Goal: Task Accomplishment & Management: Use online tool/utility

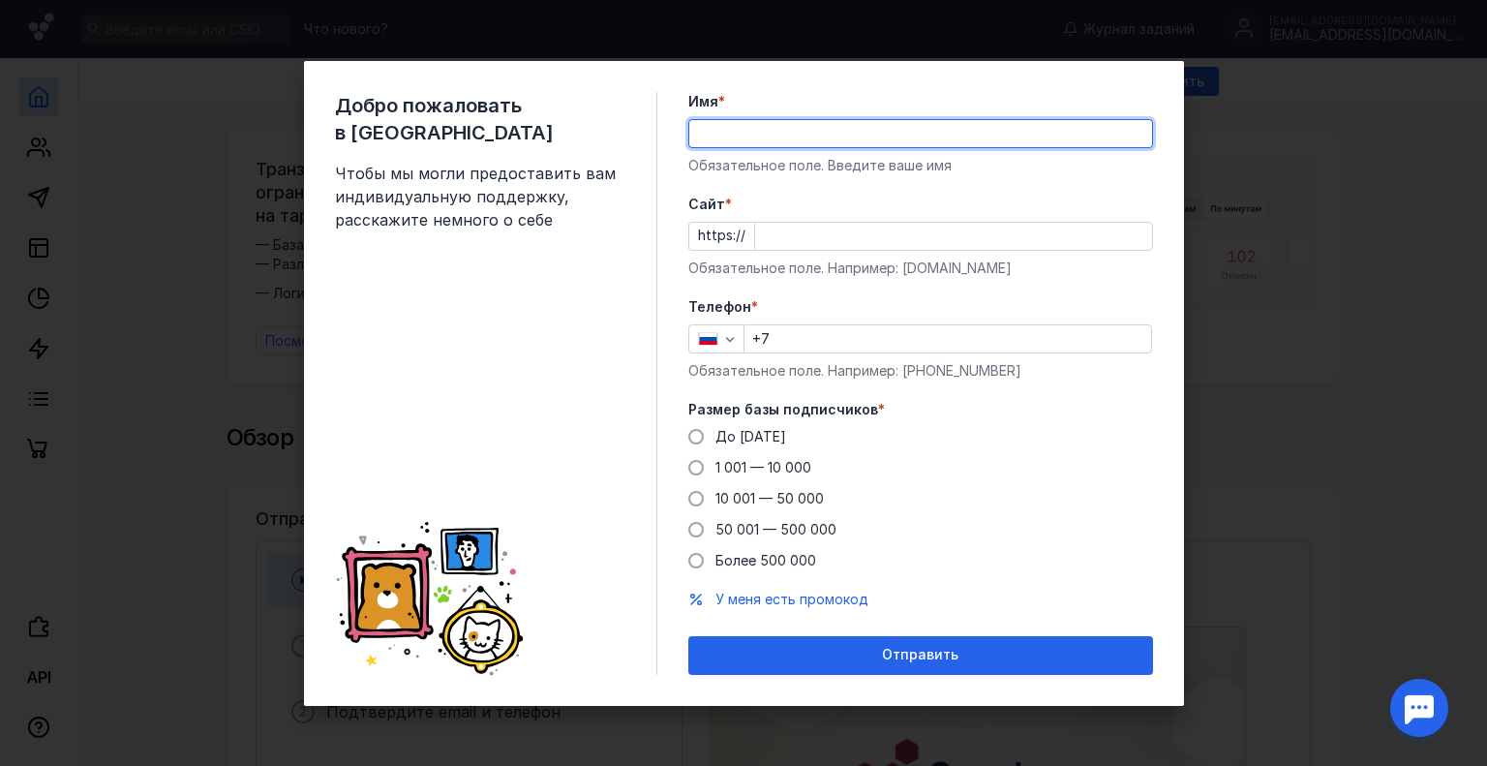
click at [789, 131] on input "Имя *" at bounding box center [920, 133] width 463 height 27
click at [788, 89] on div "Добро пожаловать в Sendsay Чтобы мы могли предоставить вам индивидуальную подде…" at bounding box center [744, 383] width 880 height 645
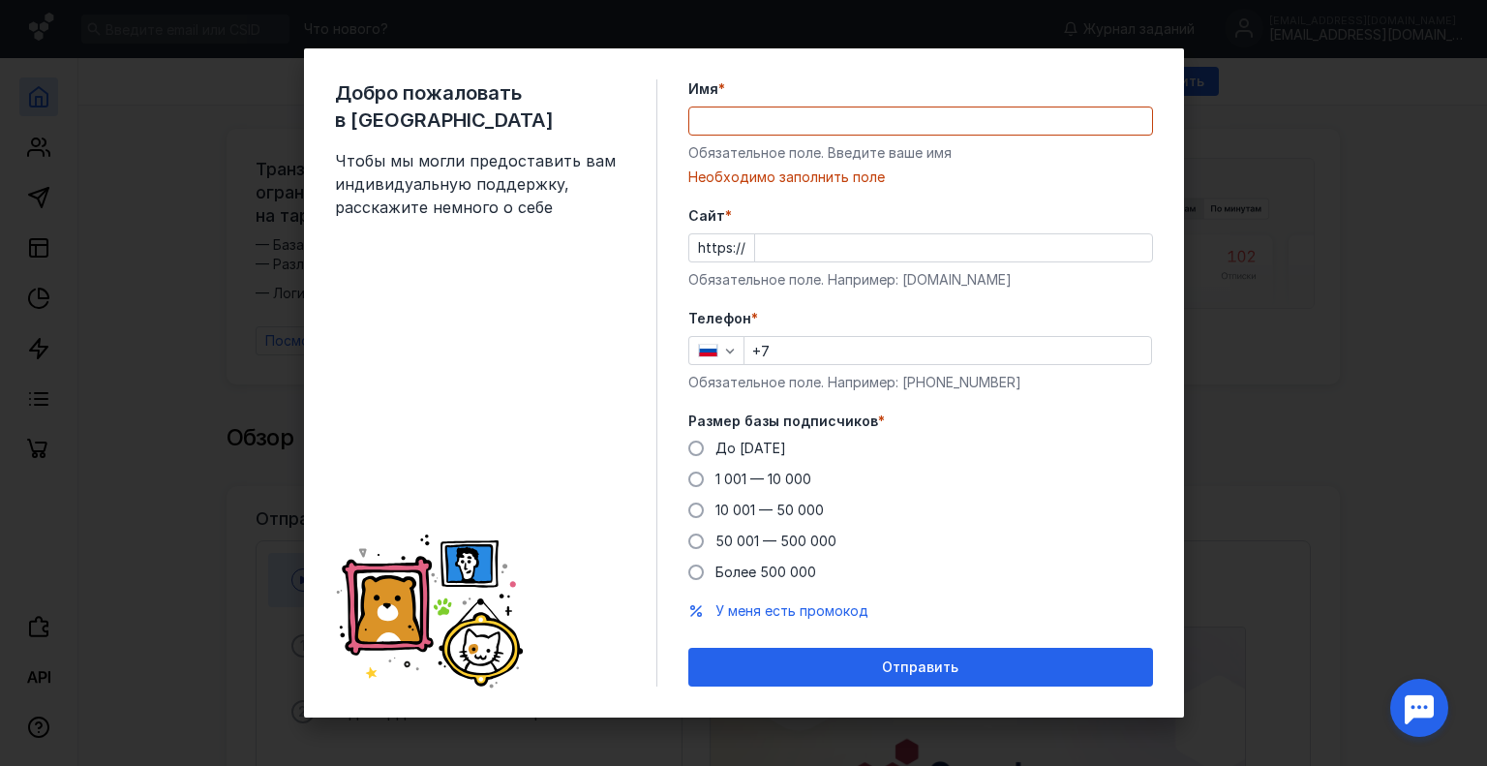
click at [813, 129] on input "Имя *" at bounding box center [920, 120] width 463 height 27
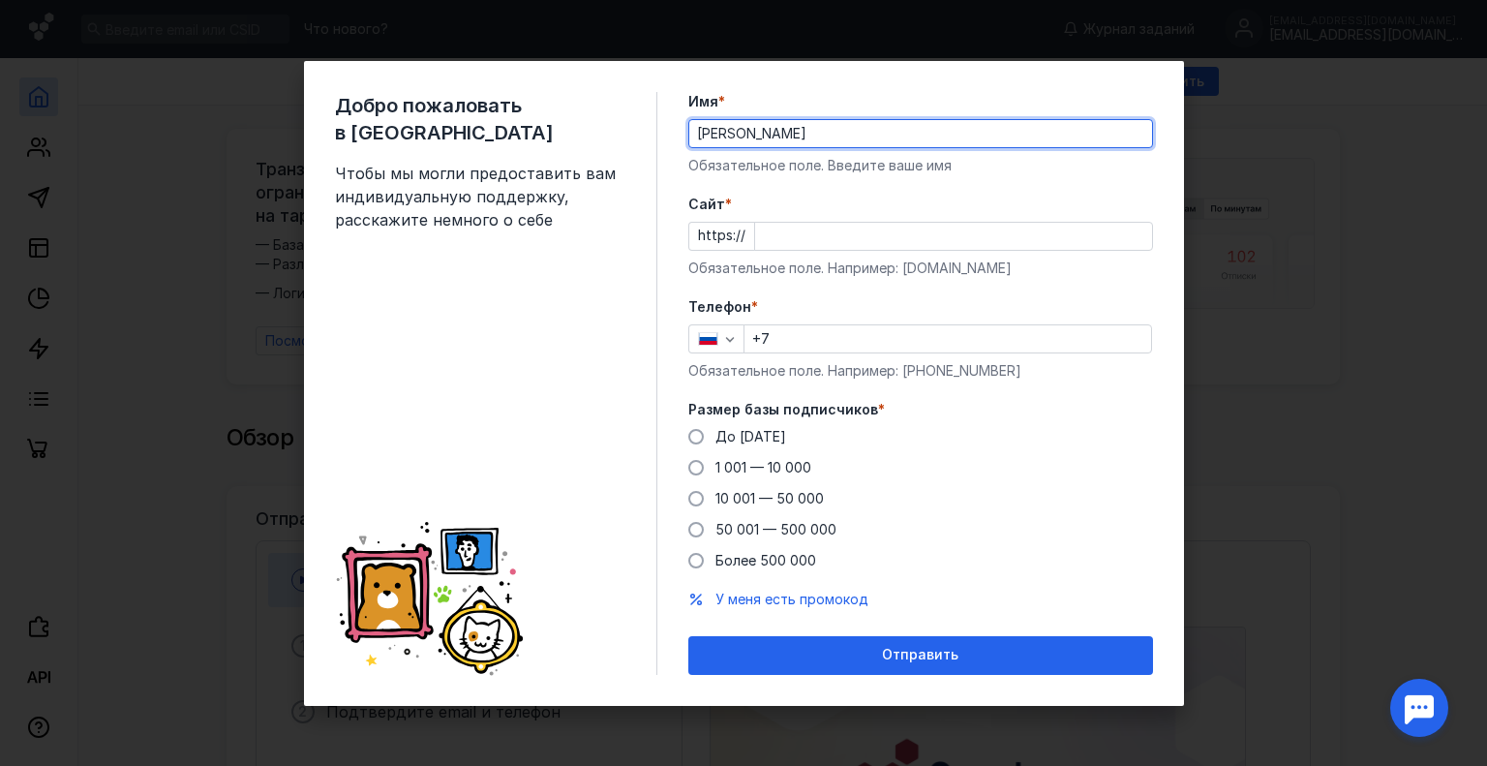
type input "[PERSON_NAME]"
click at [801, 236] on input "Cайт *" at bounding box center [953, 236] width 397 height 27
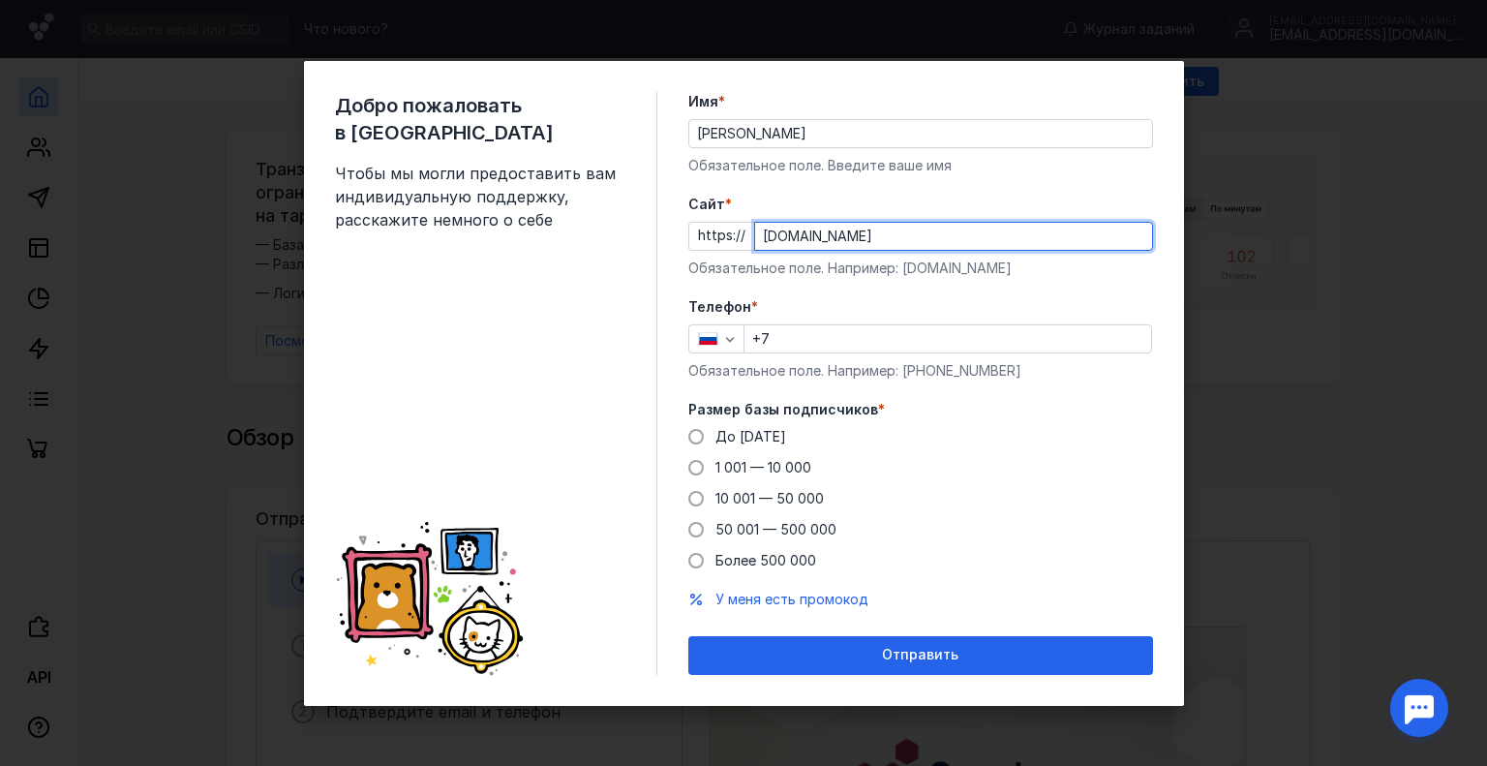
type input "[DOMAIN_NAME]"
click at [848, 344] on input "+7" at bounding box center [947, 338] width 406 height 27
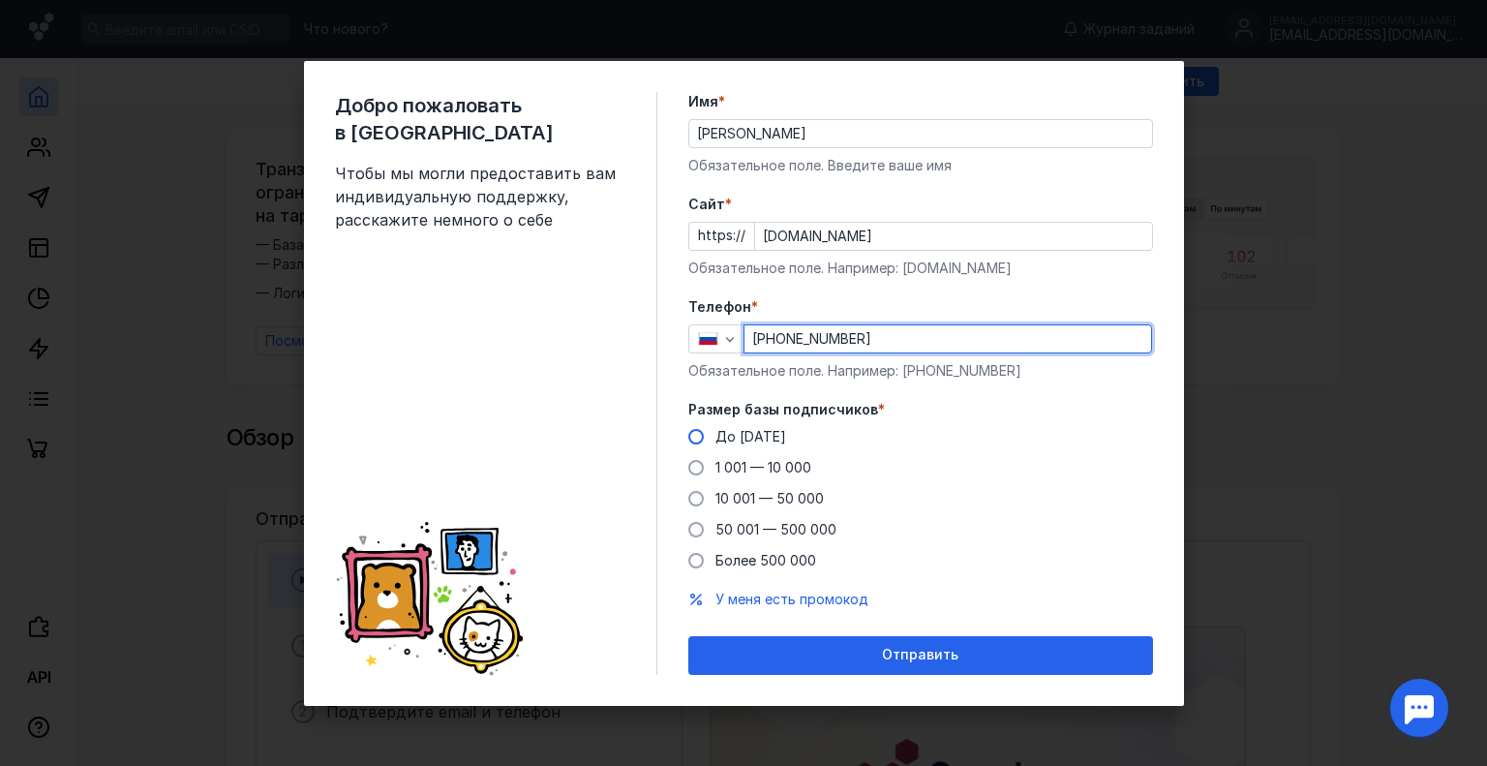
type input "[PHONE_NUMBER]"
click at [689, 436] on span at bounding box center [695, 436] width 15 height 15
click at [0, 0] on input "До [DATE]" at bounding box center [0, 0] width 0 height 0
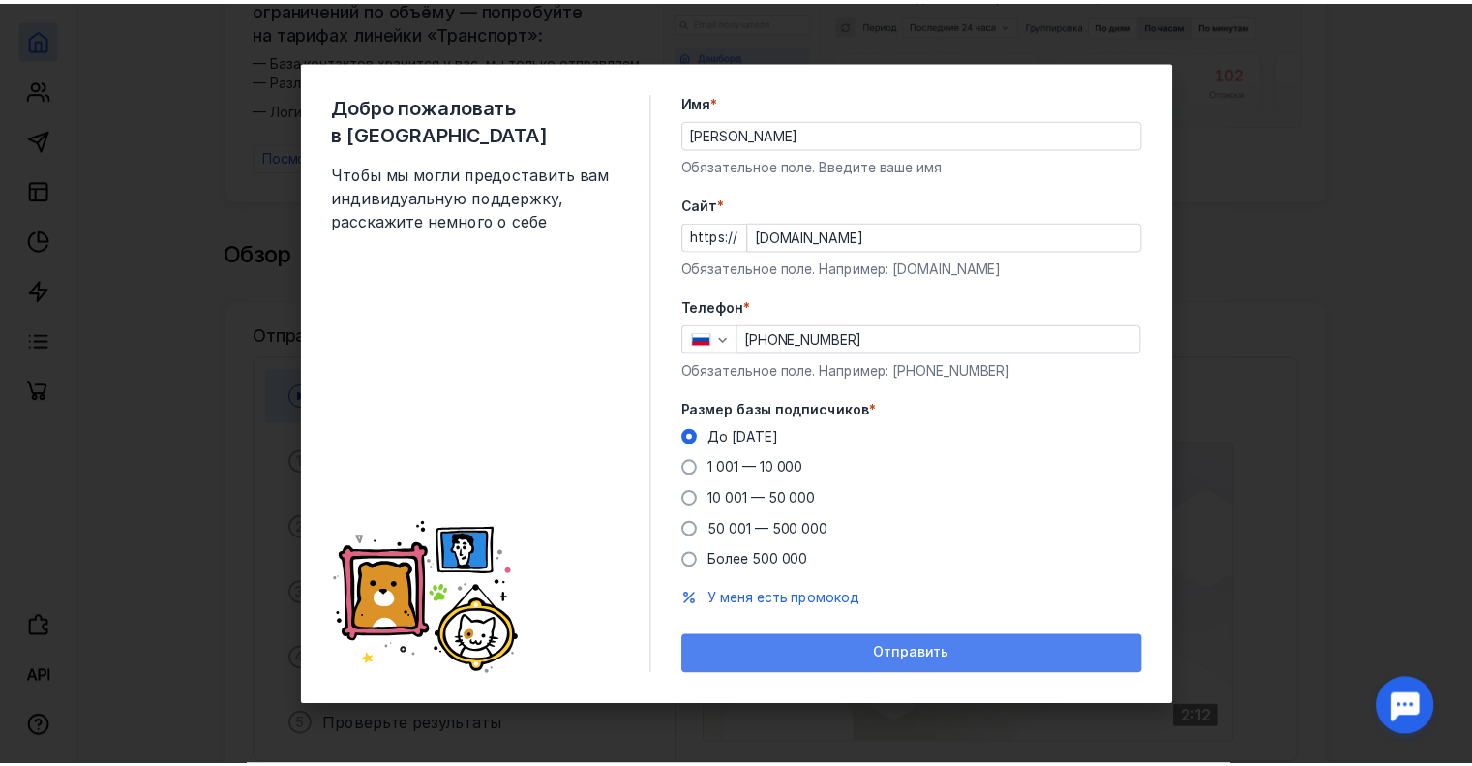
scroll to position [193, 0]
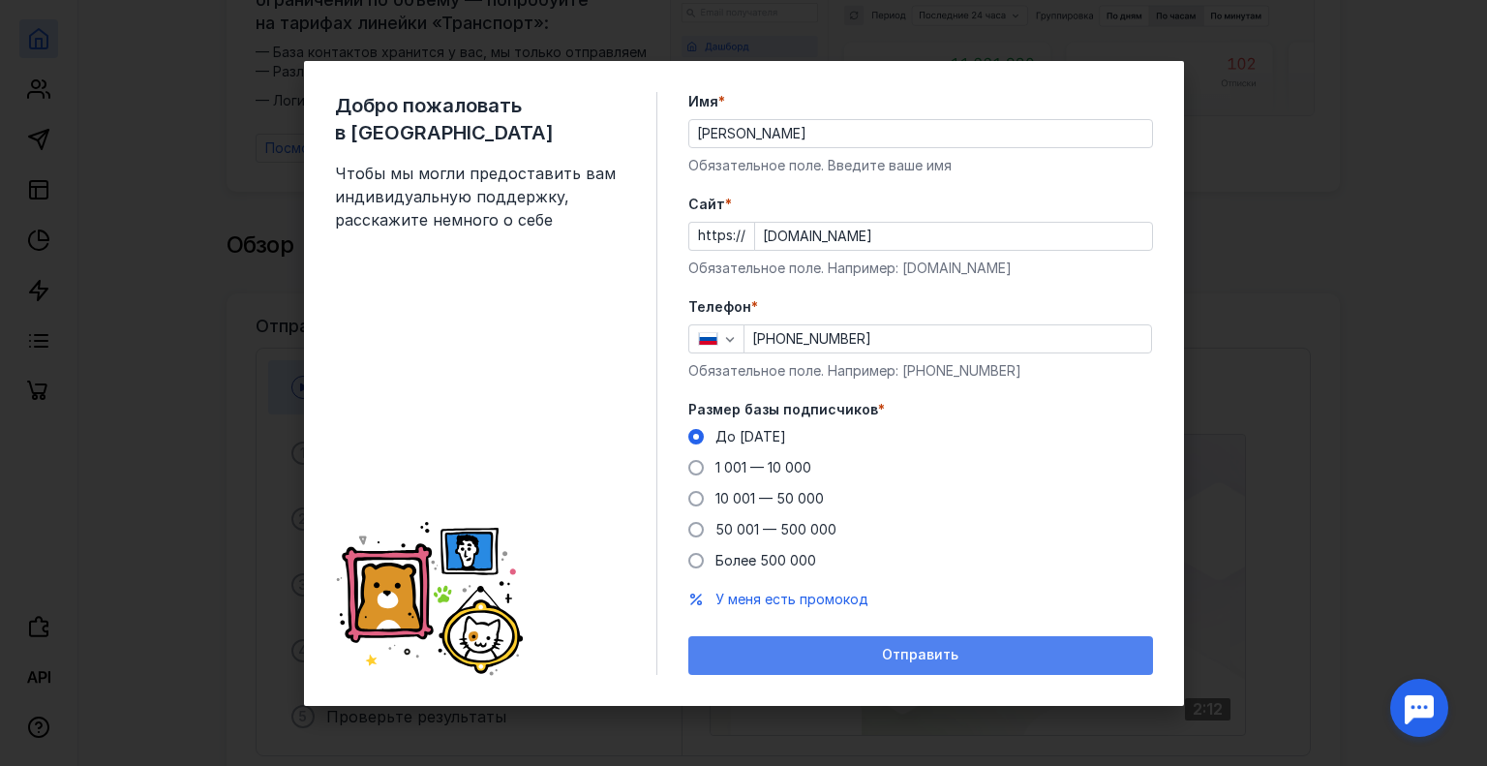
click at [937, 655] on span "Отправить" at bounding box center [920, 655] width 76 height 16
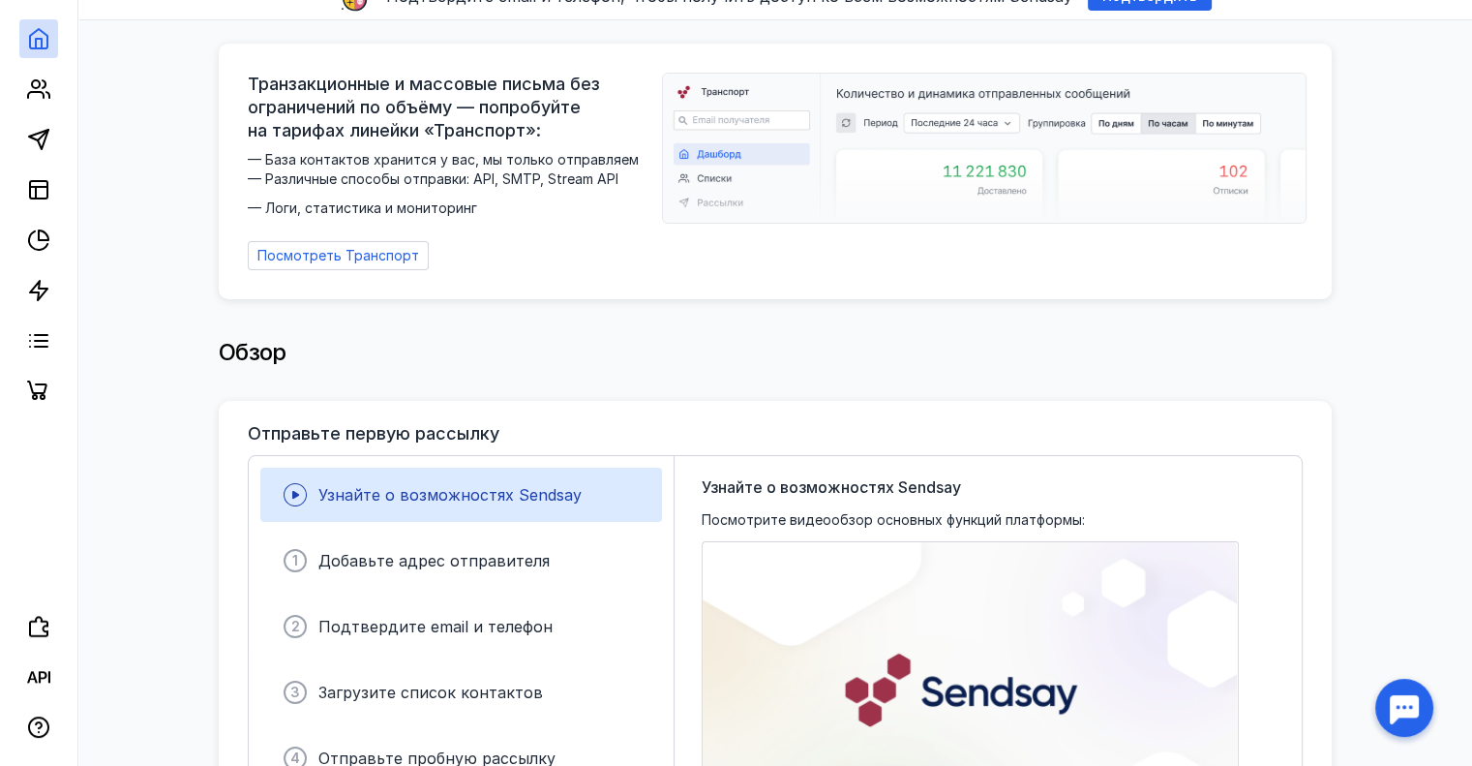
scroll to position [0, 0]
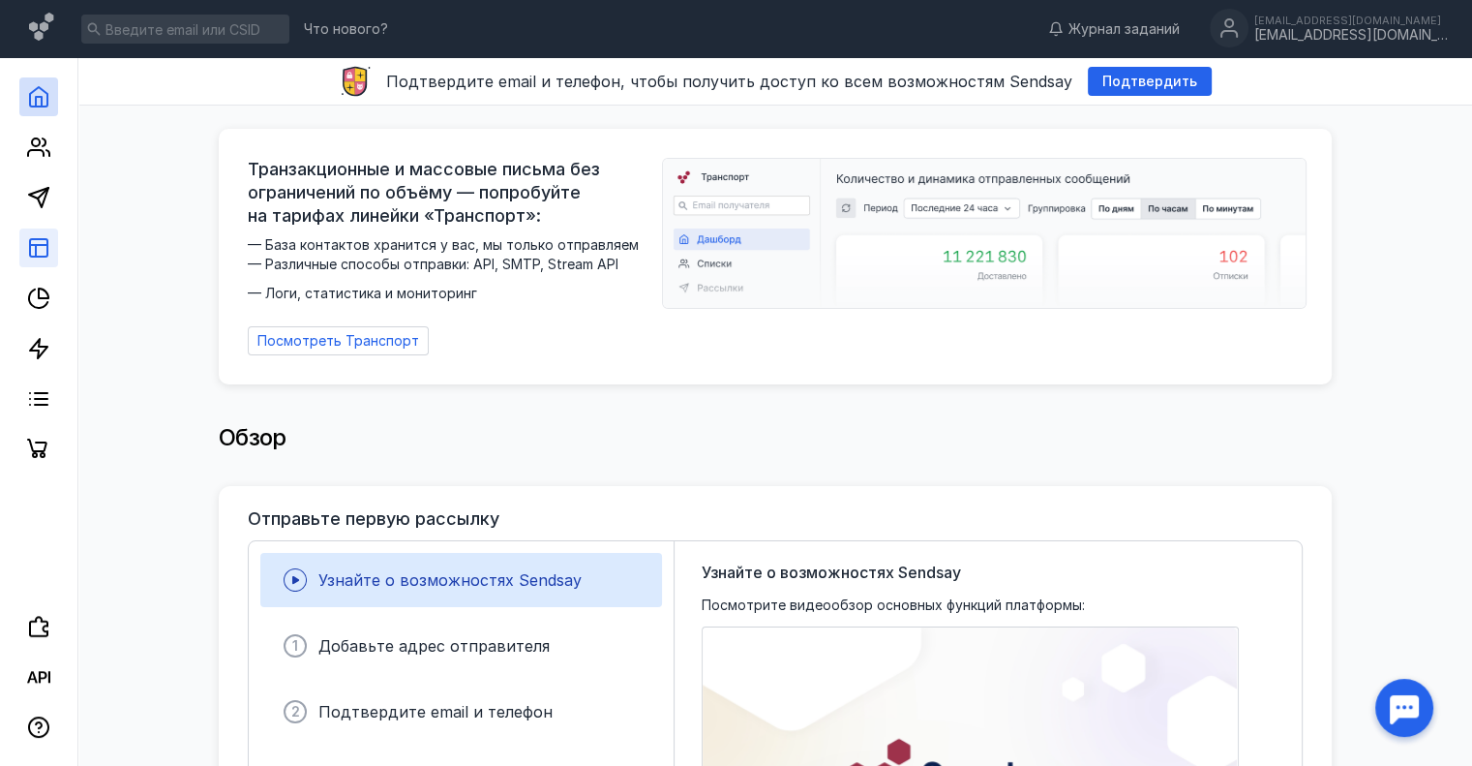
click at [25, 242] on link at bounding box center [38, 247] width 39 height 39
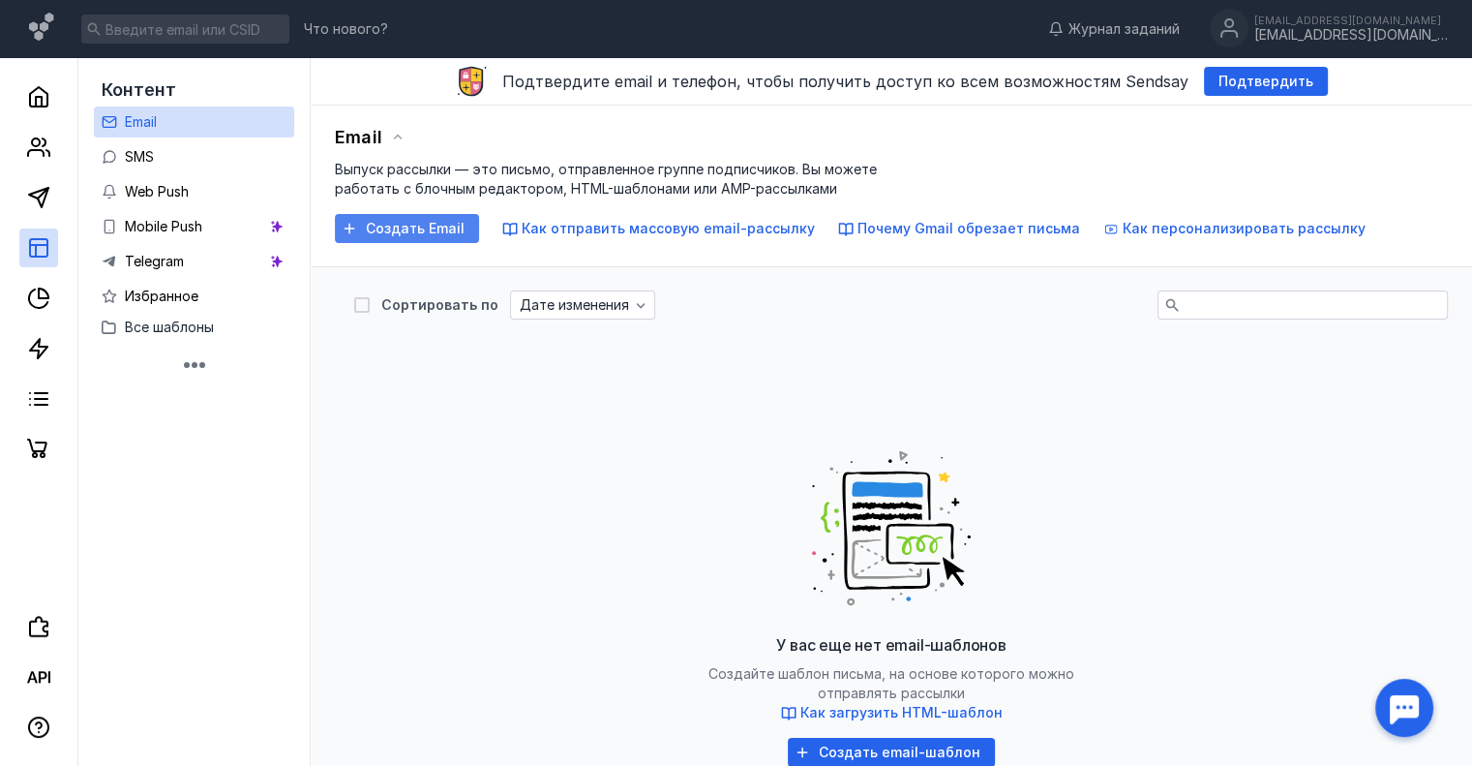
click at [393, 222] on span "Создать Email" at bounding box center [415, 229] width 99 height 16
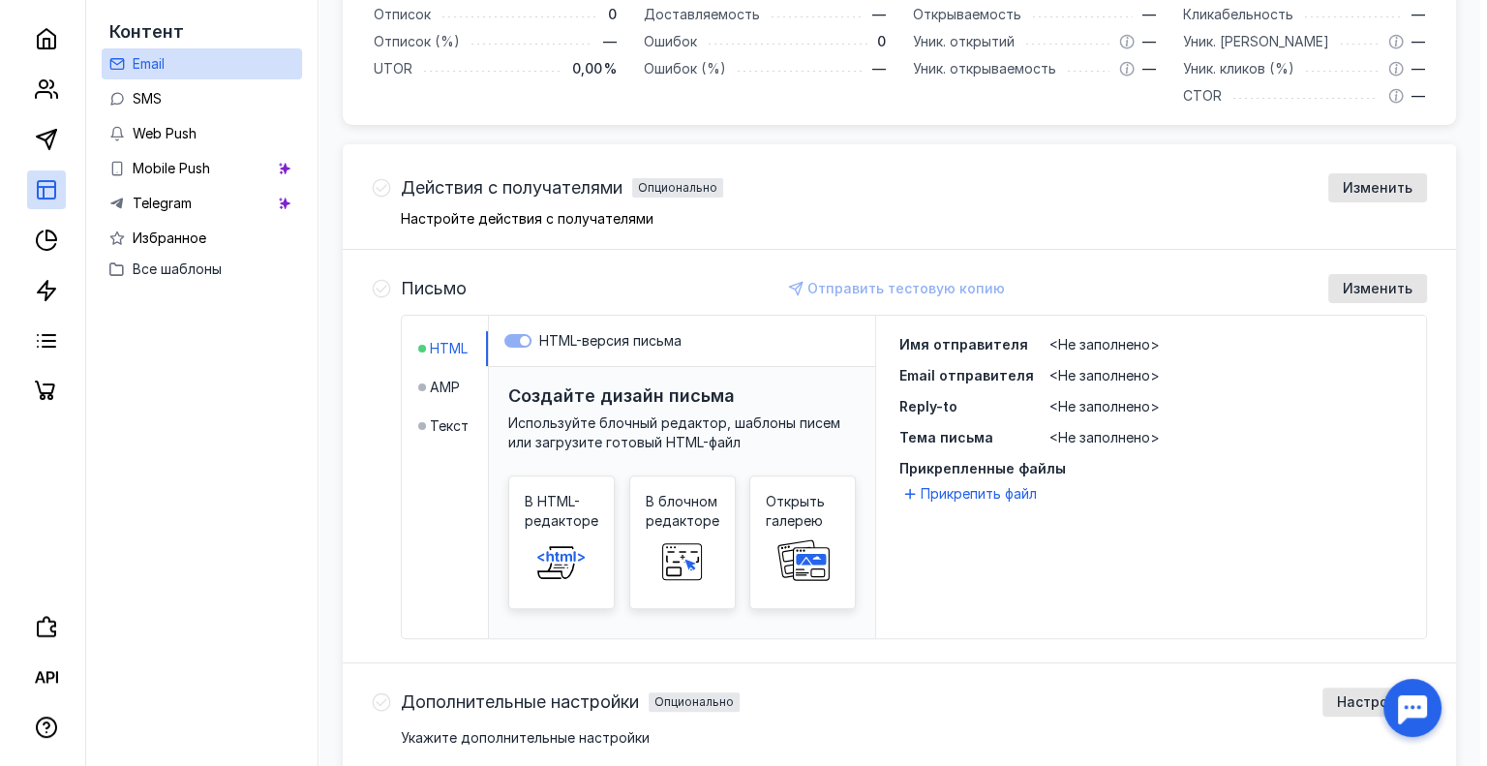
scroll to position [457, 0]
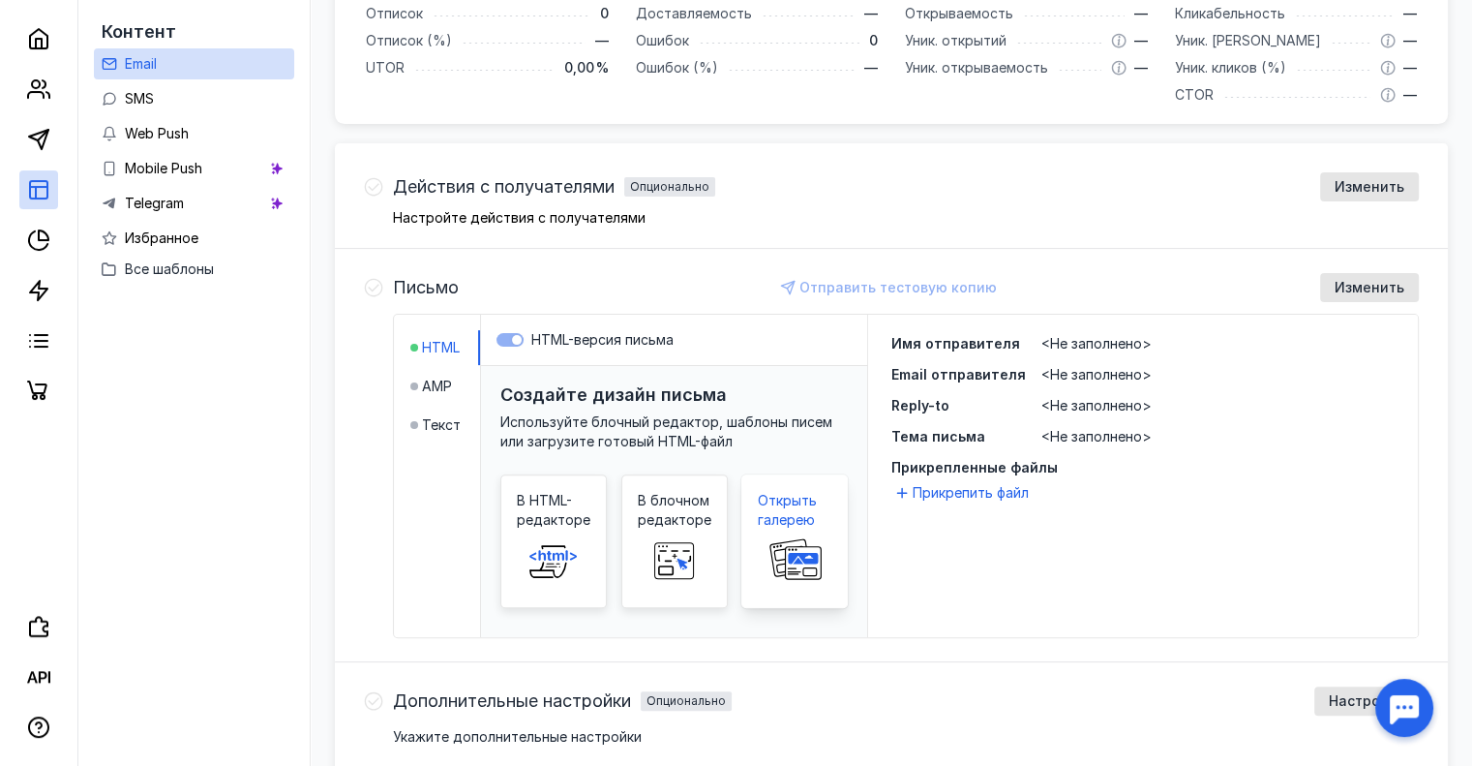
click at [799, 506] on span "Открыть галерею" at bounding box center [795, 510] width 74 height 39
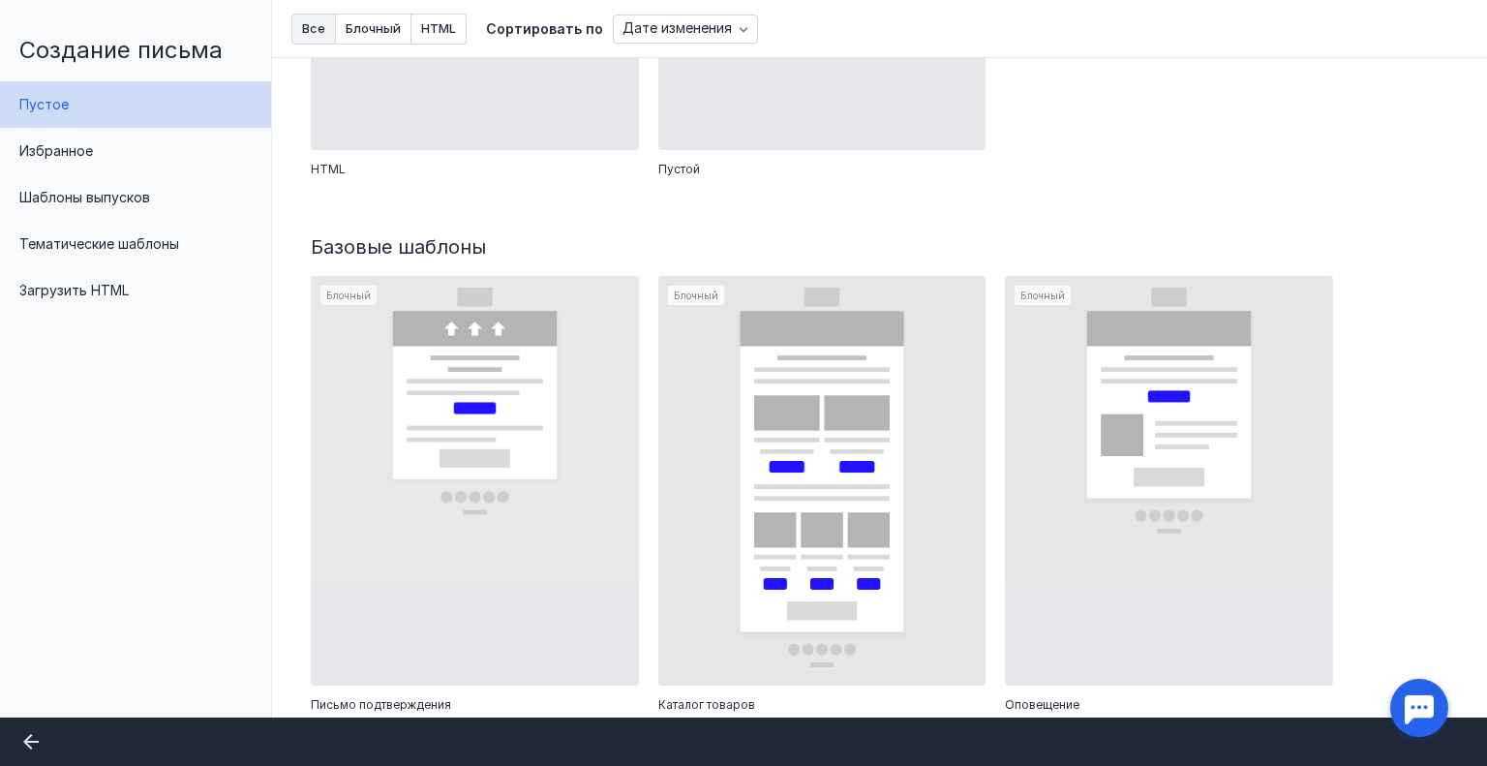
scroll to position [387, 0]
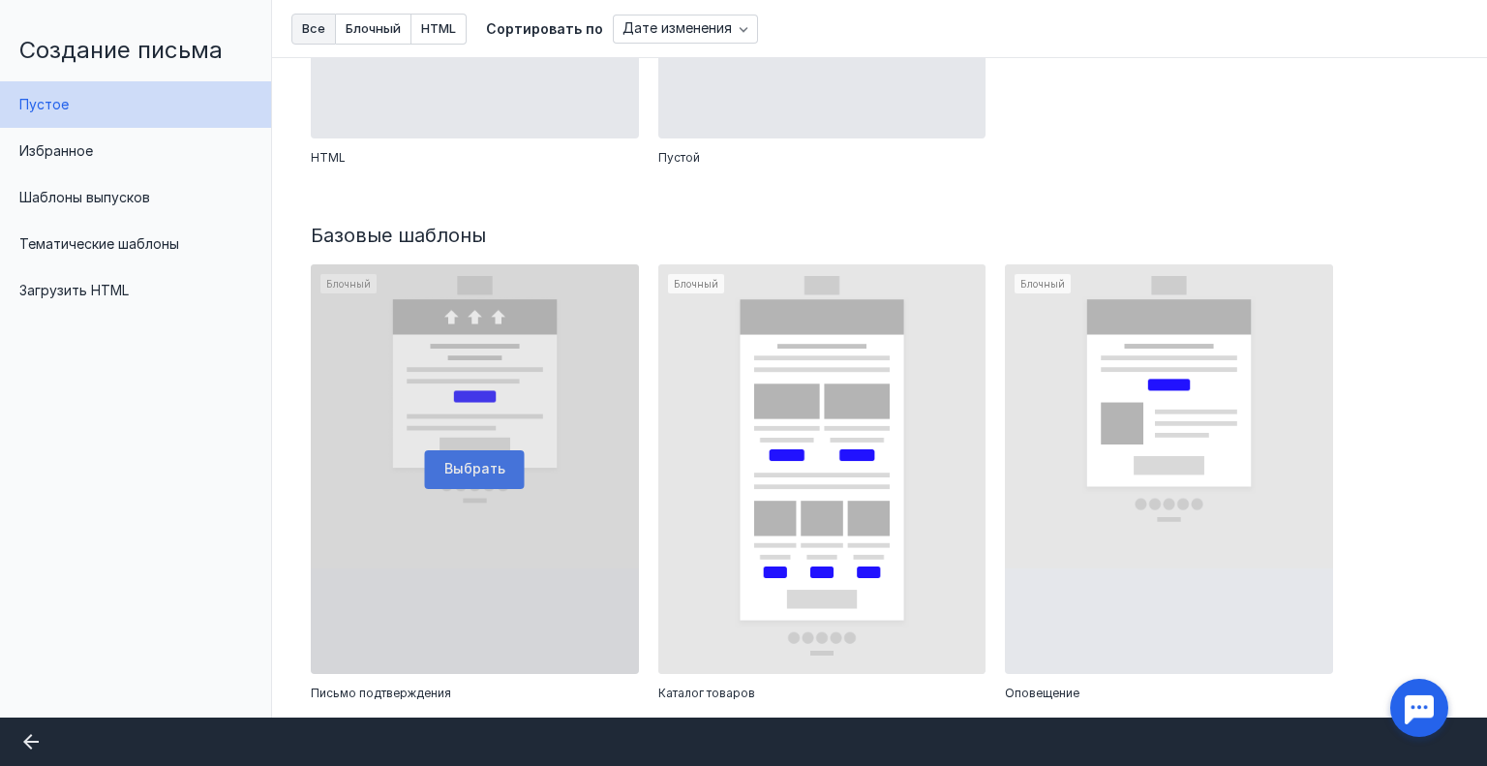
click at [470, 402] on div at bounding box center [475, 468] width 328 height 409
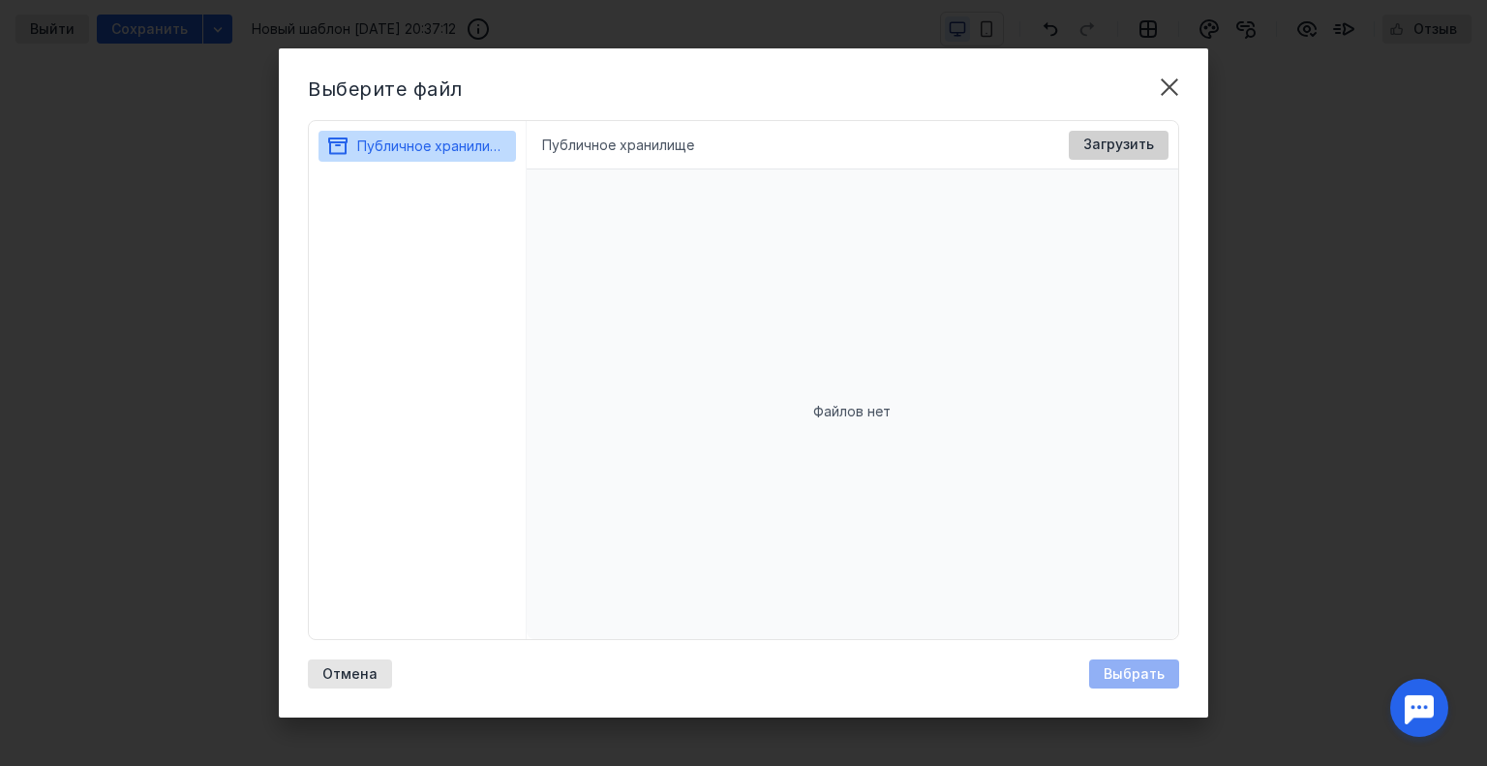
click at [1129, 143] on span "Загрузить" at bounding box center [1118, 144] width 71 height 16
click at [1103, 132] on div "Загрузить" at bounding box center [1119, 145] width 100 height 29
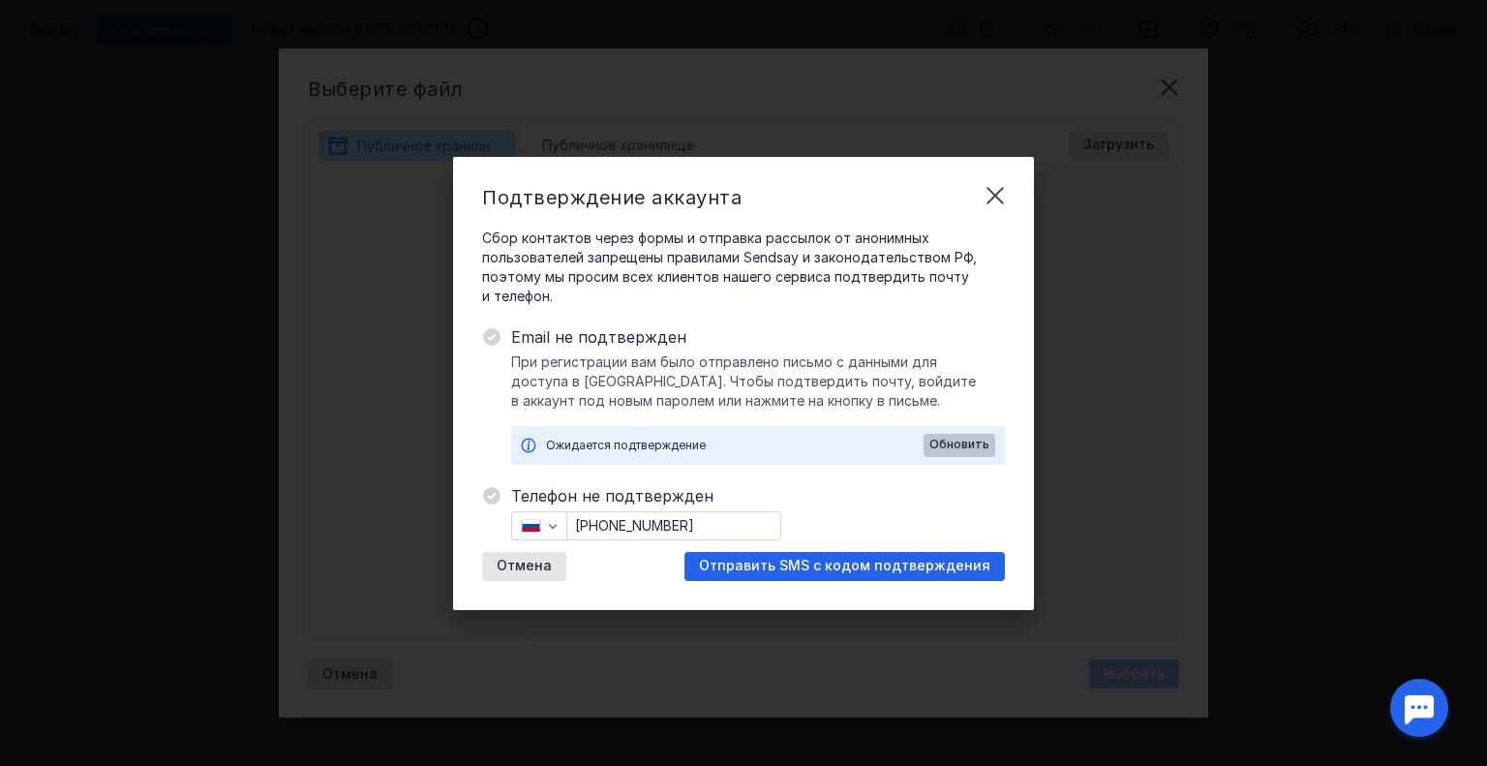
click at [973, 449] on span "Обновить" at bounding box center [959, 444] width 60 height 14
click at [949, 441] on span "Обновить" at bounding box center [959, 444] width 60 height 14
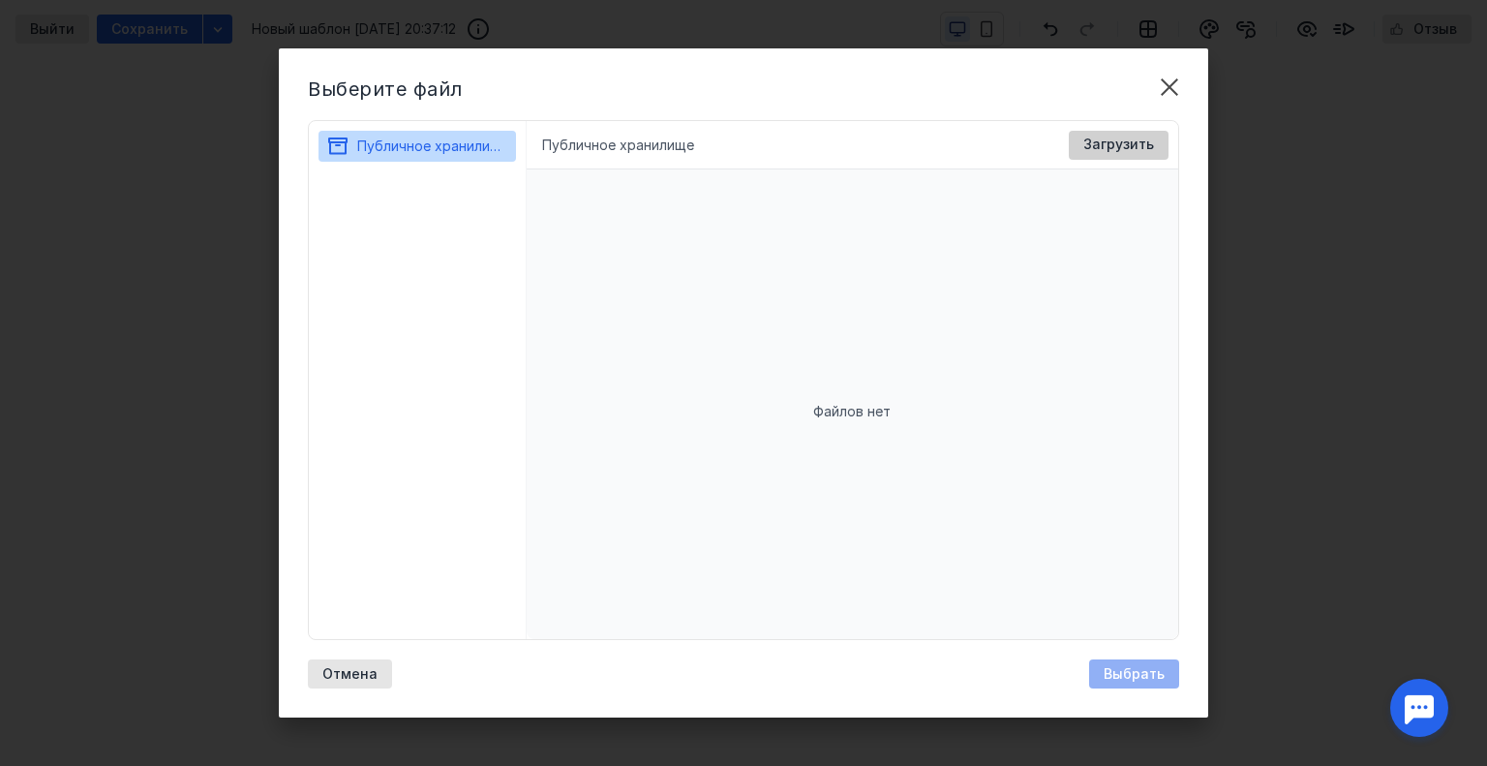
click at [1131, 131] on div "Загрузить" at bounding box center [1119, 145] width 100 height 29
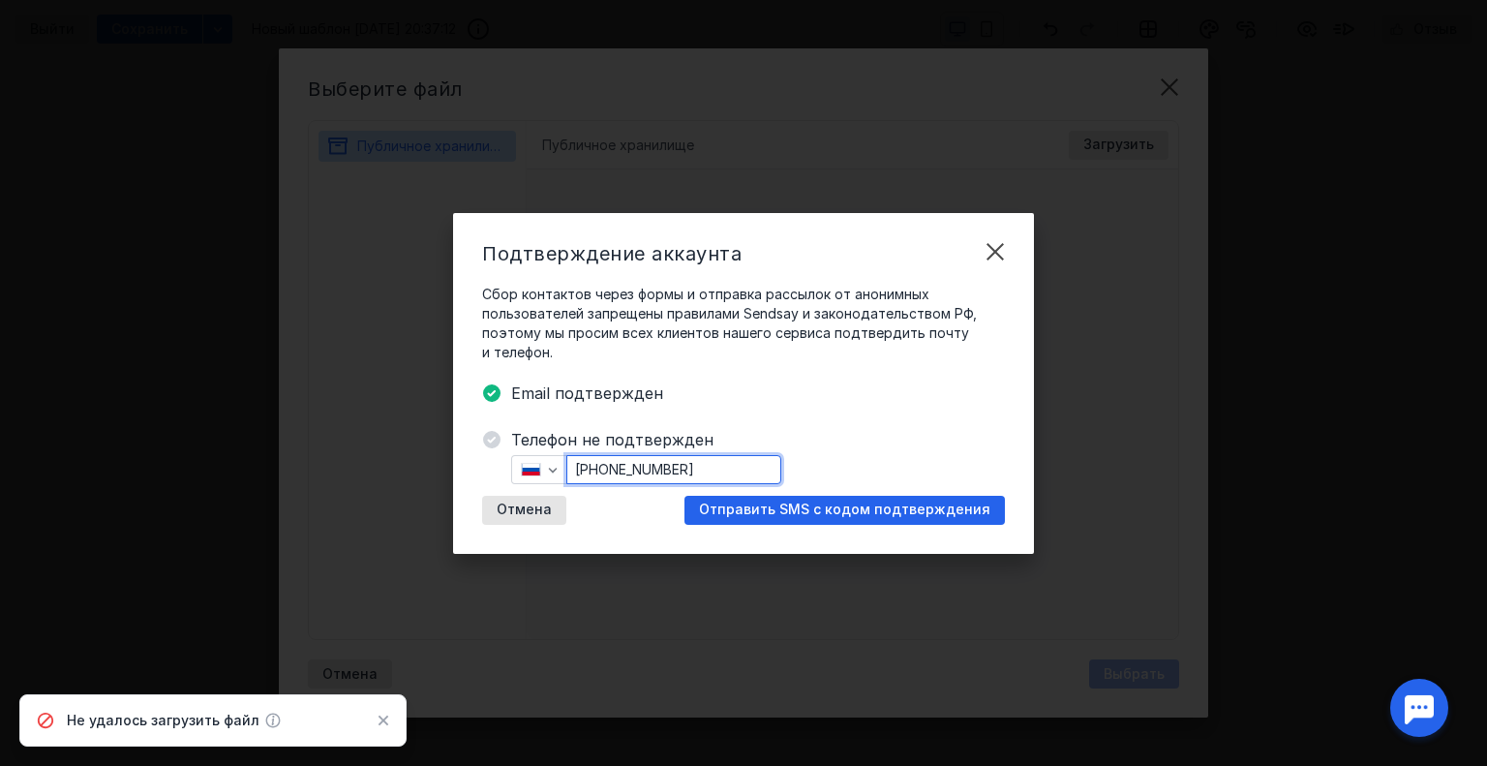
drag, startPoint x: 718, startPoint y: 471, endPoint x: 600, endPoint y: 465, distance: 118.3
click at [600, 465] on input "[PHONE_NUMBER]" at bounding box center [673, 469] width 213 height 27
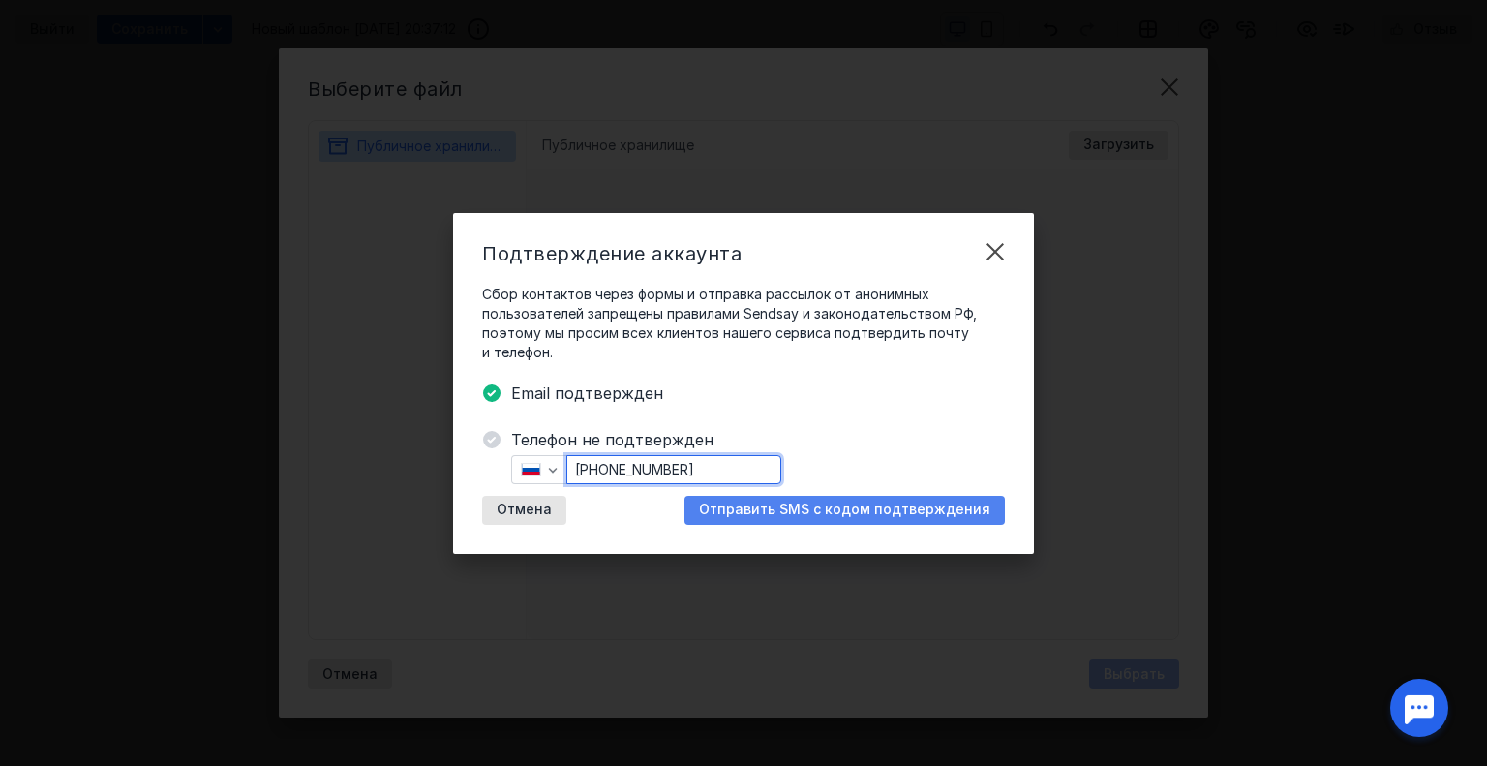
type input "[PHONE_NUMBER]"
click at [859, 504] on span "Отправить SMS с кодом подтверждения" at bounding box center [844, 509] width 291 height 16
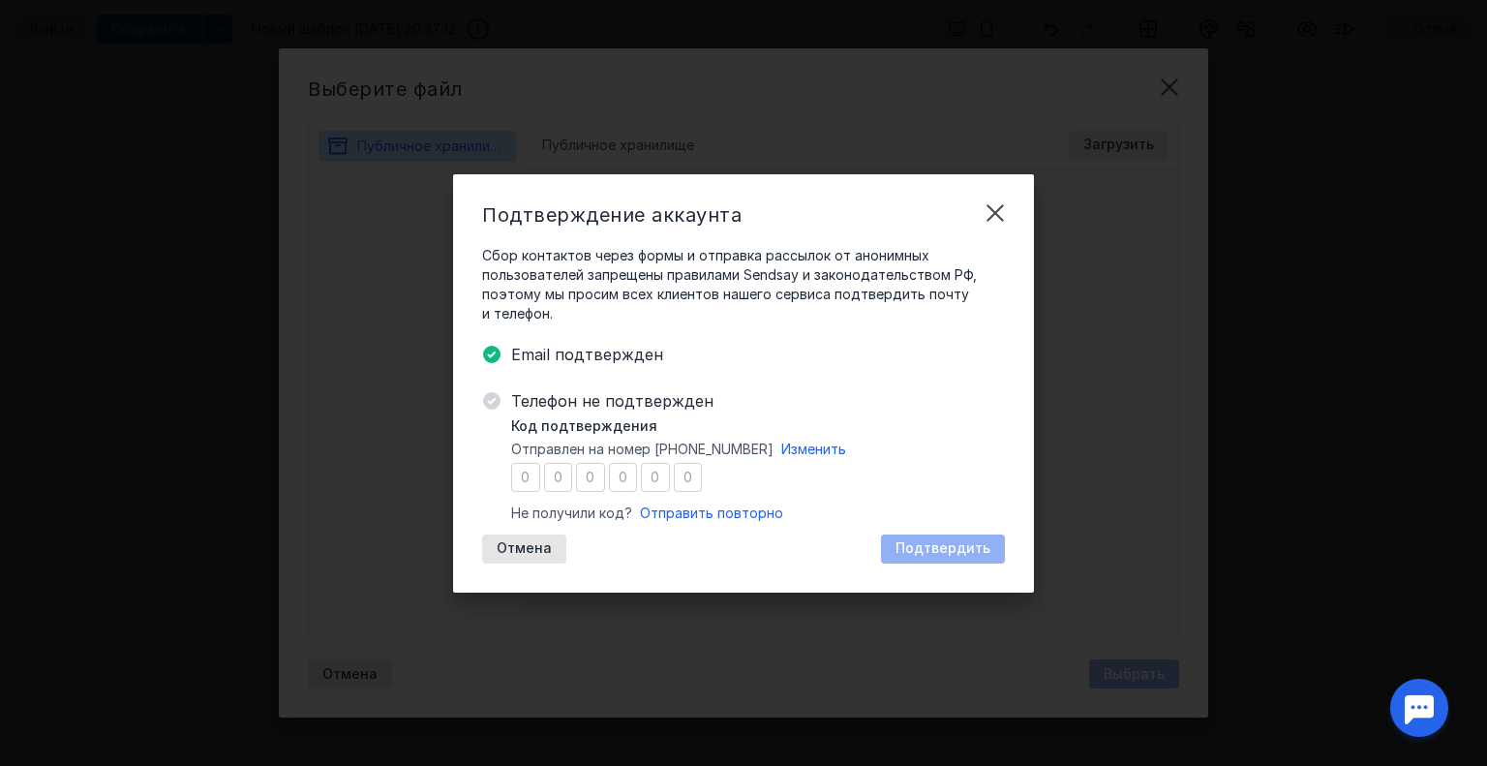
type input "0"
type input "7"
type input "3"
type input "5"
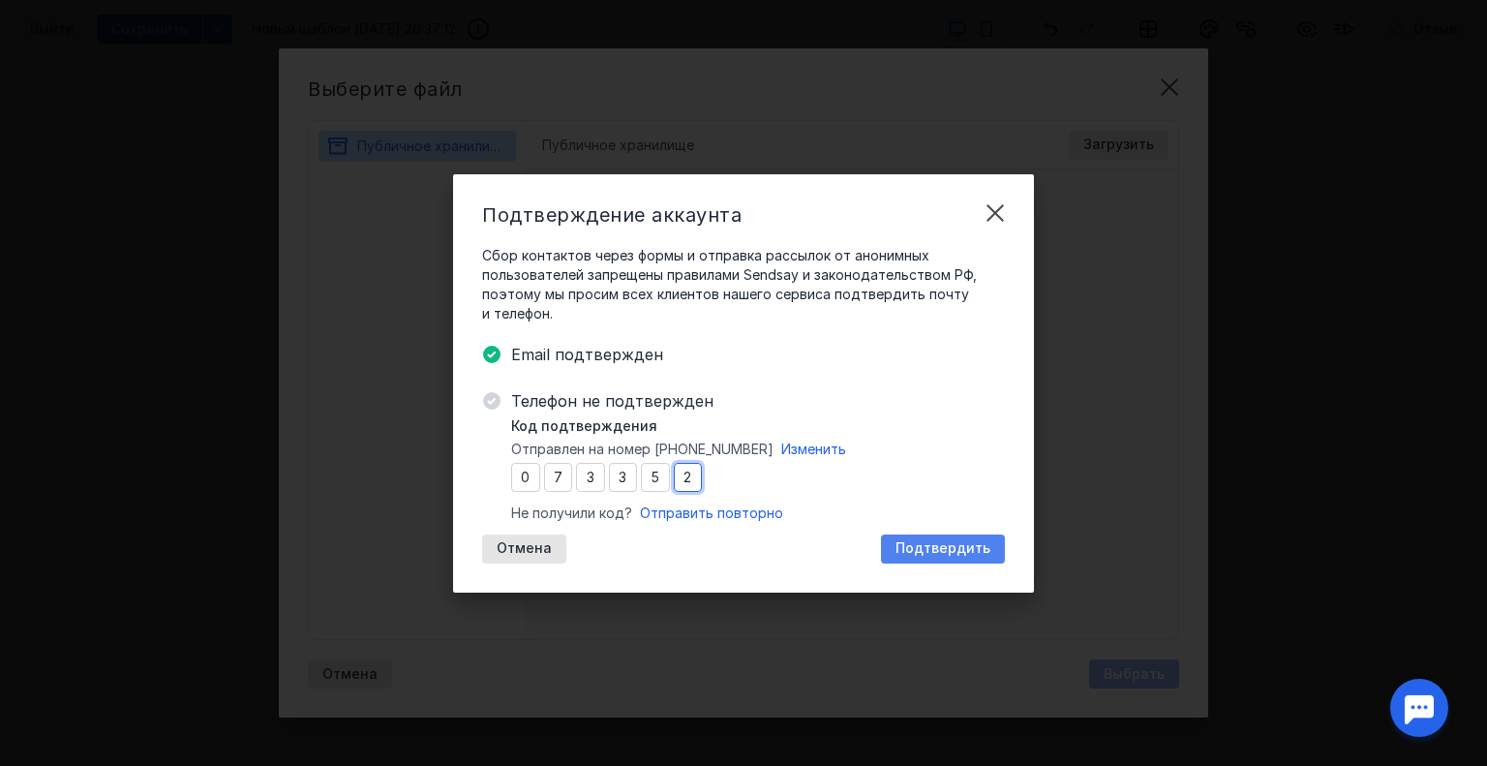
type input "2"
click at [950, 537] on div "Подтвердить" at bounding box center [943, 548] width 124 height 29
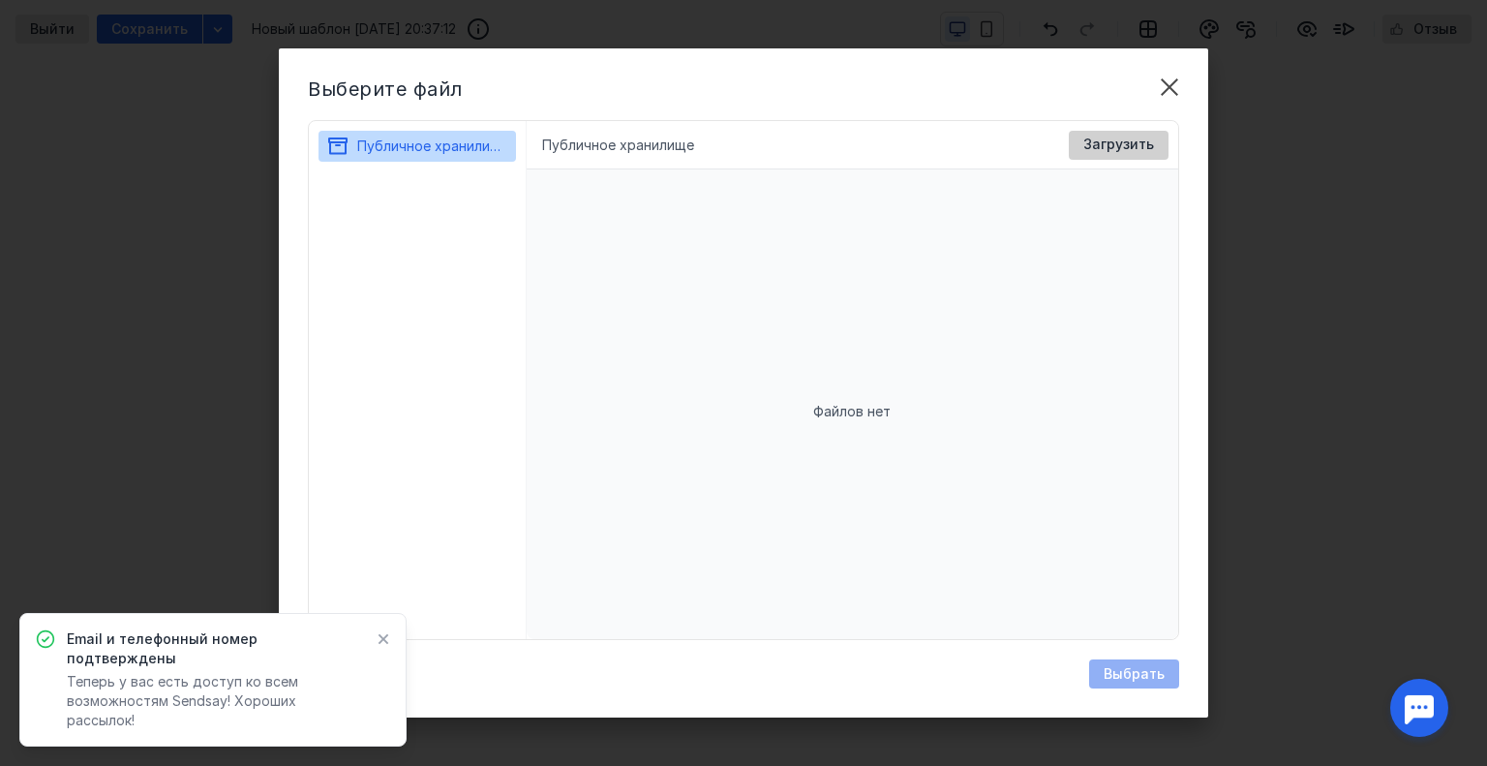
click at [1129, 139] on span "Загрузить" at bounding box center [1118, 144] width 71 height 16
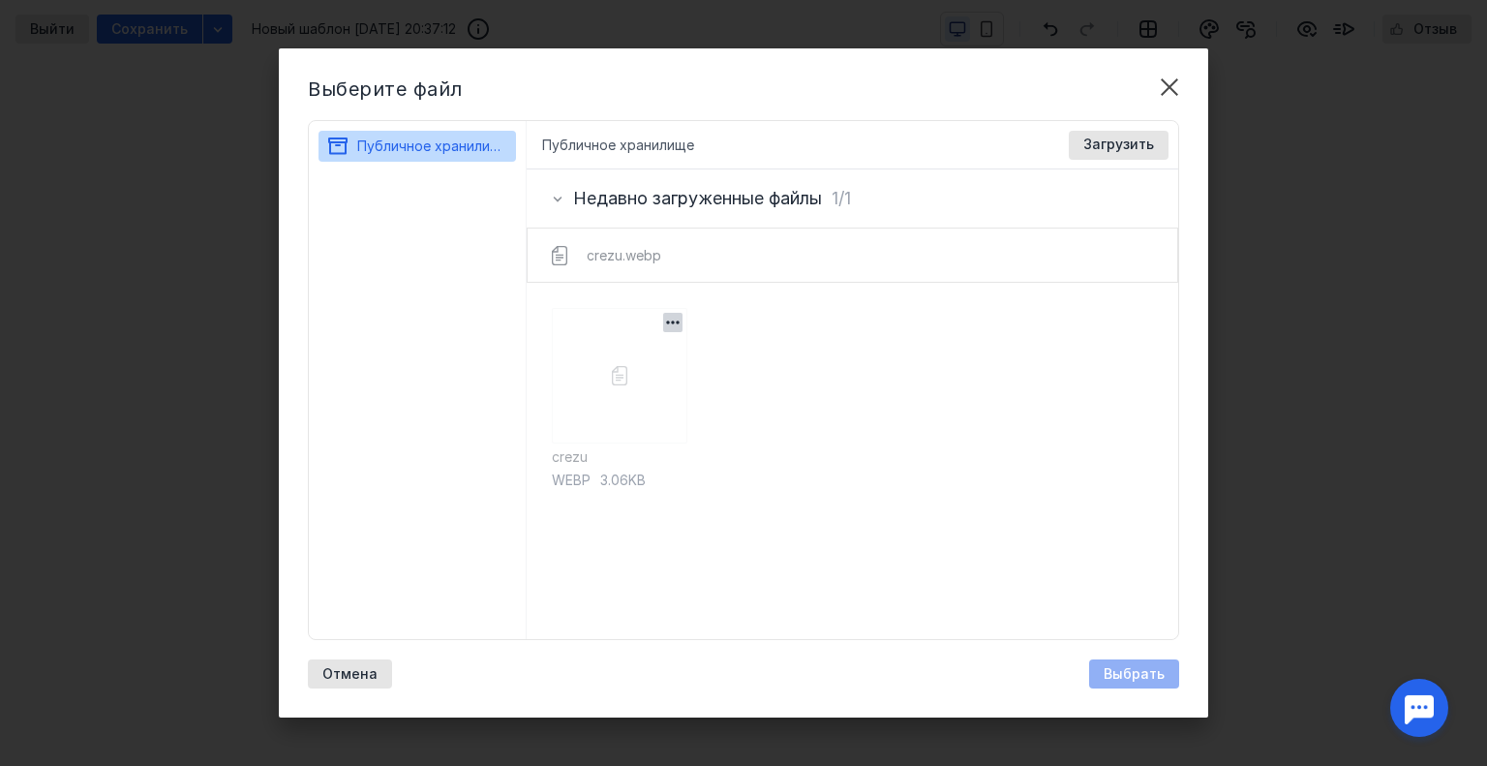
click at [598, 412] on div "crezu webp 3.06KB" at bounding box center [619, 461] width 135 height 306
click at [590, 247] on div "crezu.webp" at bounding box center [852, 254] width 677 height 53
click at [542, 178] on div "Недавно загруженные файлы 1/1" at bounding box center [853, 198] width 652 height 58
click at [549, 189] on div at bounding box center [557, 198] width 23 height 23
click at [559, 199] on icon at bounding box center [557, 198] width 15 height 15
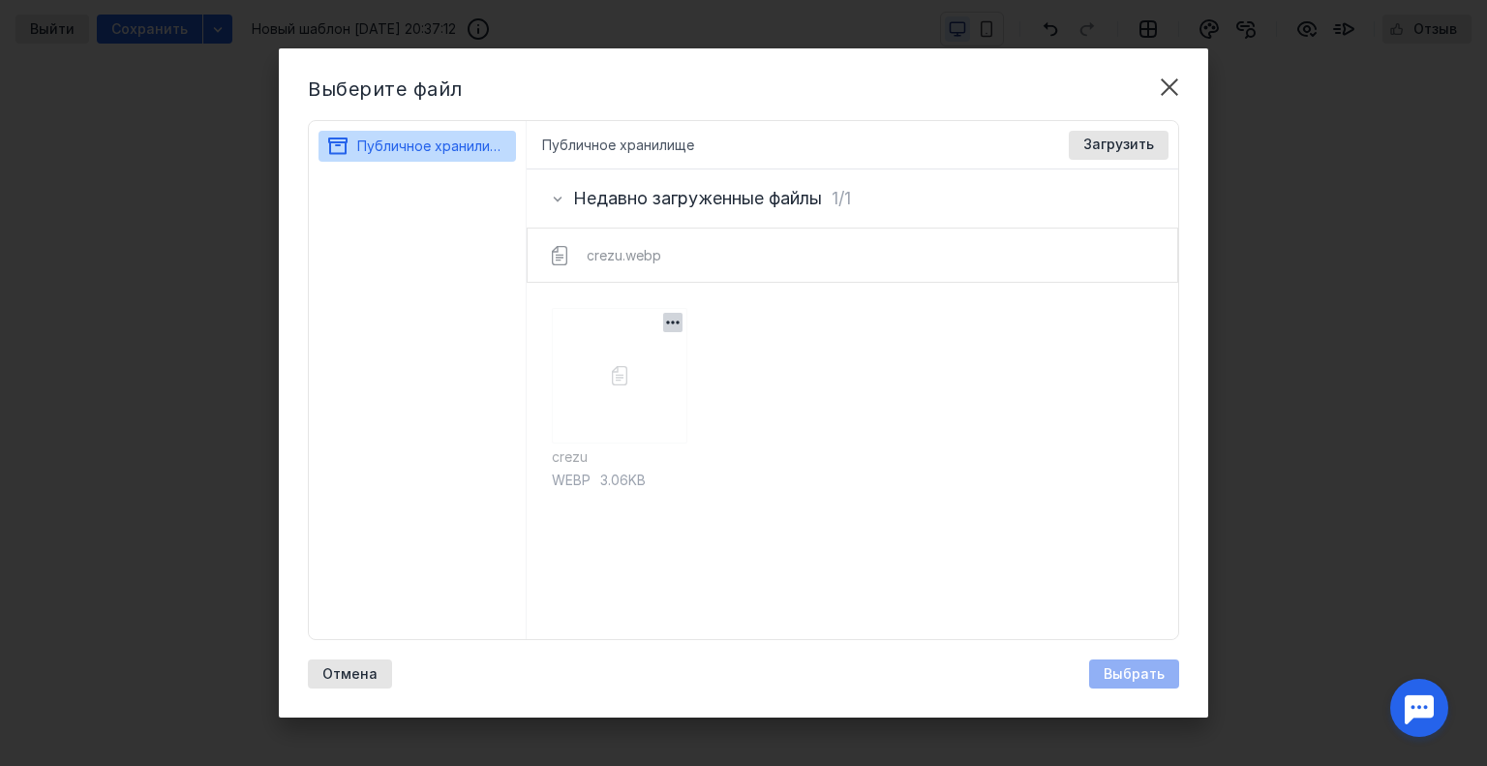
click at [592, 371] on div "crezu webp 3.06KB" at bounding box center [619, 461] width 135 height 306
click at [612, 398] on div "crezu webp 3.06KB" at bounding box center [619, 461] width 135 height 306
click at [631, 435] on div "crezu webp 3.06KB" at bounding box center [619, 461] width 135 height 306
click at [1131, 131] on div "Загрузить" at bounding box center [1119, 145] width 100 height 29
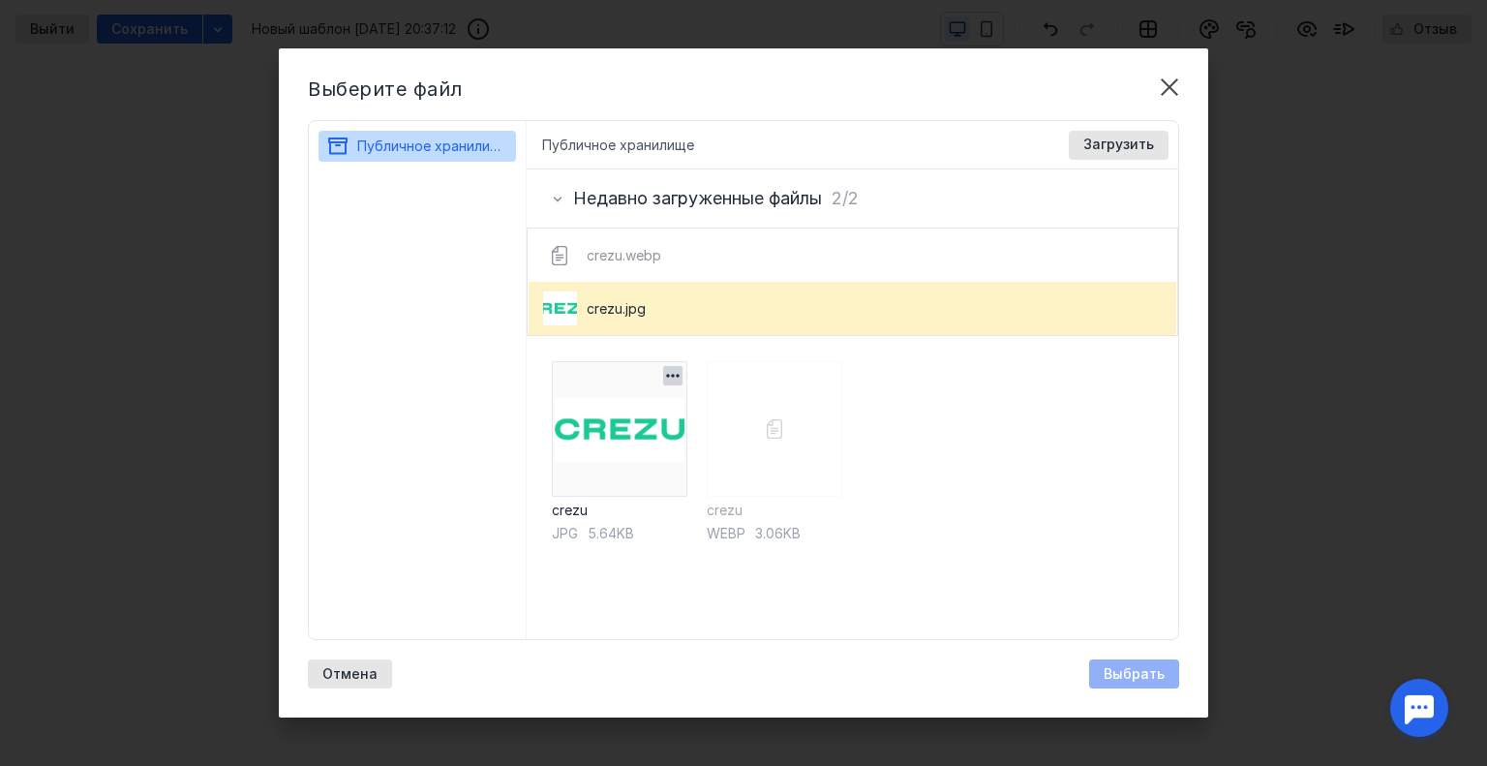
click at [642, 420] on img at bounding box center [619, 428] width 135 height 135
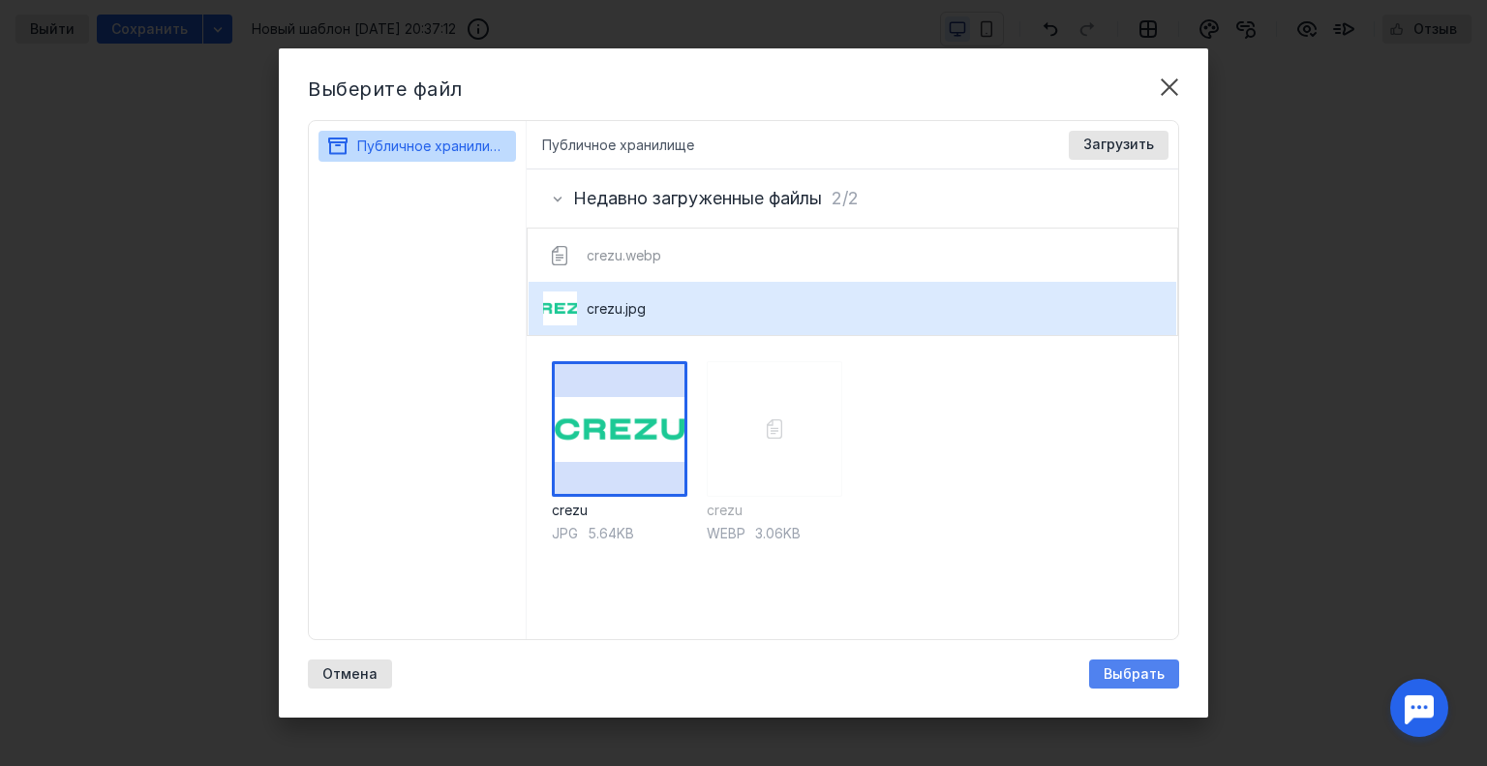
click at [1146, 668] on span "Выбрать" at bounding box center [1133, 674] width 61 height 16
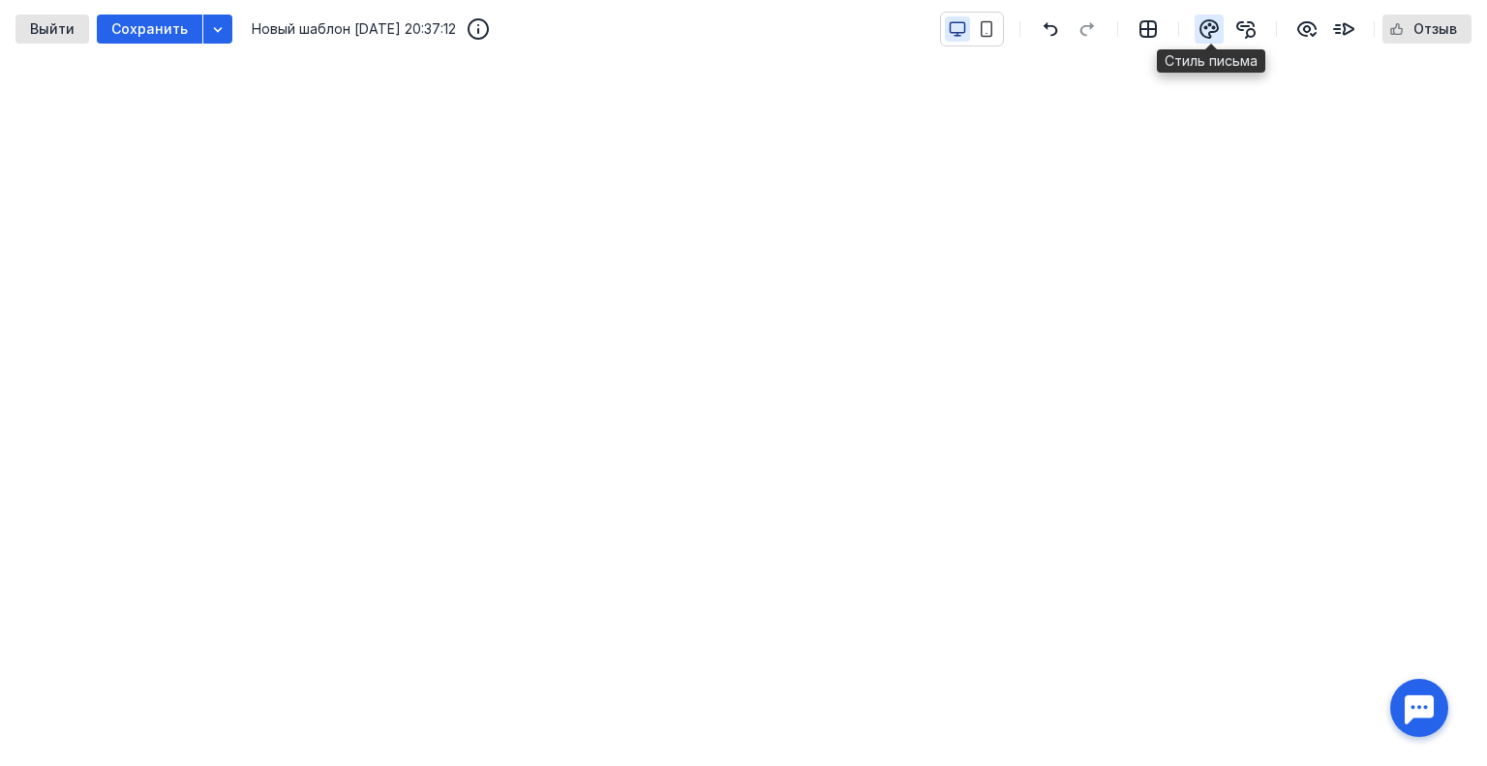
click at [1212, 32] on icon "button" at bounding box center [1208, 28] width 17 height 17
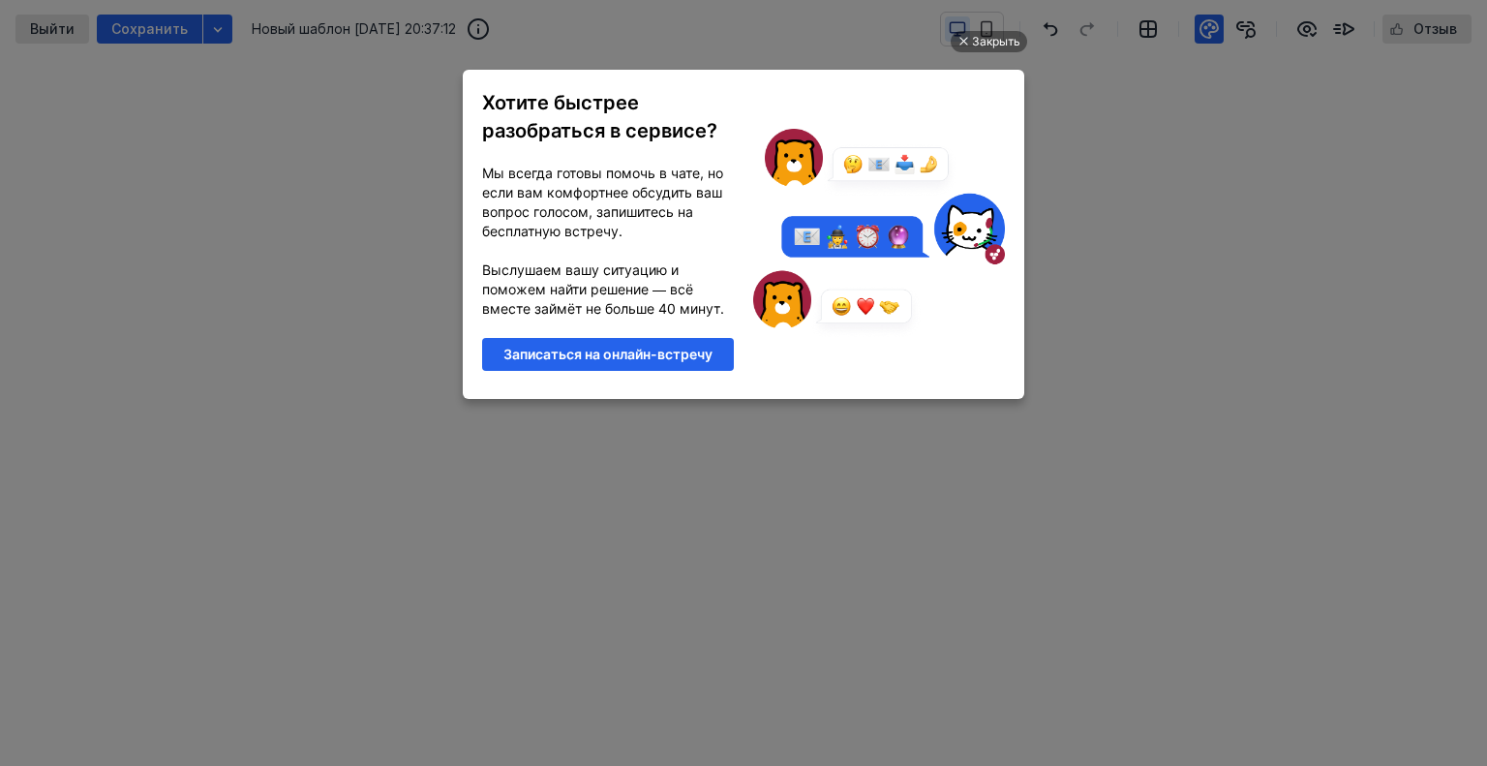
click at [997, 29] on div "Закрыть Хотите быстрее разобраться в сервисе? Мы всегда готовы помочь в чате, н…" at bounding box center [743, 360] width 581 height 717
click at [1001, 36] on div "Закрыть" at bounding box center [996, 41] width 48 height 21
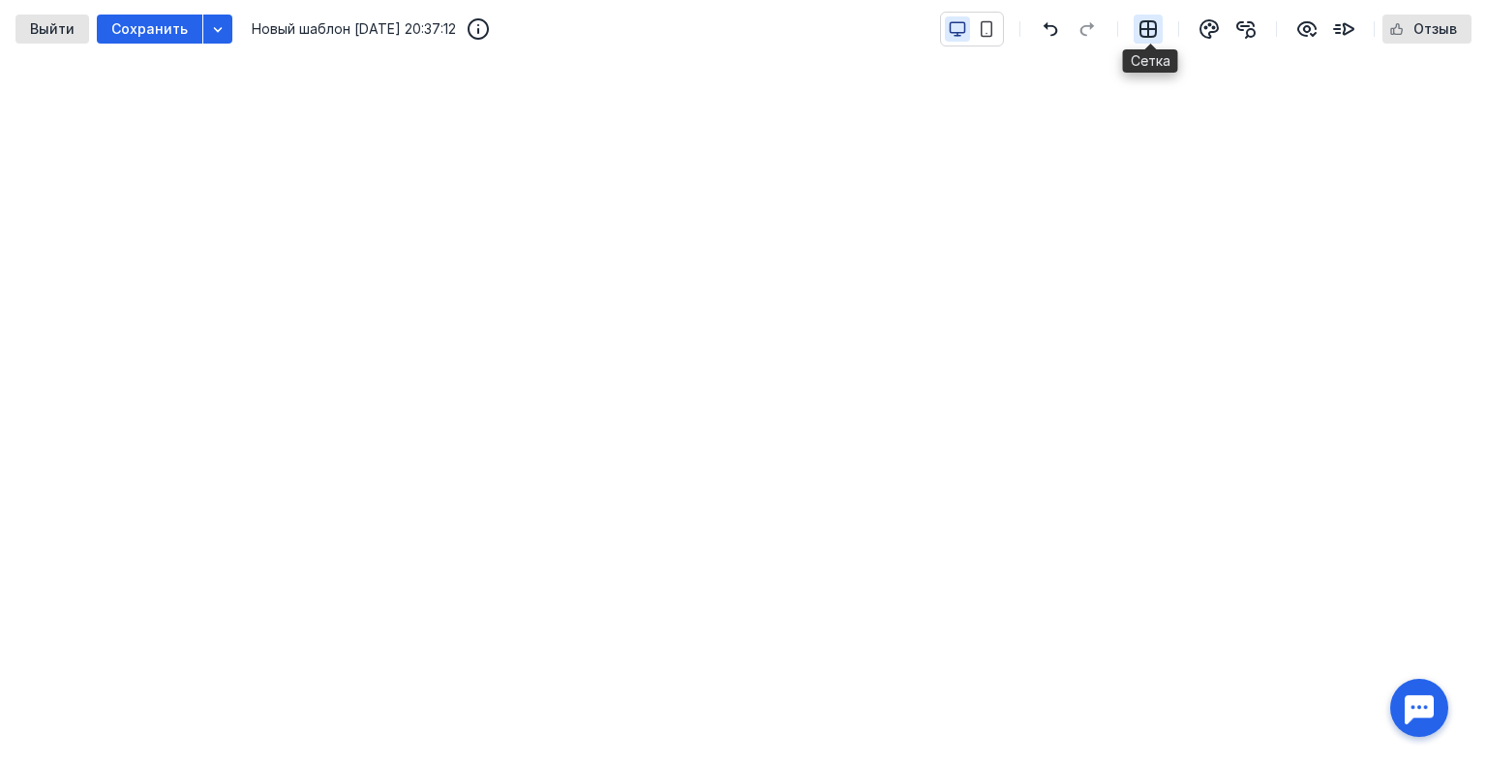
click at [1159, 26] on icon "button" at bounding box center [1147, 28] width 23 height 23
click at [1208, 22] on icon "button" at bounding box center [1208, 28] width 23 height 23
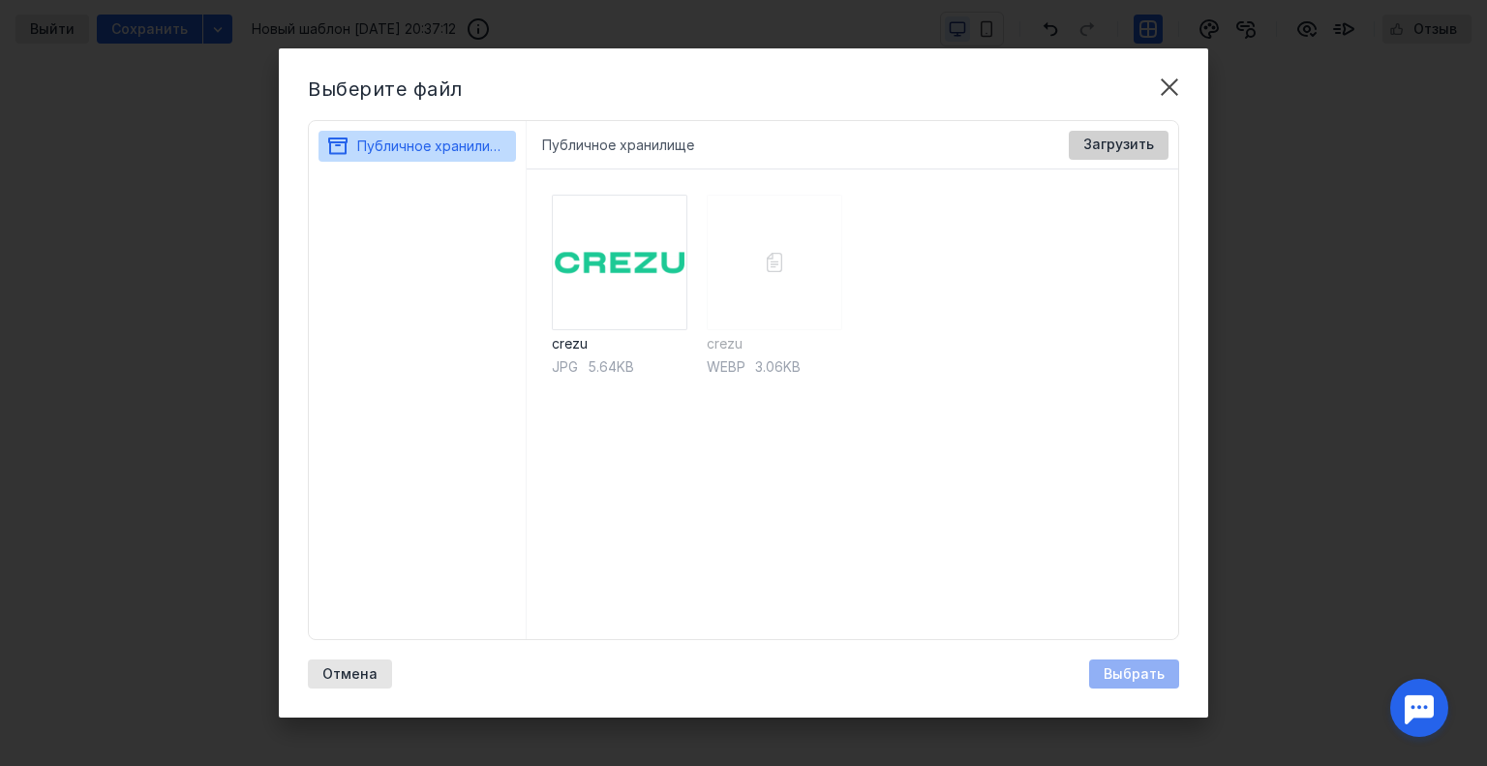
click at [1107, 146] on span "Загрузить" at bounding box center [1118, 144] width 71 height 16
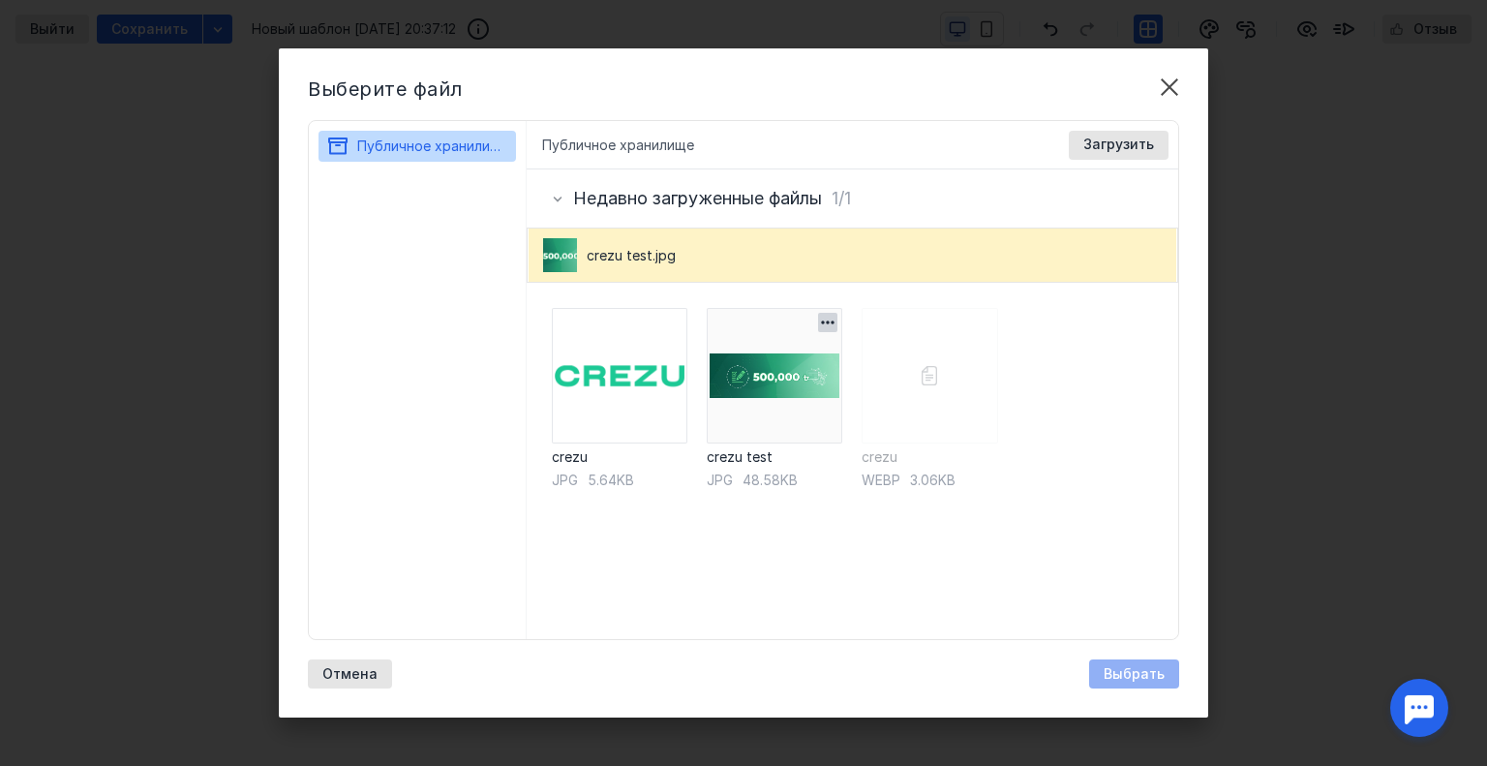
click at [787, 377] on img at bounding box center [774, 375] width 135 height 135
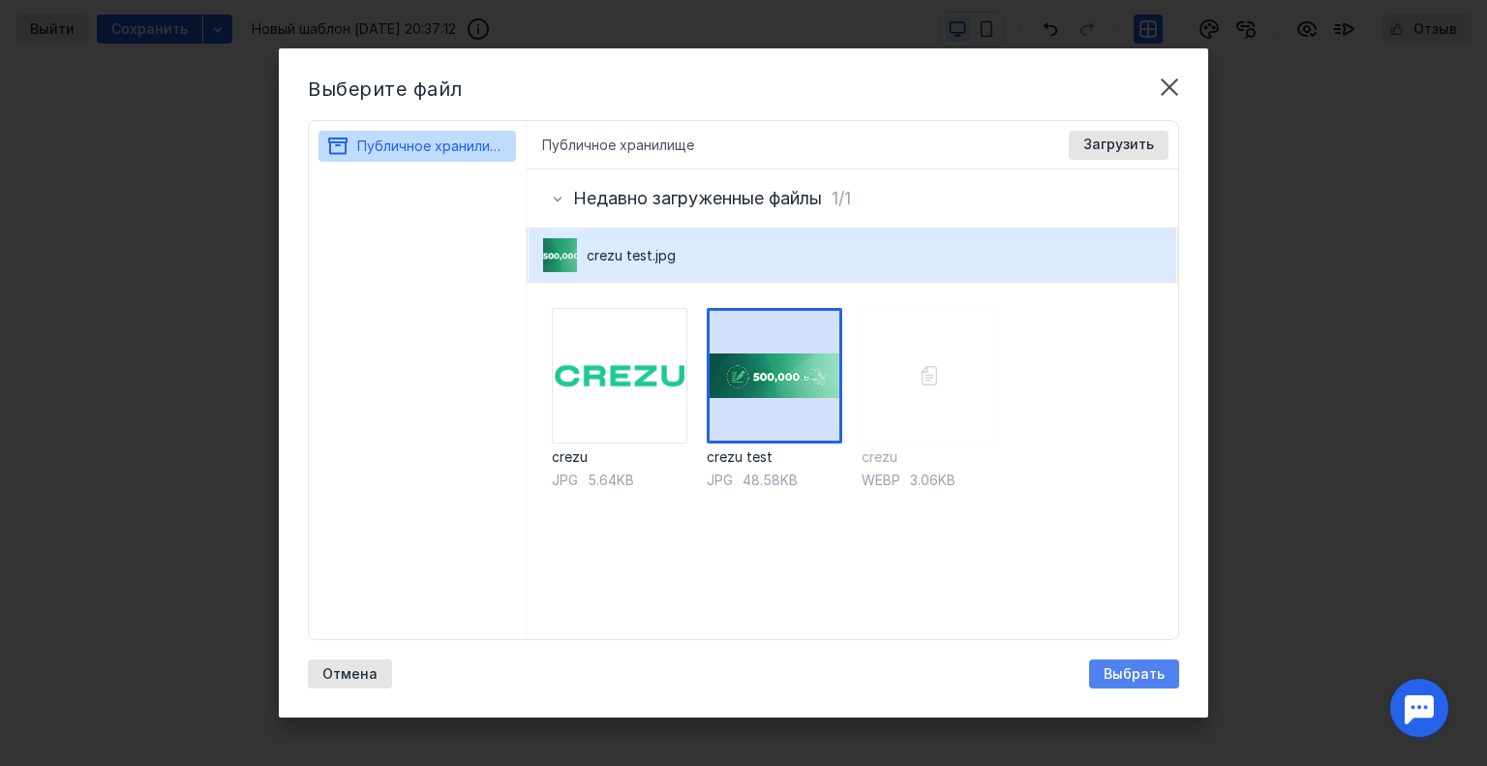
click at [1146, 676] on span "Выбрать" at bounding box center [1133, 674] width 61 height 16
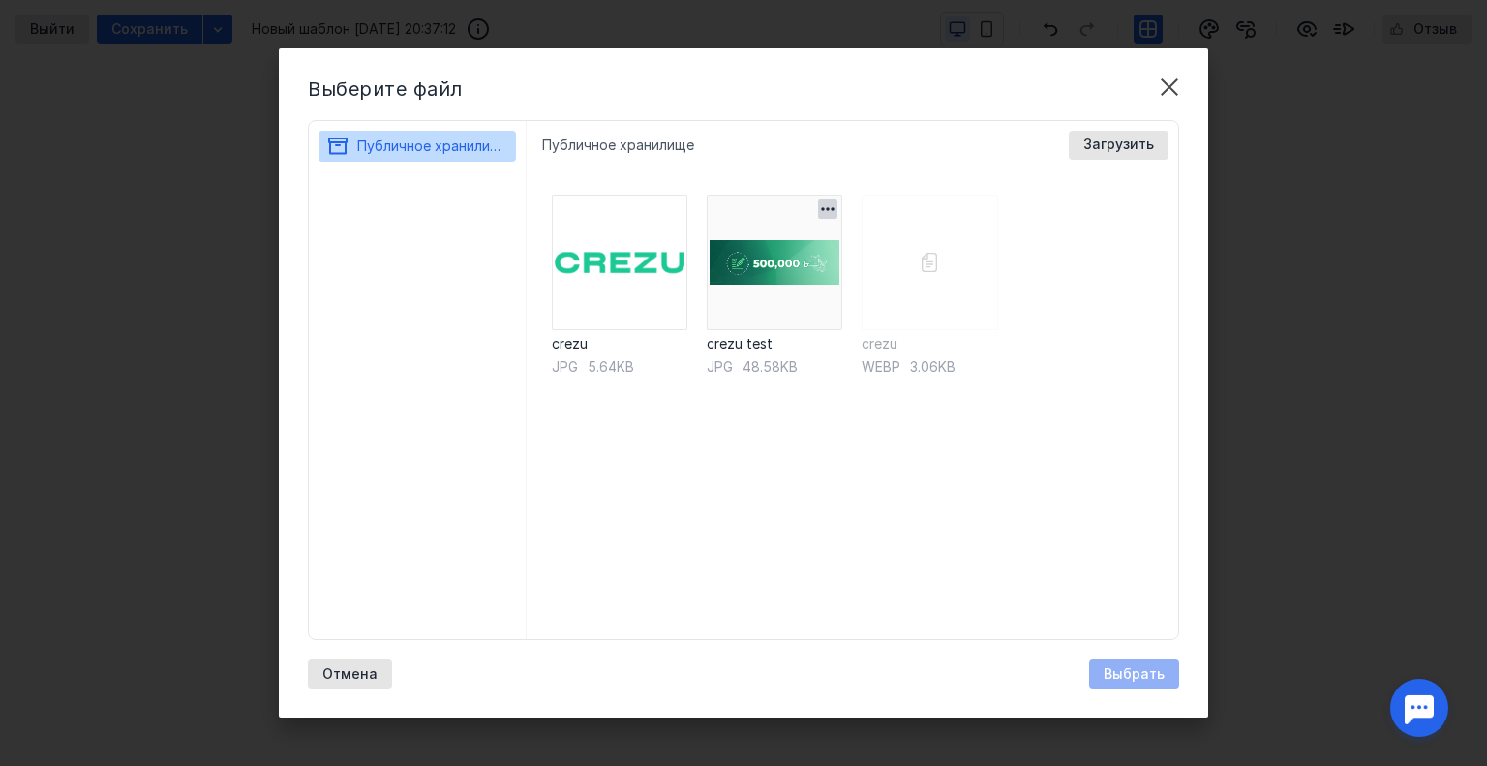
click at [742, 296] on img at bounding box center [774, 262] width 135 height 135
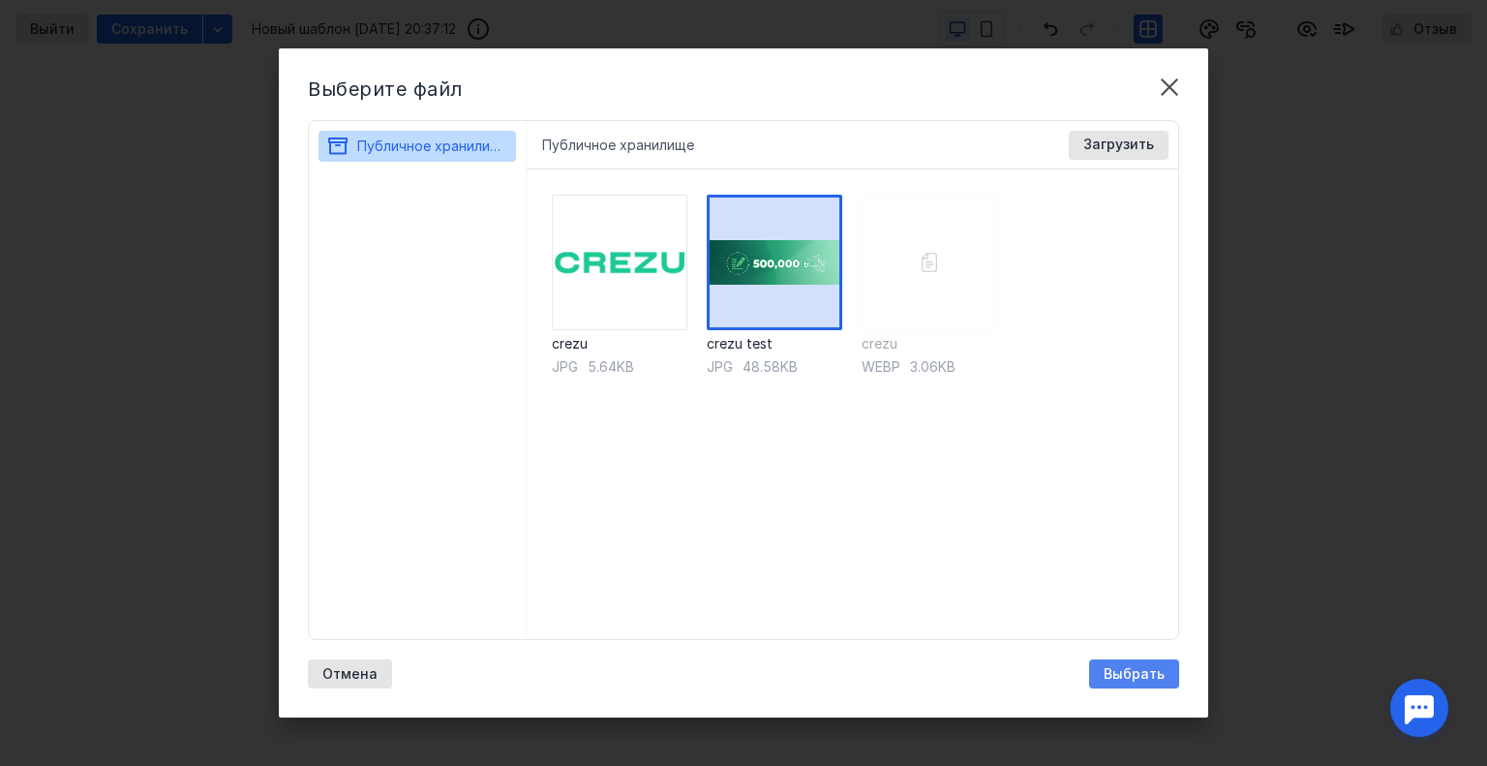
click at [1111, 673] on span "Выбрать" at bounding box center [1133, 674] width 61 height 16
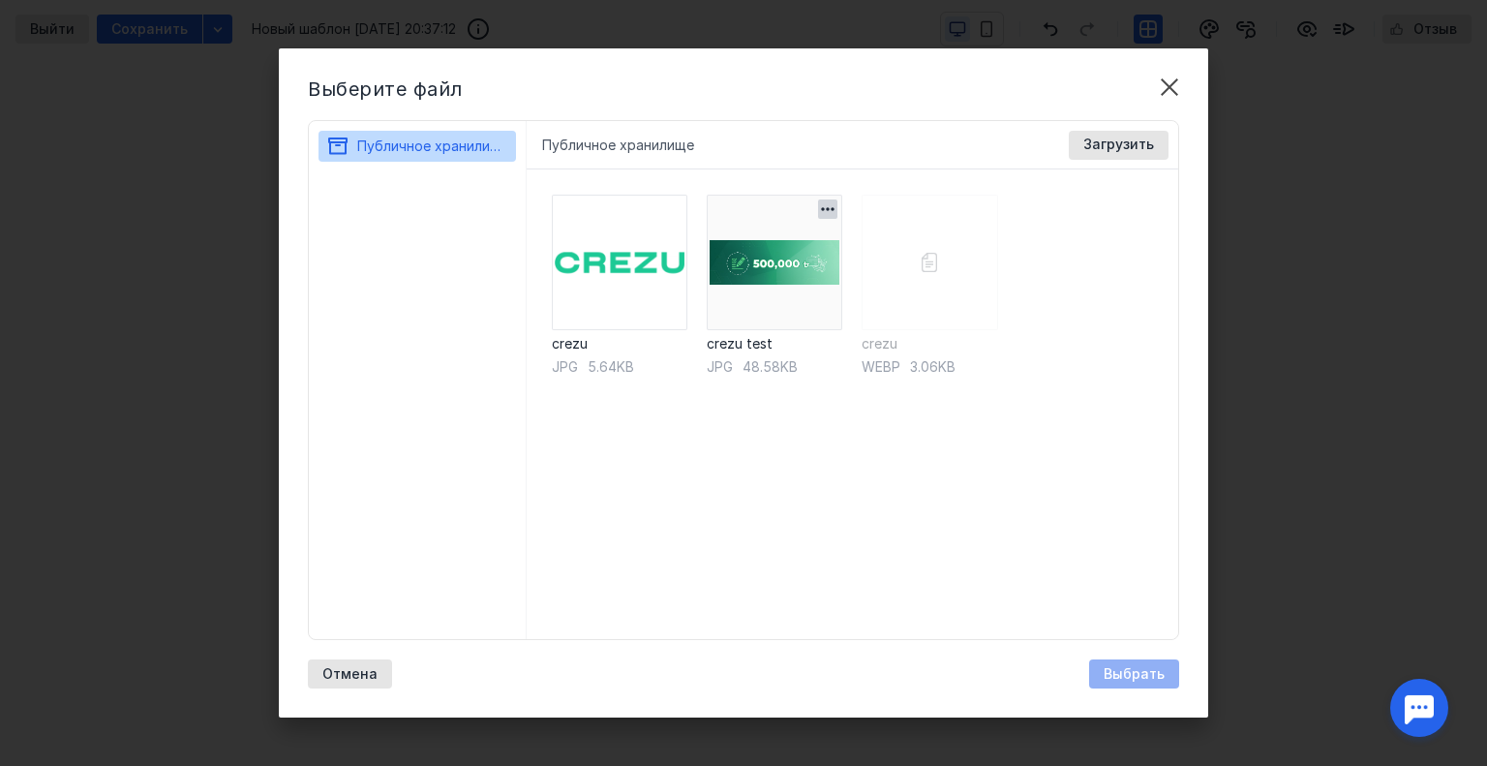
click at [776, 264] on img at bounding box center [774, 262] width 135 height 135
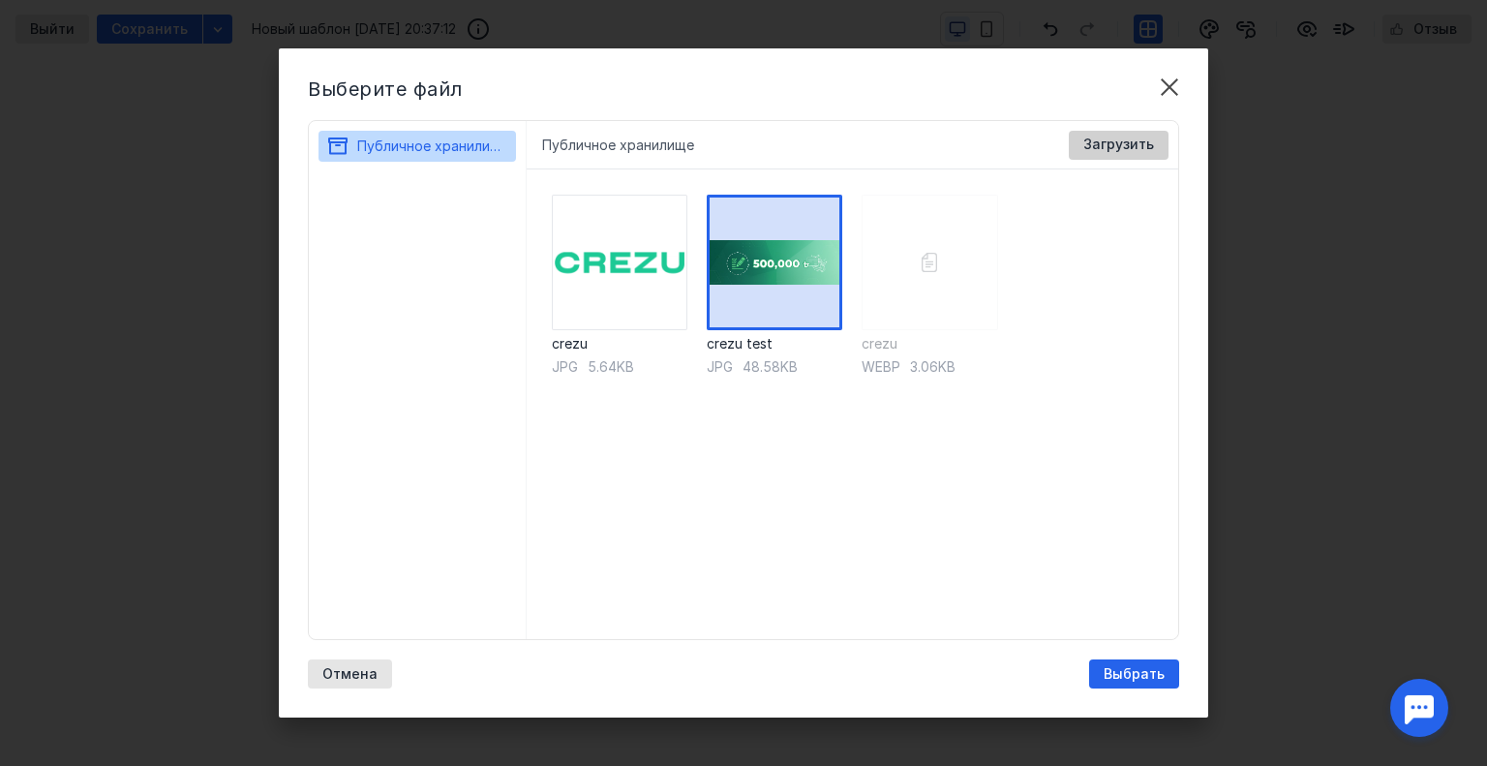
click at [1129, 138] on span "Загрузить" at bounding box center [1118, 144] width 71 height 16
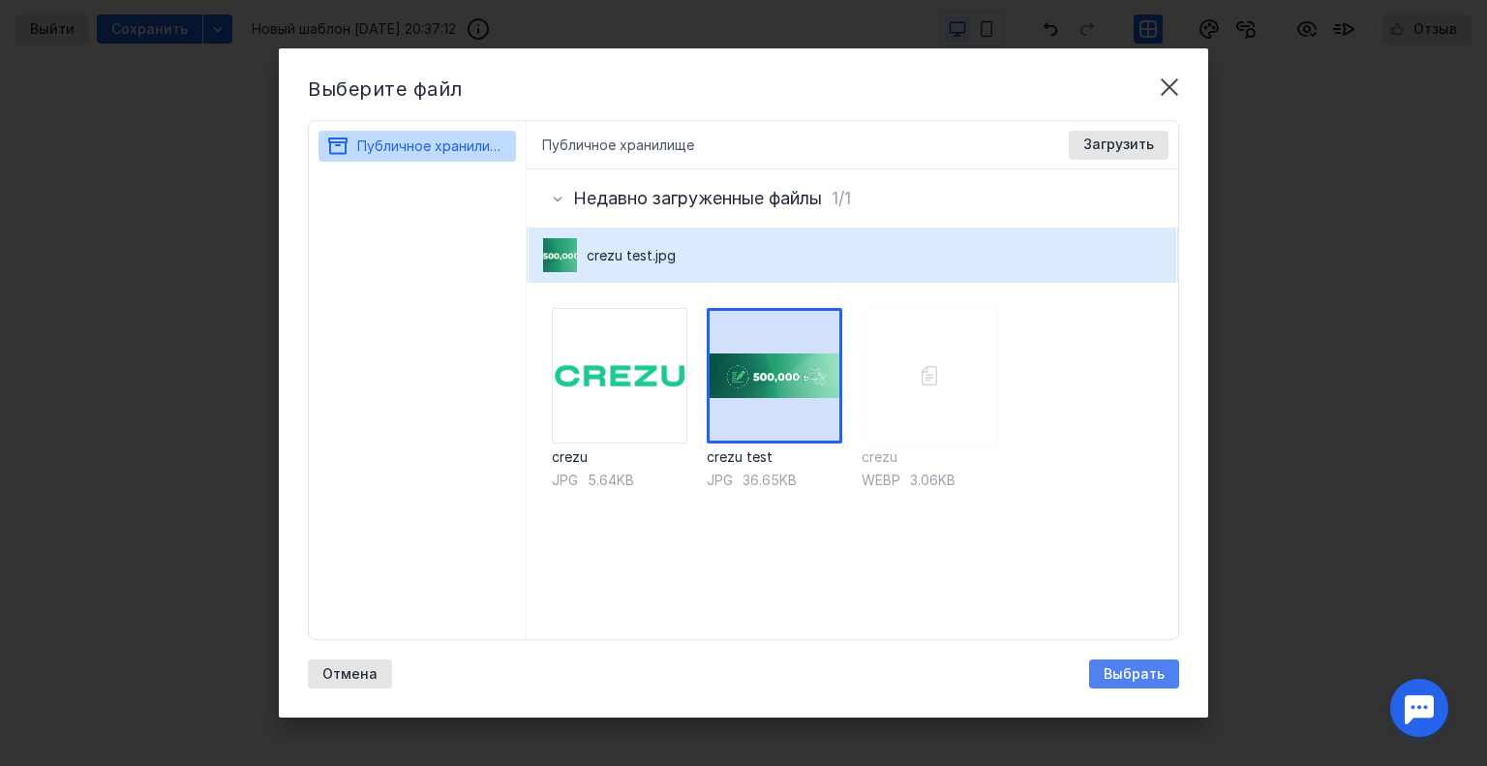
click at [1127, 678] on span "Выбрать" at bounding box center [1133, 674] width 61 height 16
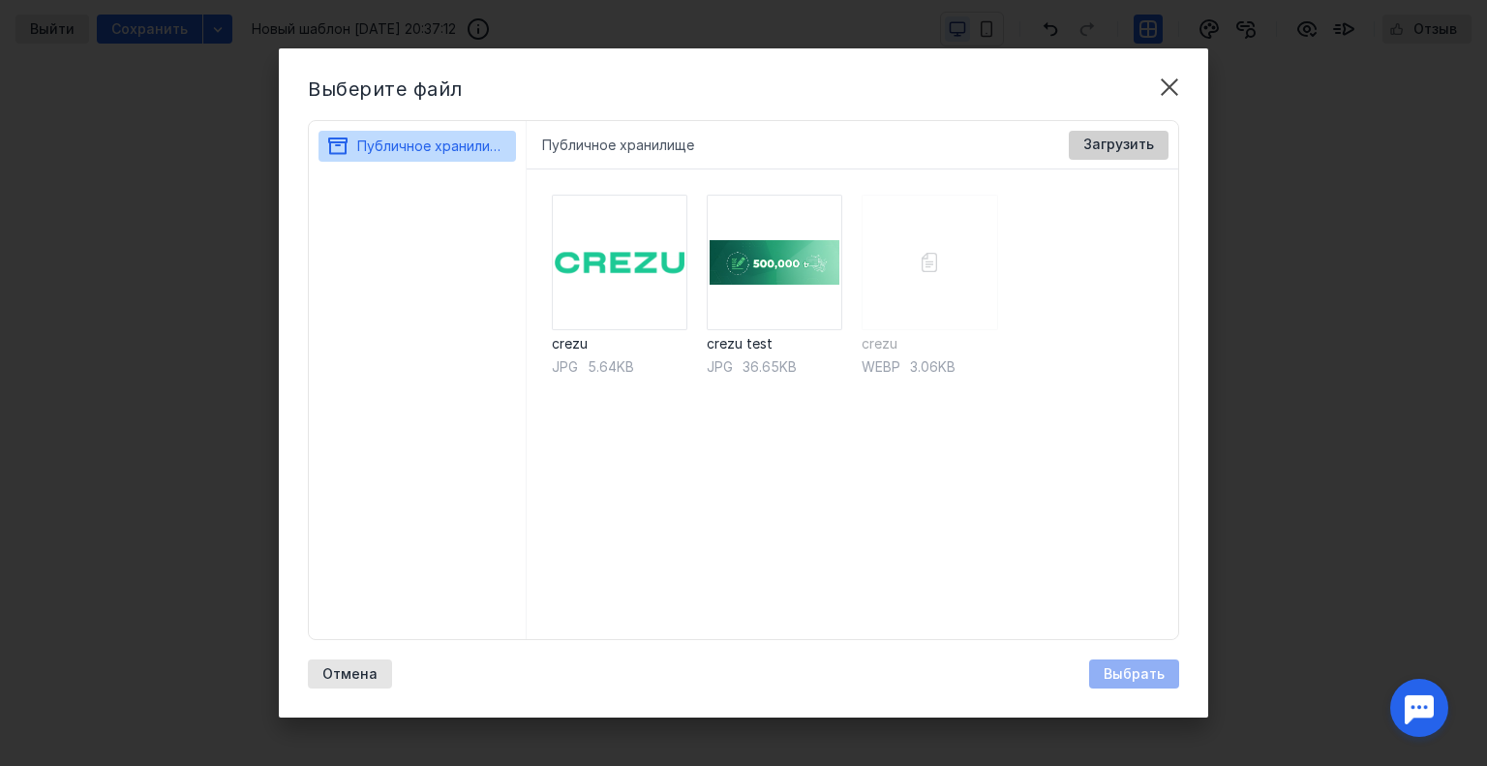
click at [1142, 142] on span "Загрузить" at bounding box center [1118, 144] width 71 height 16
click at [1112, 162] on div "Публичное хранилище Доступные форматы: Размер файла не более 400 МБ. Выбрать Фа…" at bounding box center [853, 145] width 652 height 48
click at [1111, 144] on span "Загрузить" at bounding box center [1118, 144] width 71 height 16
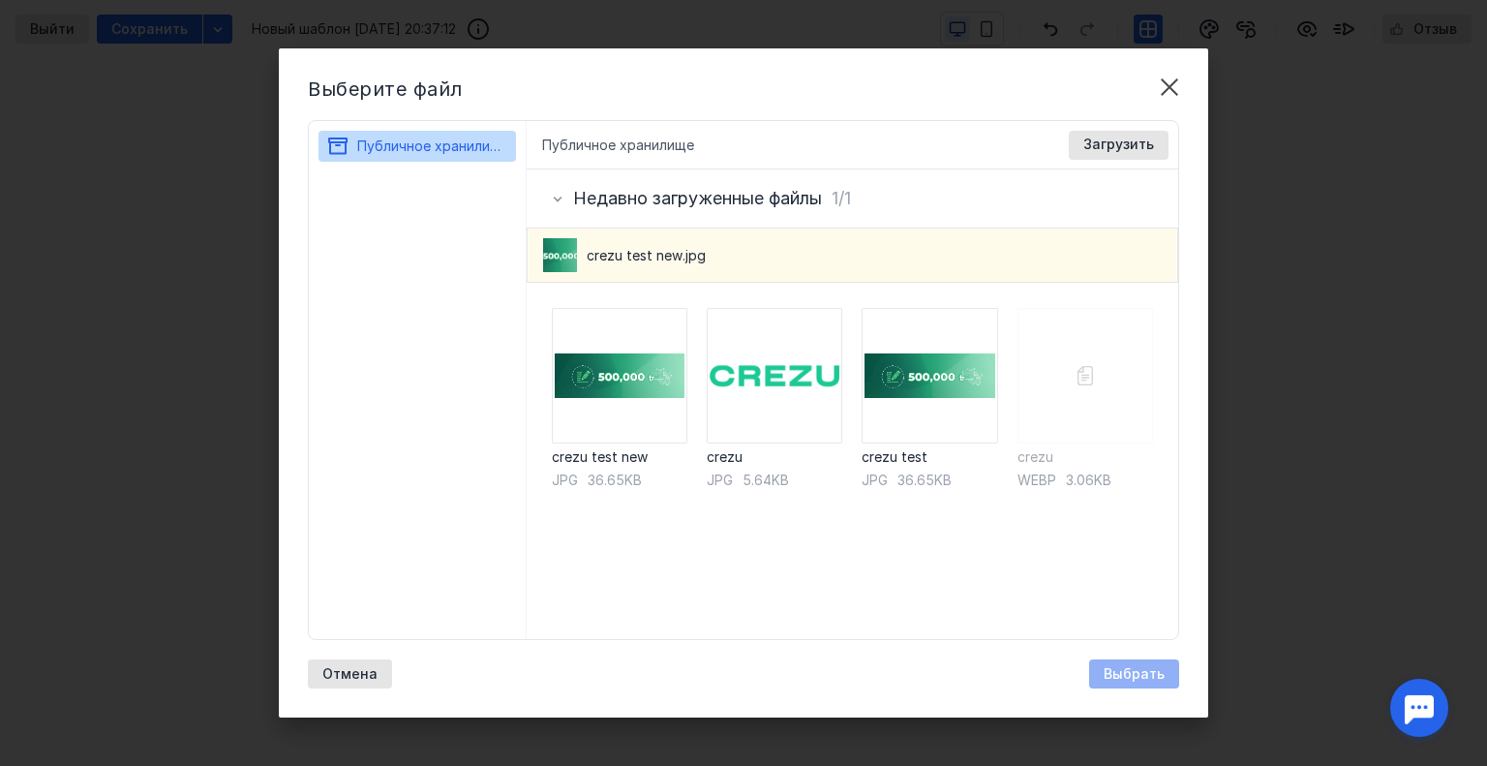
click at [726, 254] on span "crezu test new.jpg" at bounding box center [680, 255] width 186 height 19
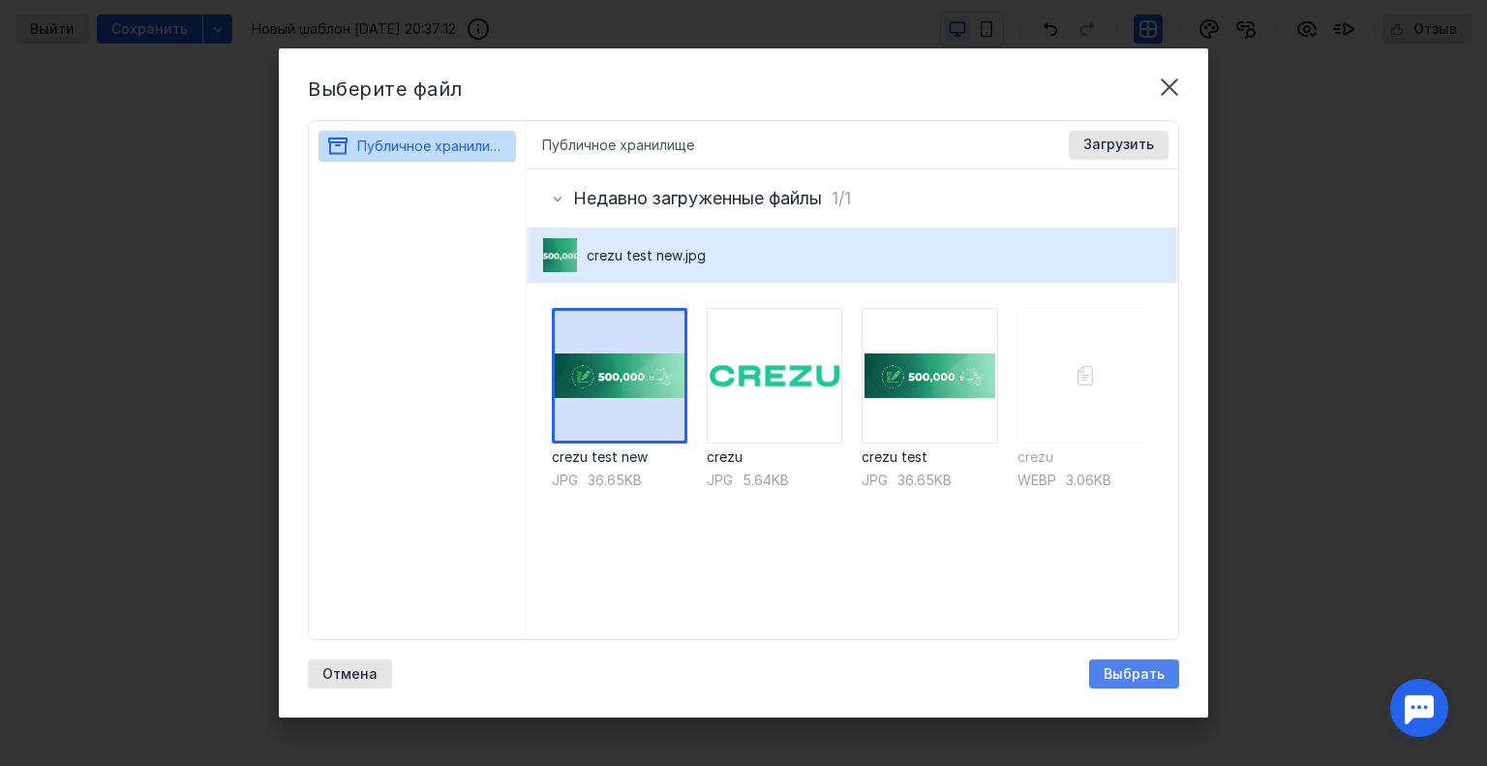
click at [1129, 670] on span "Выбрать" at bounding box center [1133, 674] width 61 height 16
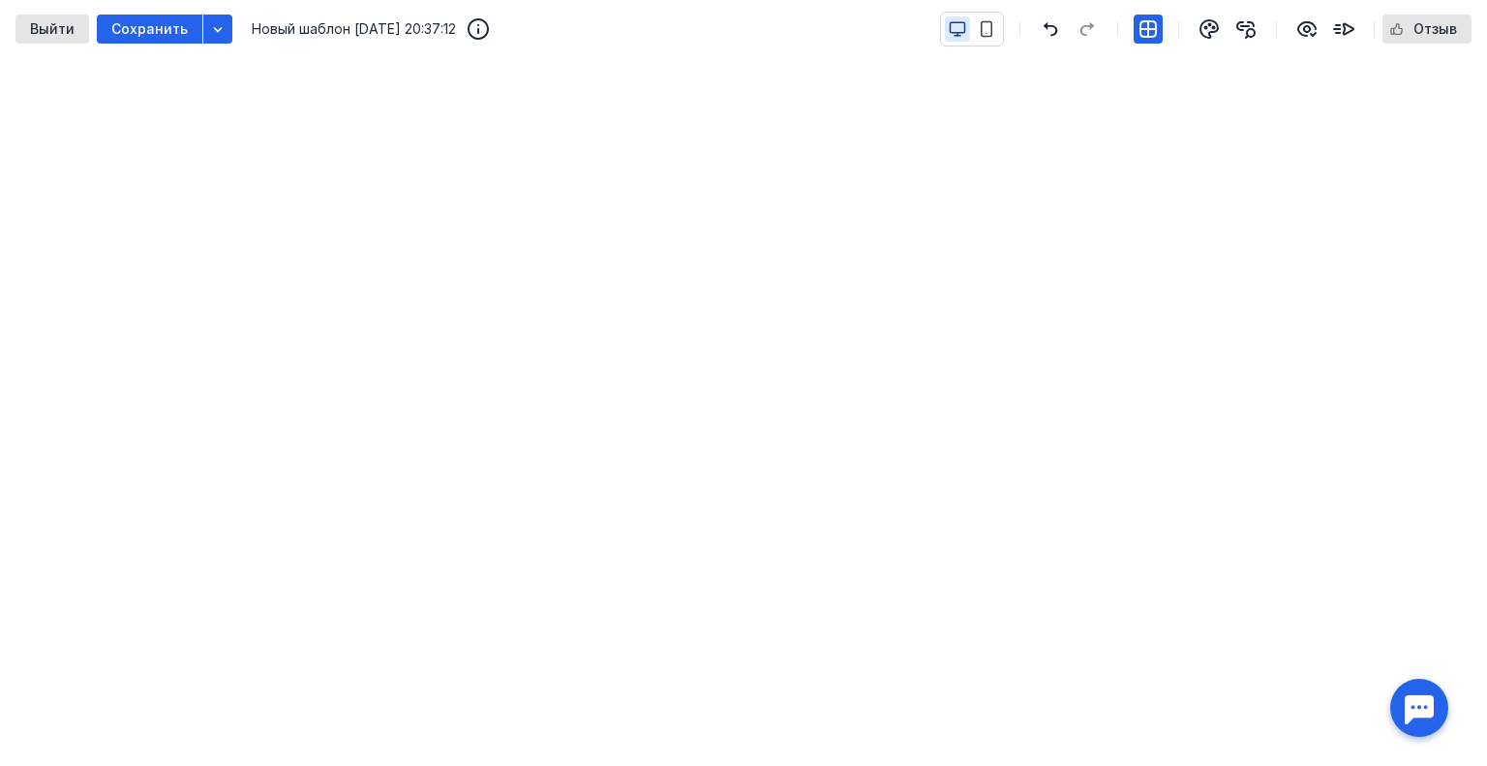
scroll to position [1, 0]
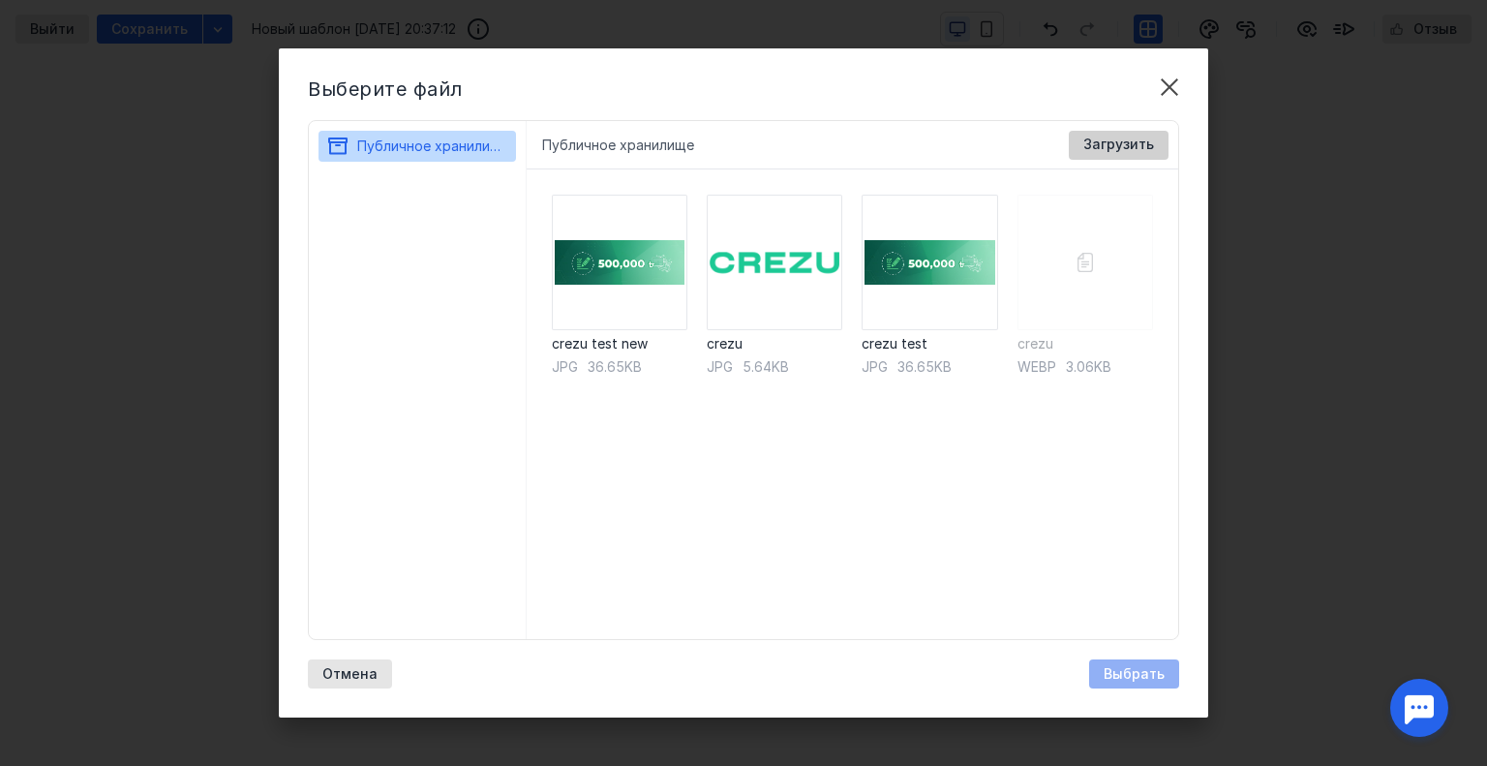
click at [1141, 142] on span "Загрузить" at bounding box center [1118, 144] width 71 height 16
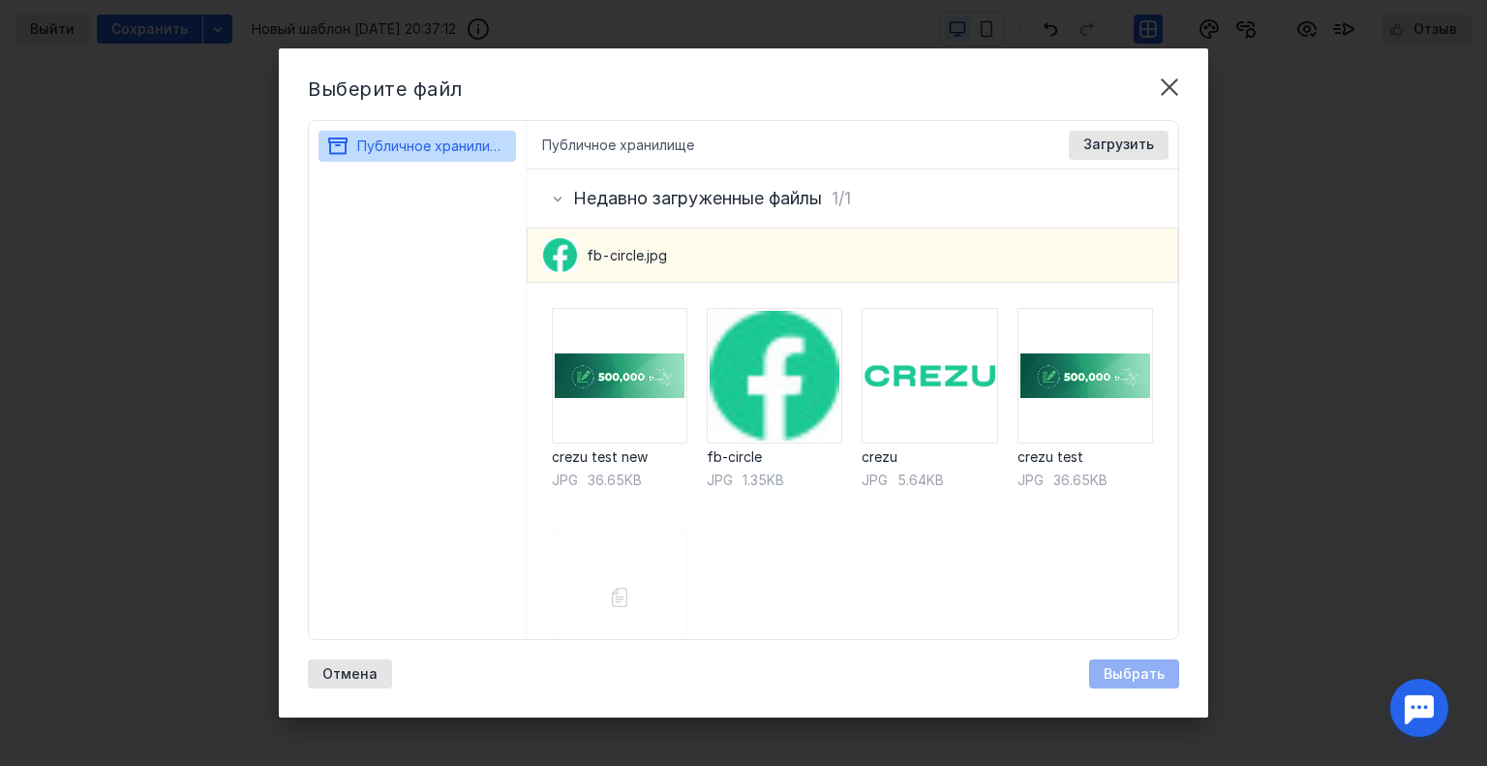
click at [750, 239] on div "fb-circle.jpg" at bounding box center [852, 254] width 648 height 53
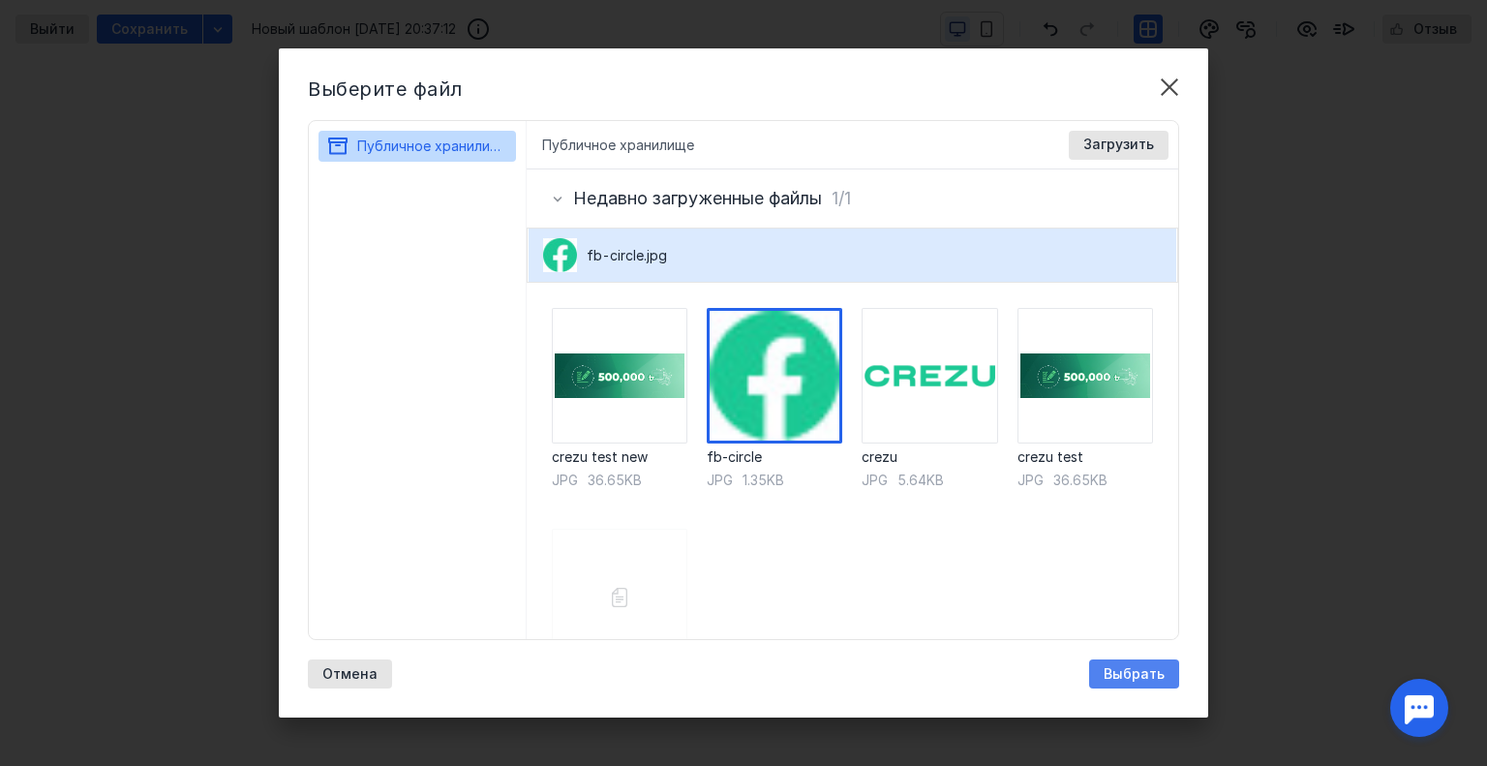
click at [1132, 672] on span "Выбрать" at bounding box center [1133, 674] width 61 height 16
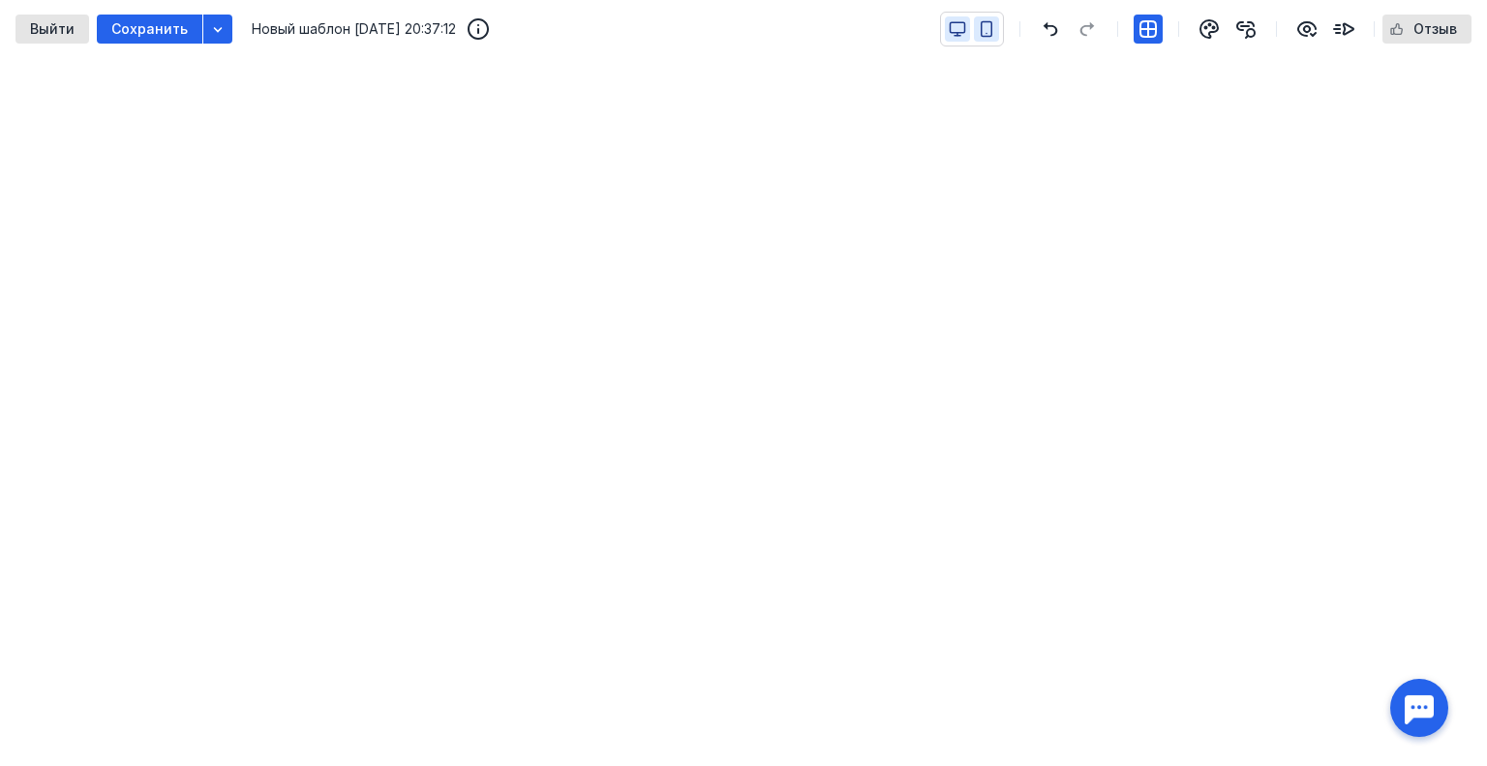
click at [985, 26] on icon "button" at bounding box center [986, 28] width 17 height 17
click at [954, 30] on icon "button" at bounding box center [956, 28] width 17 height 17
click at [211, 28] on icon "button" at bounding box center [217, 28] width 15 height 15
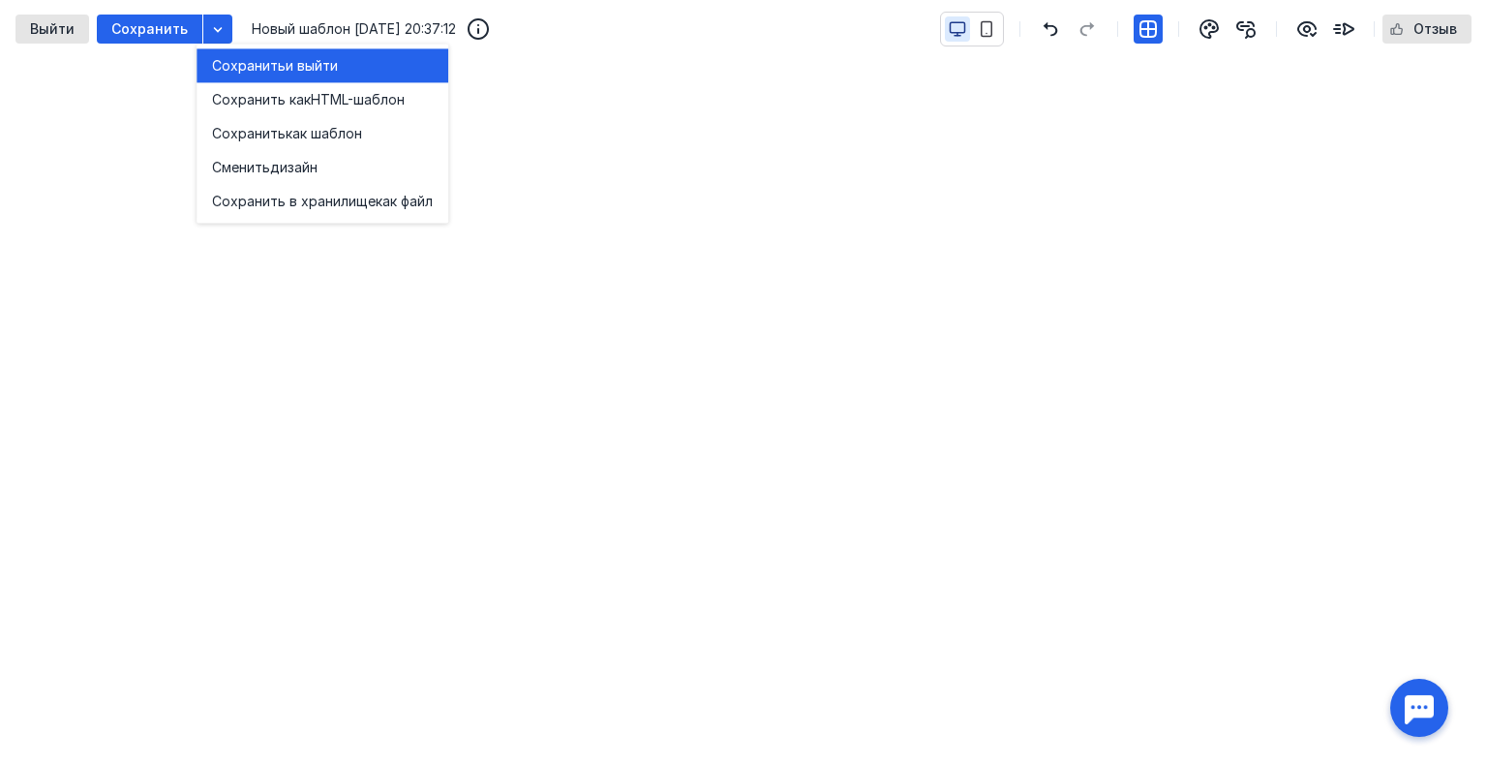
click at [255, 68] on span "Сохранить" at bounding box center [249, 65] width 74 height 19
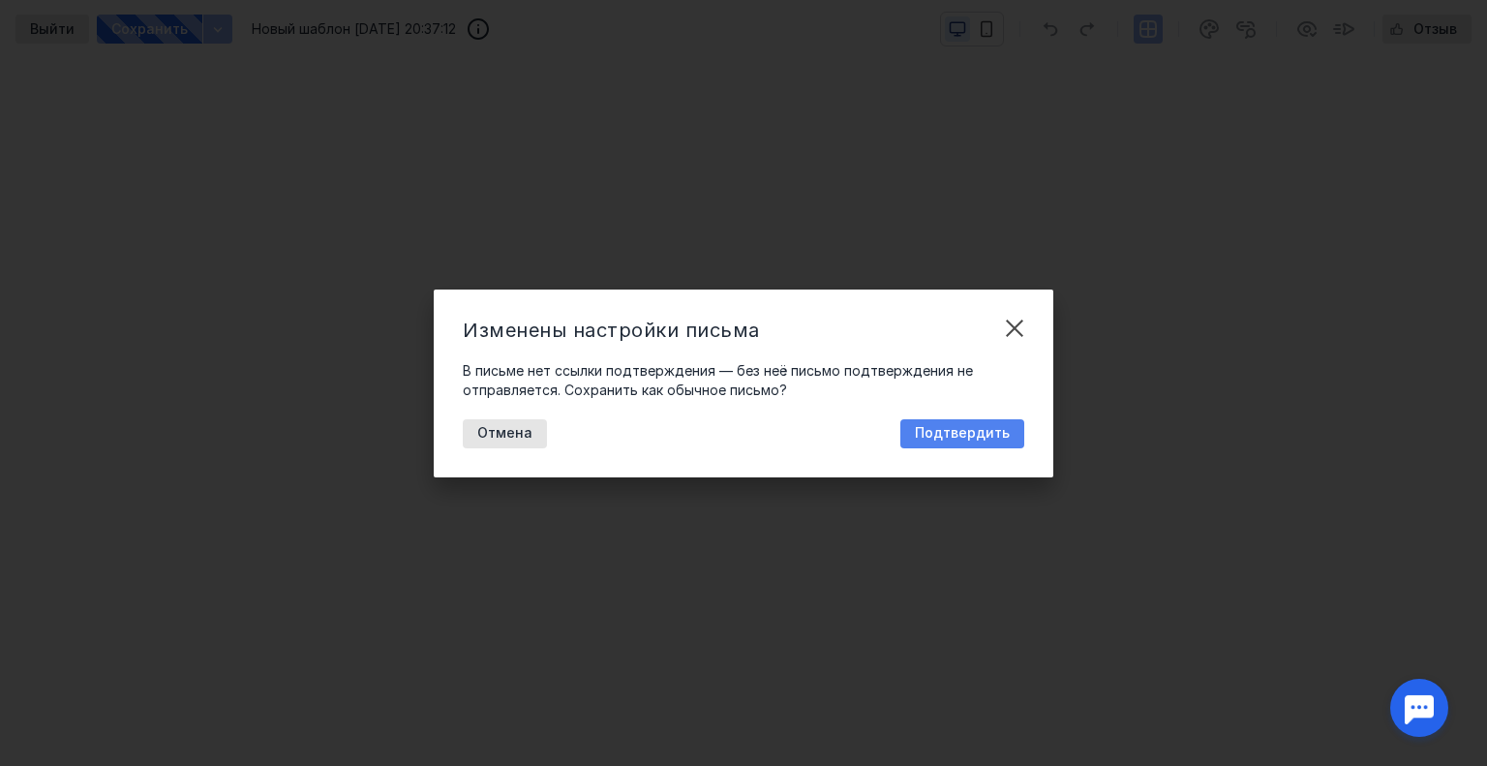
click at [967, 438] on span "Подтвердить" at bounding box center [962, 433] width 95 height 16
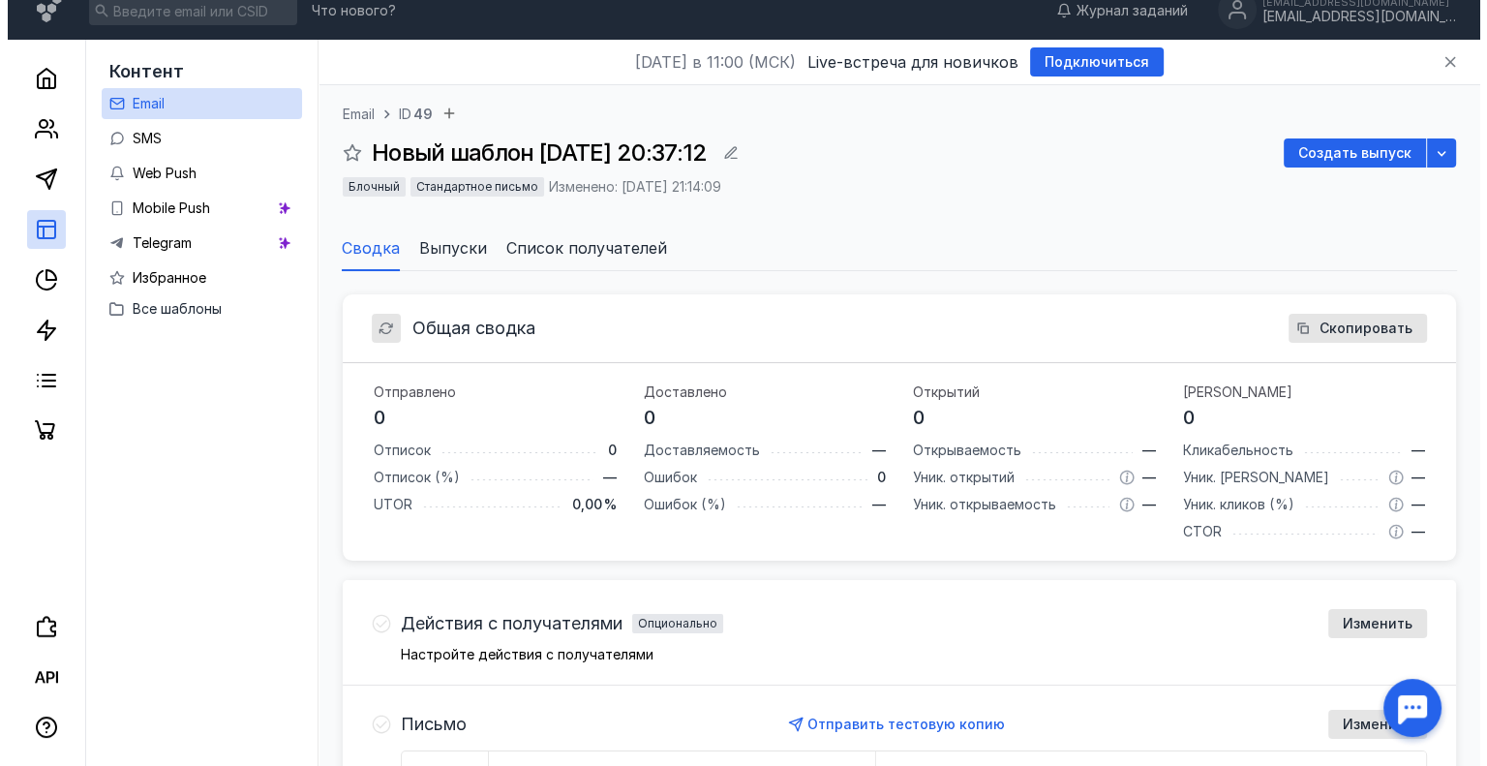
scroll to position [14, 0]
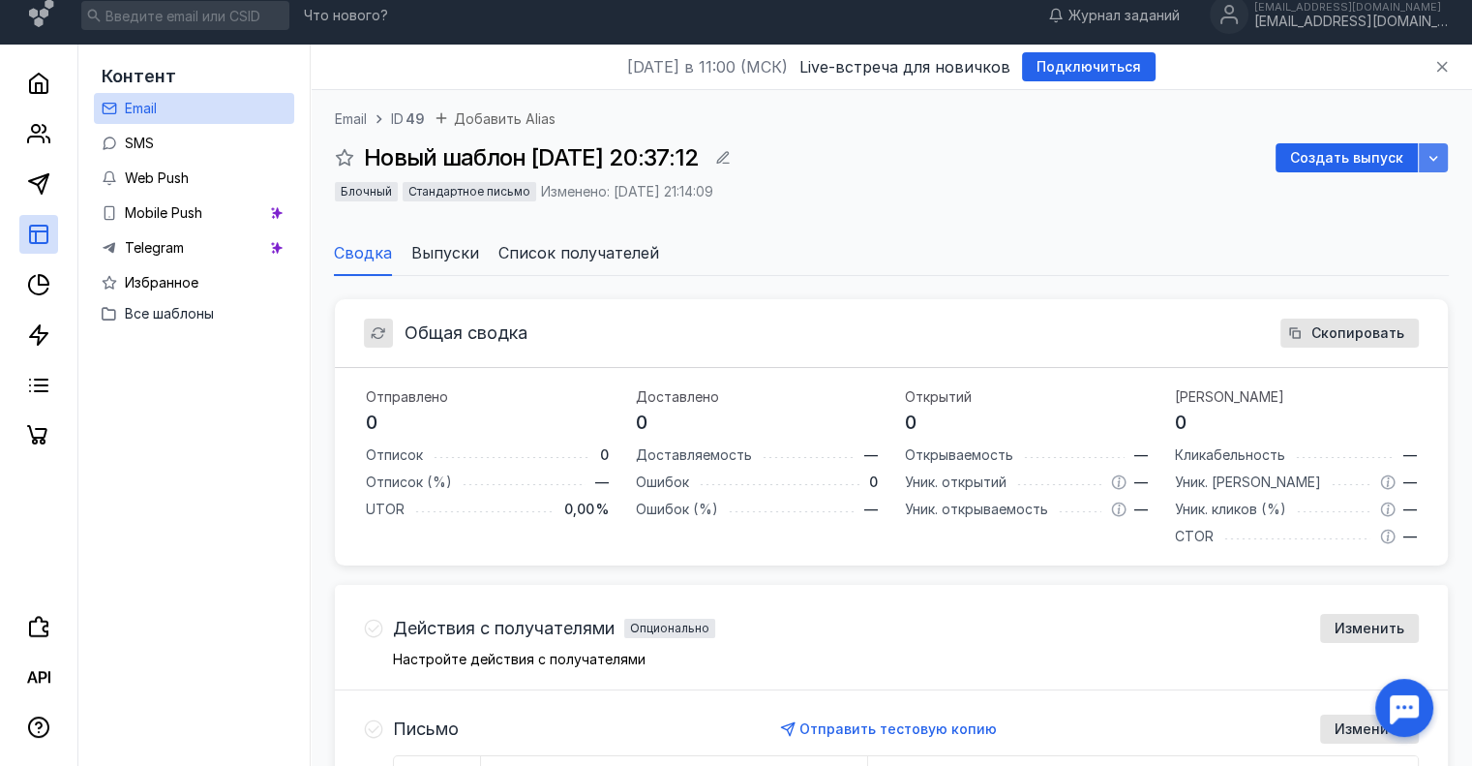
click at [1435, 150] on icon "button" at bounding box center [1433, 157] width 15 height 15
click at [1424, 196] on span "копию" at bounding box center [1410, 194] width 43 height 19
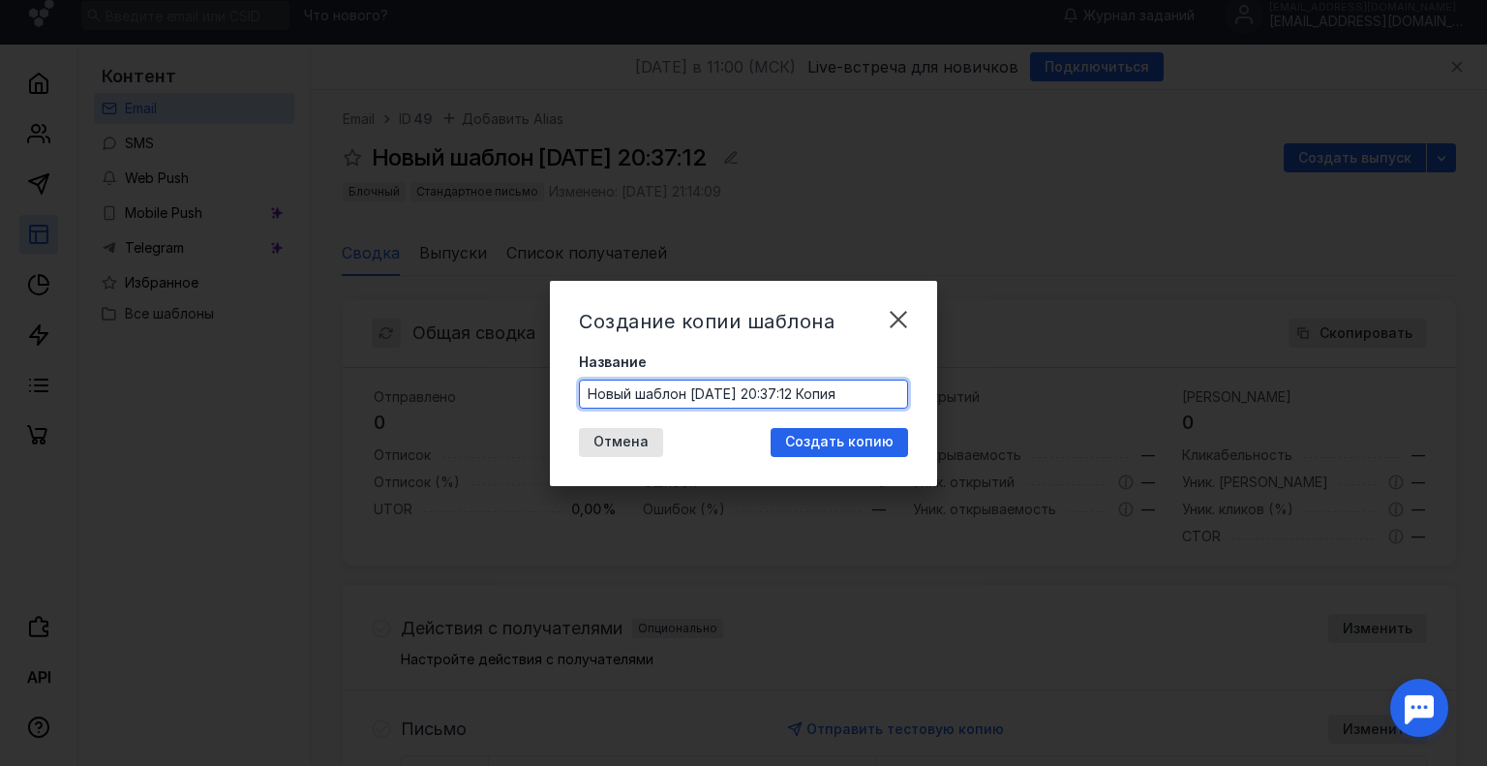
drag, startPoint x: 862, startPoint y: 400, endPoint x: 753, endPoint y: 400, distance: 109.4
click at [753, 400] on input "Новый шаблон [DATE] 20:37:12 Копия" at bounding box center [743, 393] width 327 height 27
type input "Новый шаблон [DATE] html"
click at [881, 446] on span "Создать копию" at bounding box center [839, 442] width 108 height 16
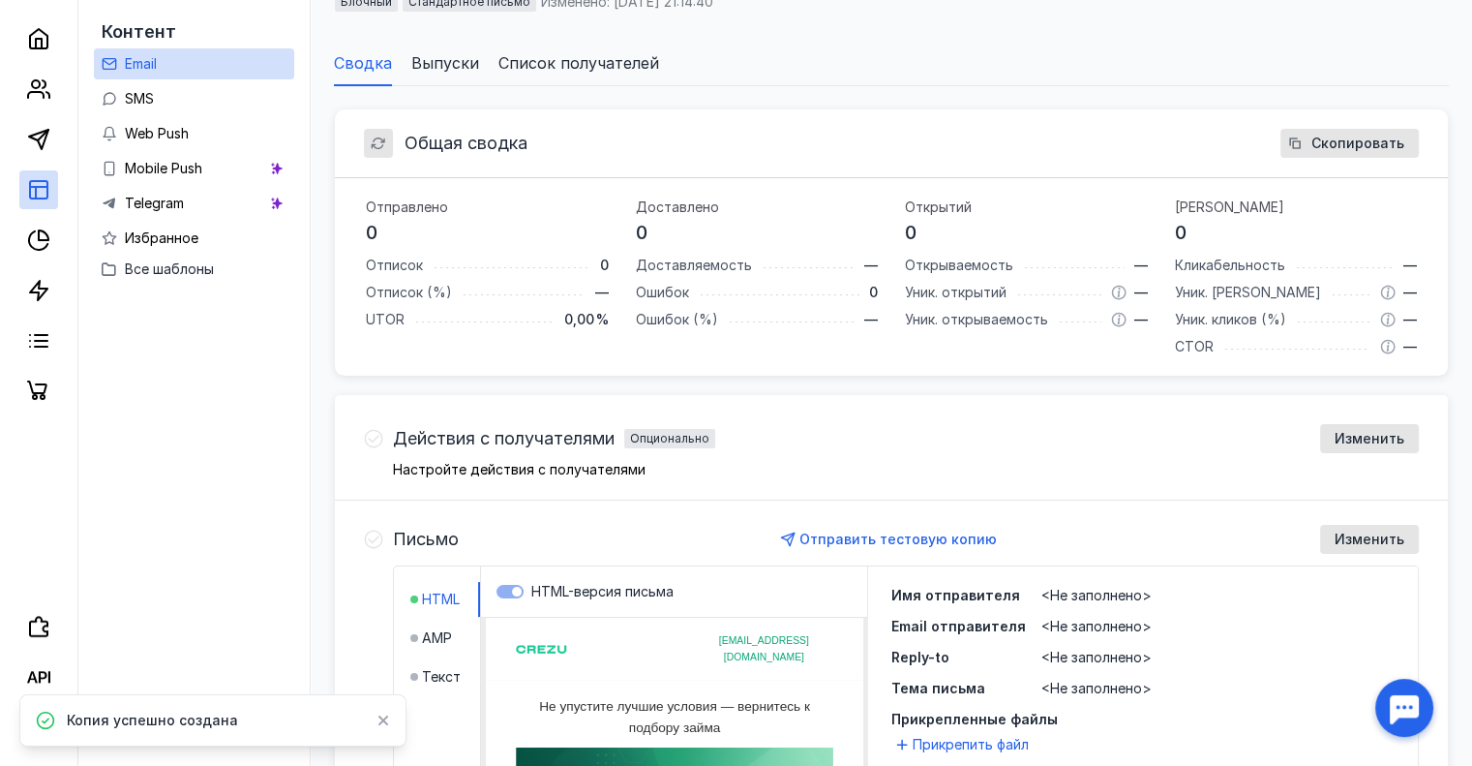
click at [680, 618] on html "[EMAIL_ADDRESS][DOMAIN_NAME] Не упустите лучшие условия — вернитесь к подбору з…" at bounding box center [674, 617] width 415 height 1
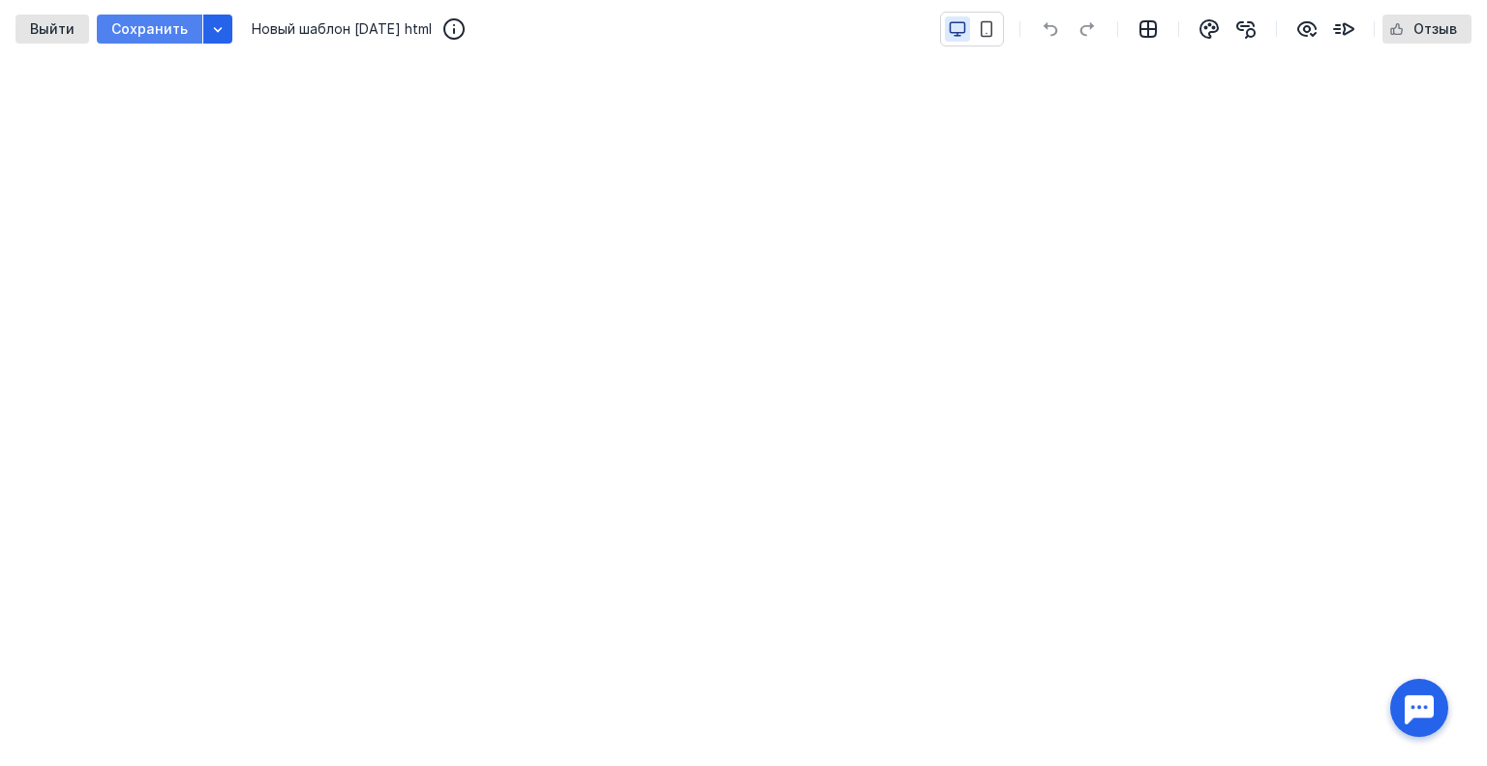
click at [182, 16] on div "Сохранить" at bounding box center [149, 29] width 105 height 29
click at [206, 21] on div at bounding box center [217, 29] width 29 height 29
click at [31, 32] on span "Выйти" at bounding box center [52, 29] width 45 height 16
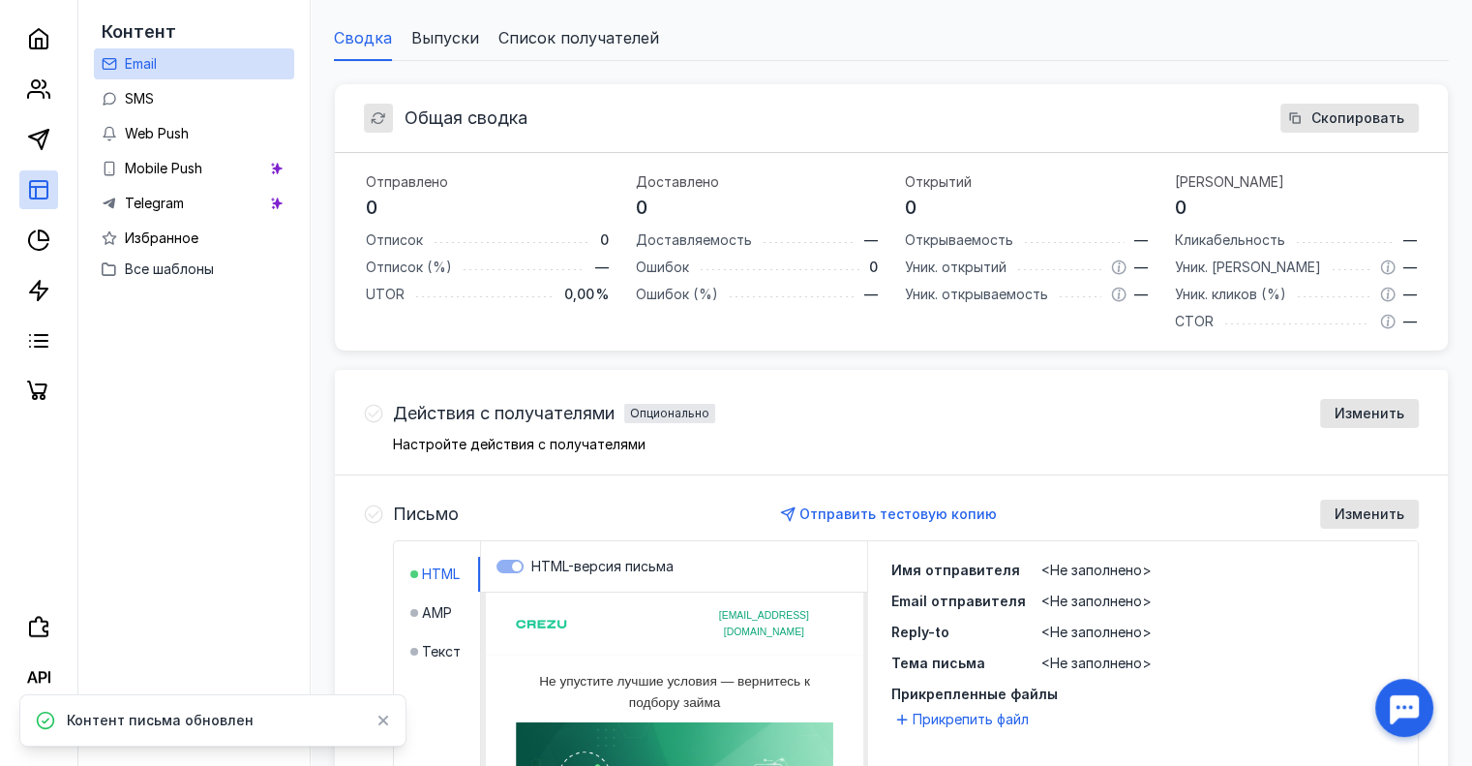
scroll to position [229, 0]
click at [602, 592] on html "[EMAIL_ADDRESS][DOMAIN_NAME] Не упустите лучшие условия — вернитесь к подбору з…" at bounding box center [674, 591] width 415 height 1
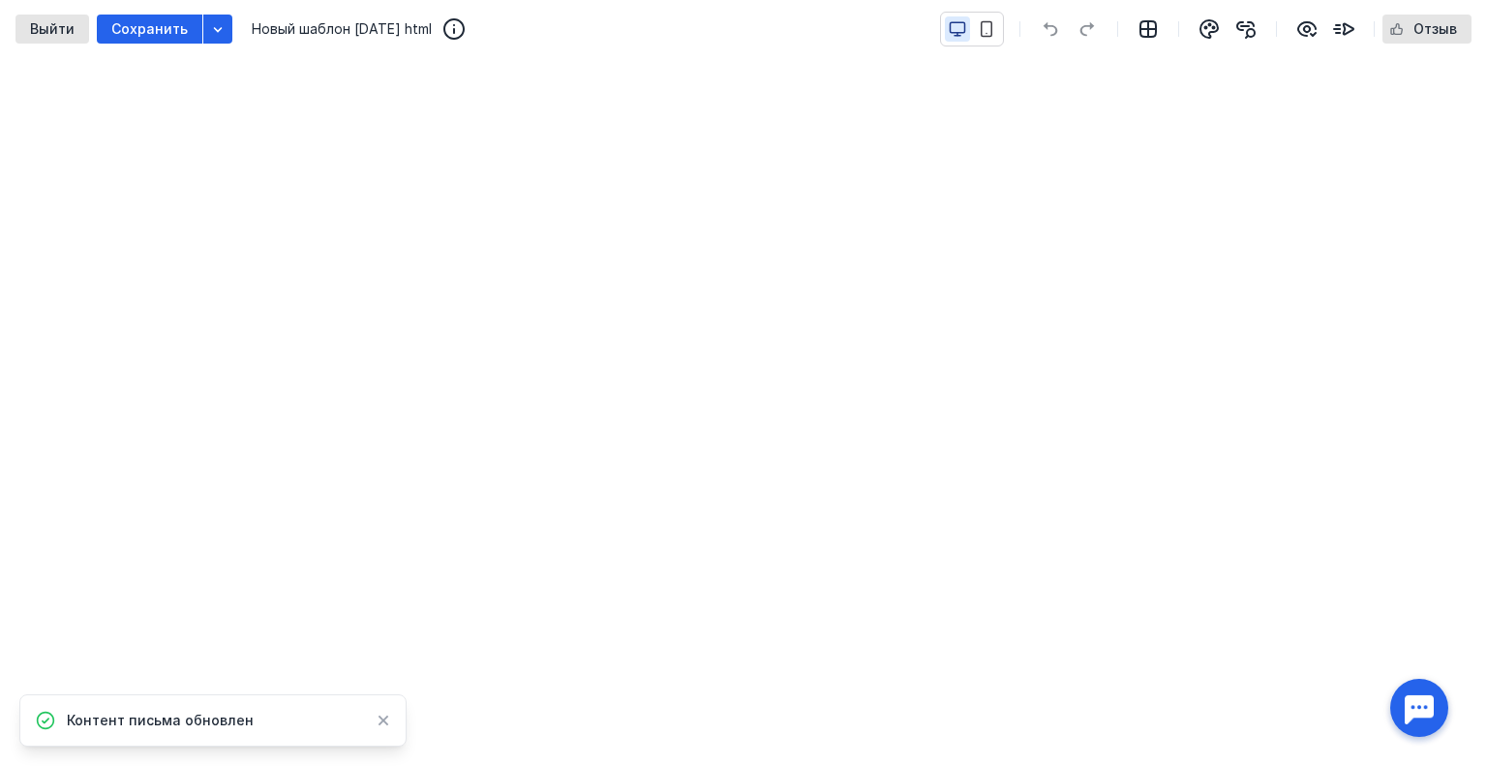
click at [217, 38] on div "button" at bounding box center [217, 28] width 19 height 19
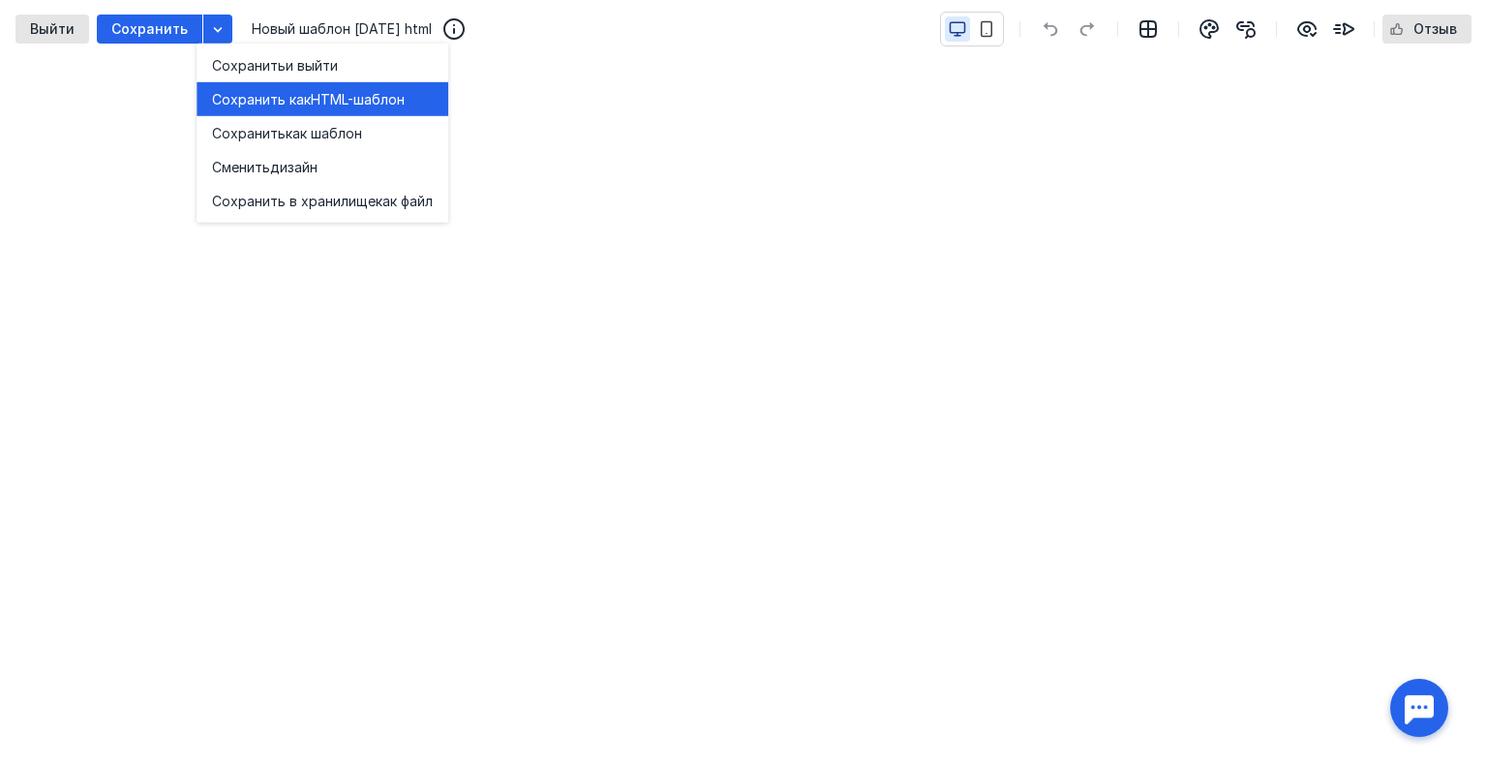
click at [286, 100] on span "Сохранить как" at bounding box center [261, 98] width 99 height 19
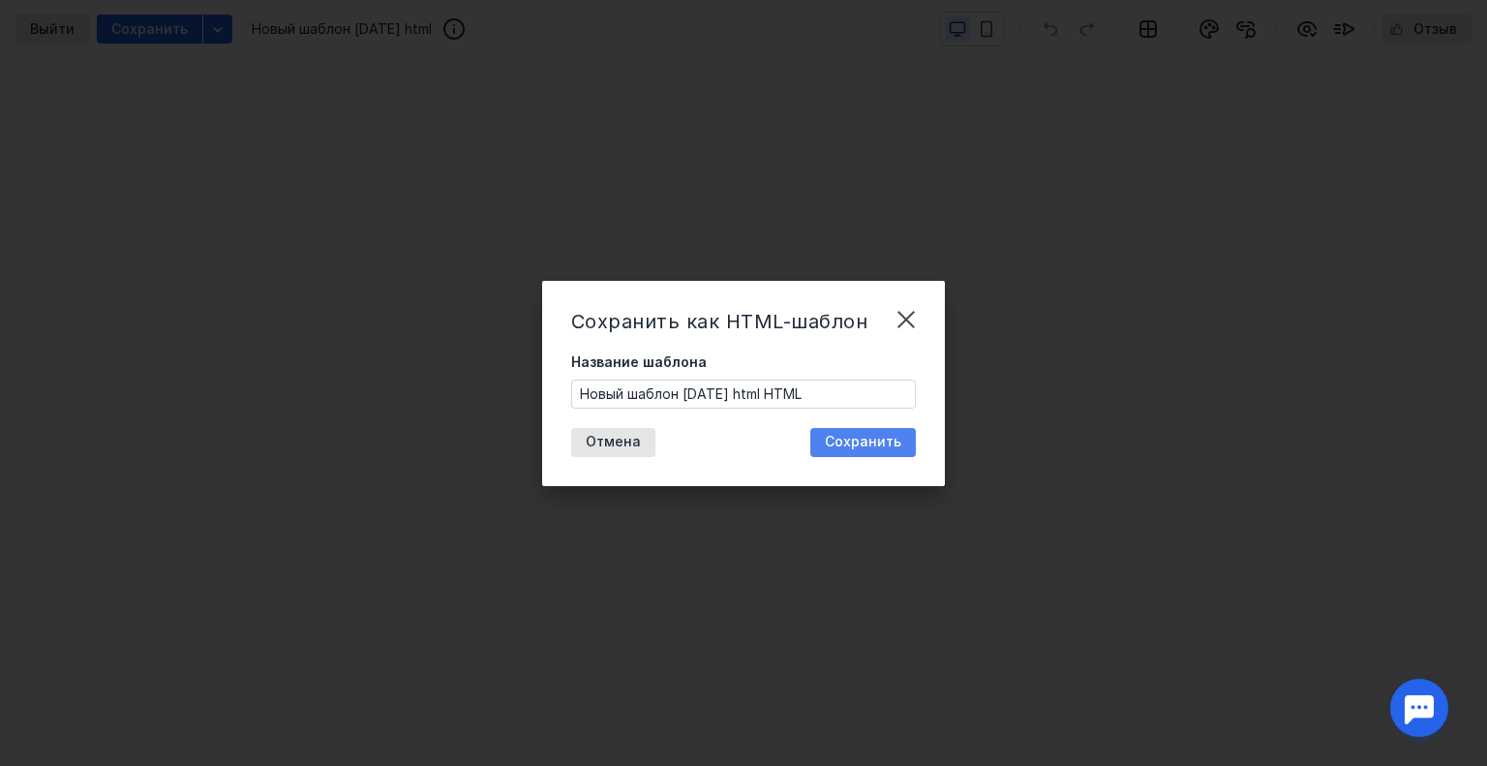
click at [869, 439] on span "Сохранить" at bounding box center [863, 442] width 76 height 16
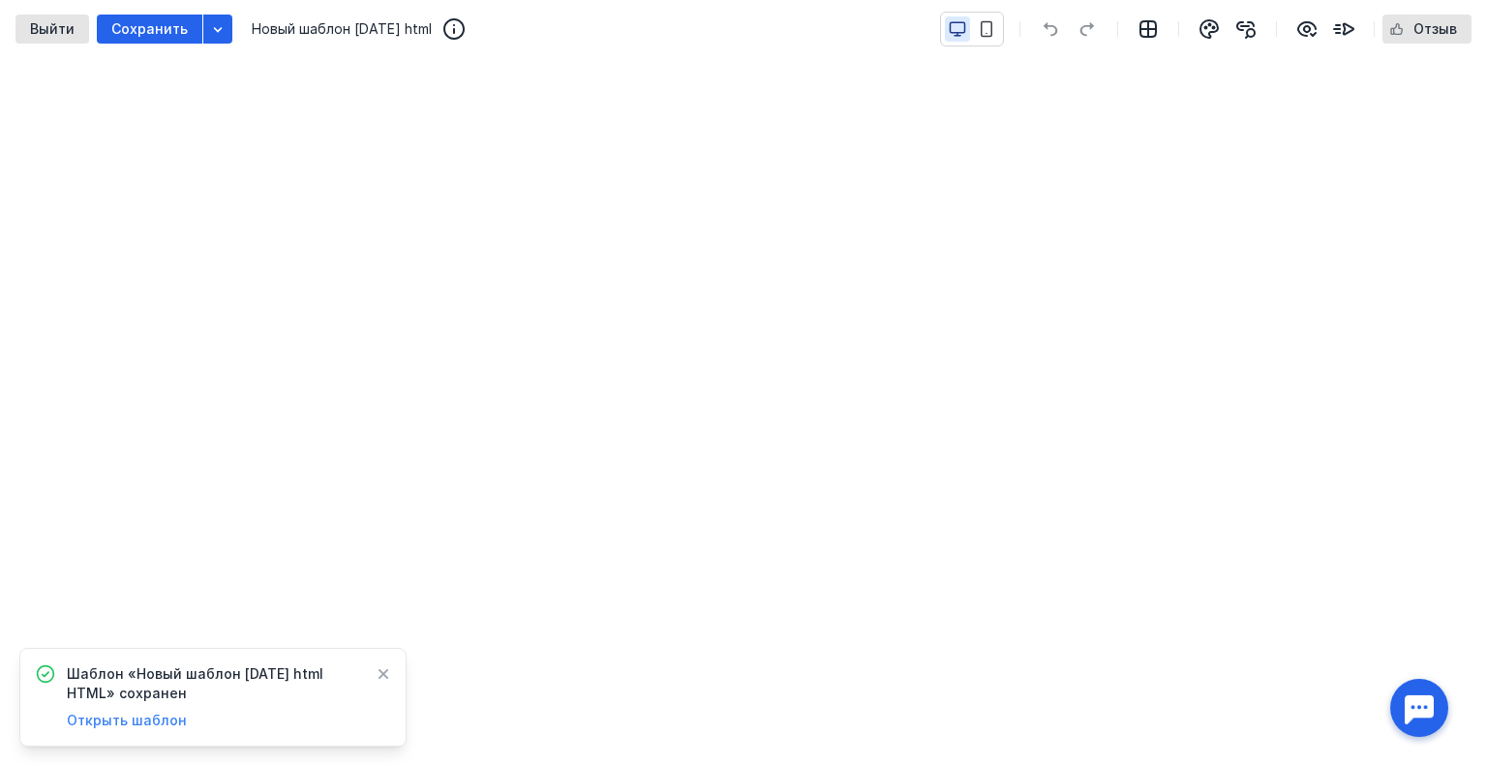
click at [91, 728] on span "Открыть шаблон" at bounding box center [127, 719] width 120 height 16
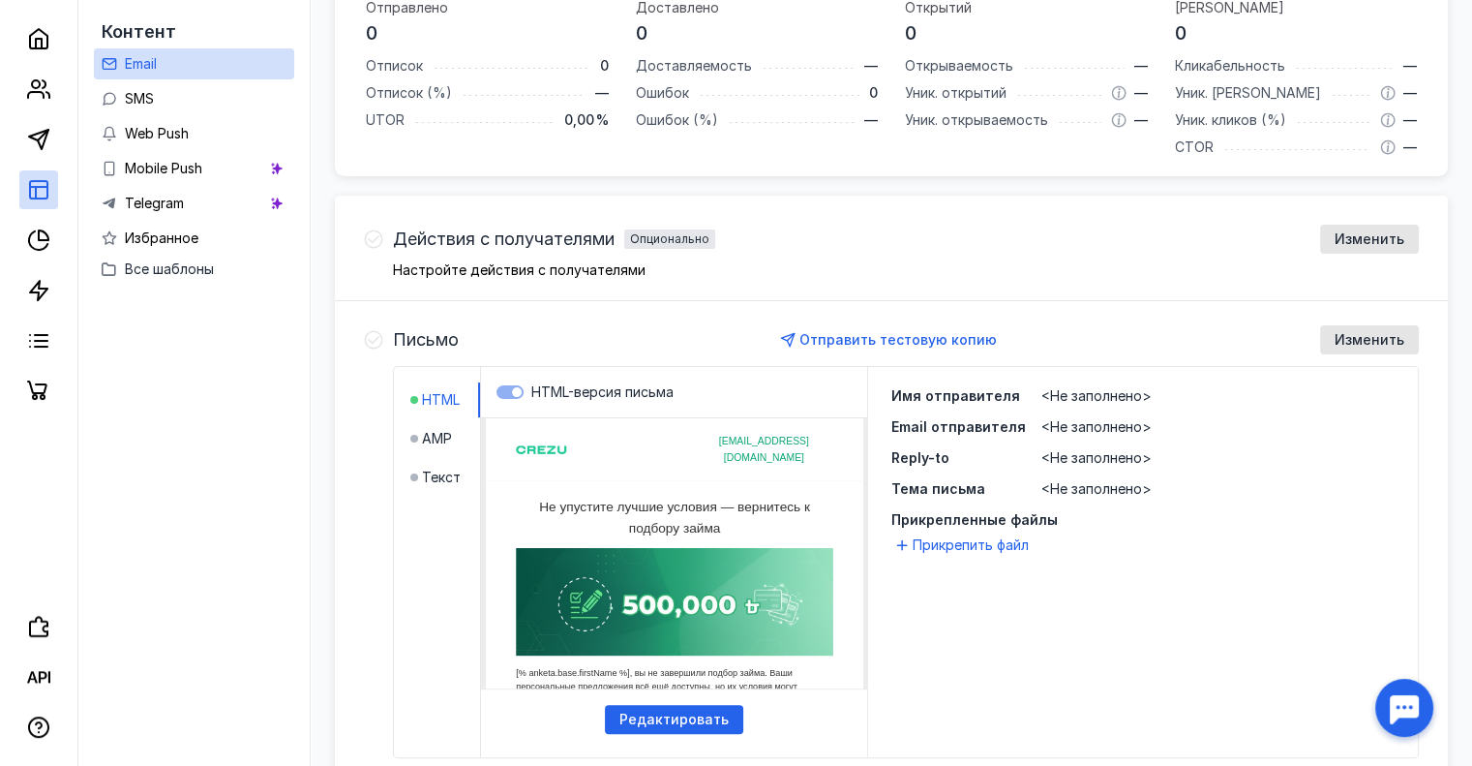
click at [683, 419] on html "[EMAIL_ADDRESS][DOMAIN_NAME] Не упустите лучшие условия — вернитесь к подбору з…" at bounding box center [674, 418] width 415 height 1
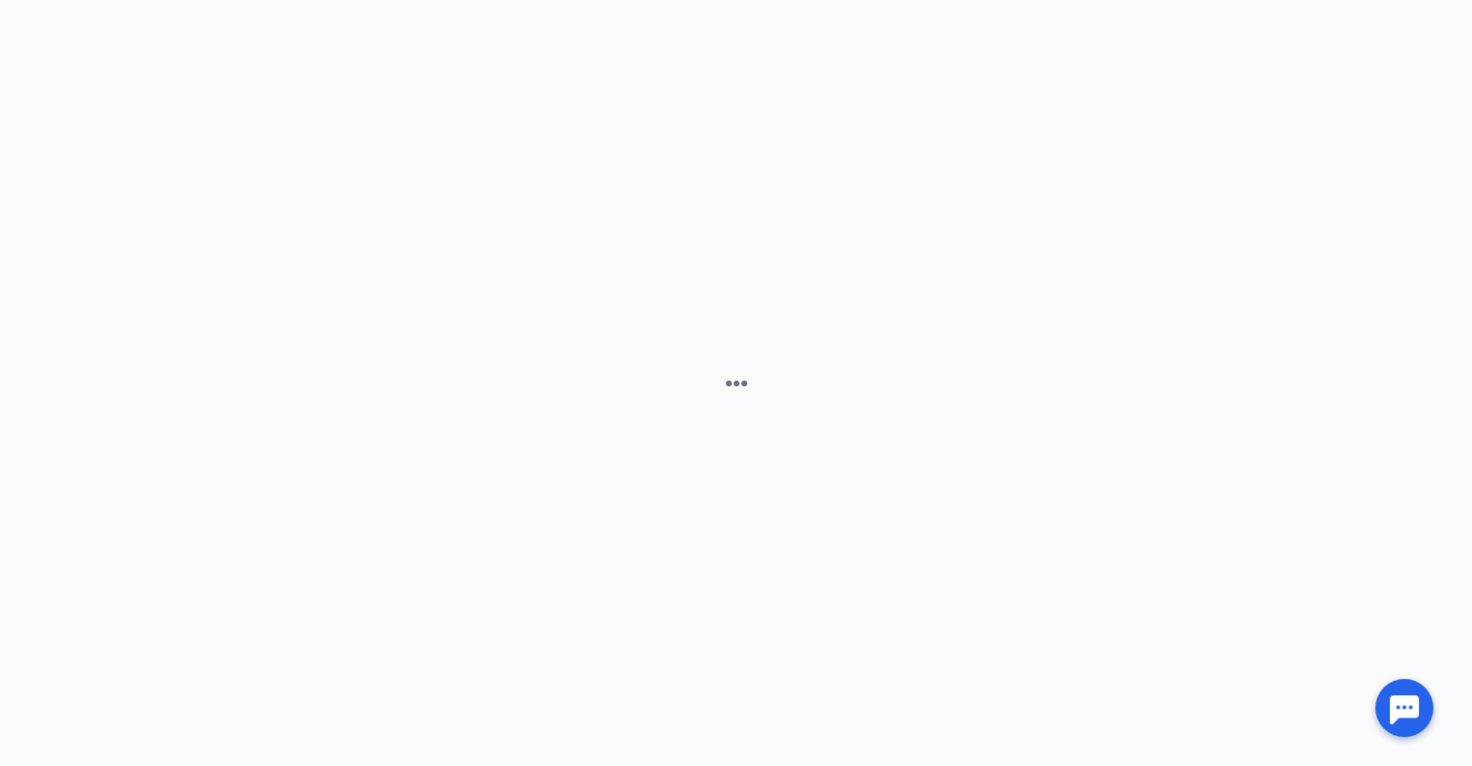
scroll to position [164, 0]
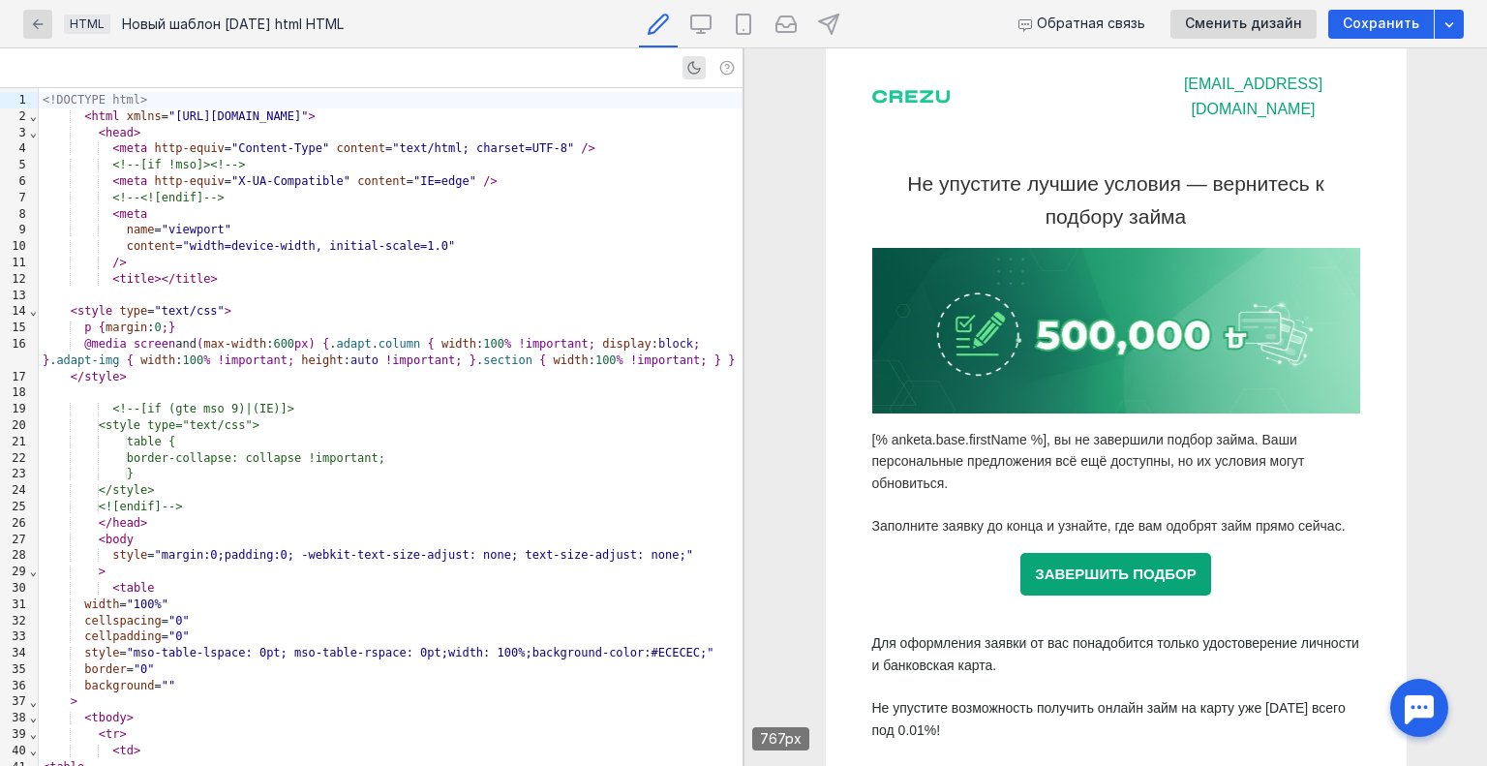
click at [538, 226] on div "name = "viewport"" at bounding box center [391, 230] width 704 height 16
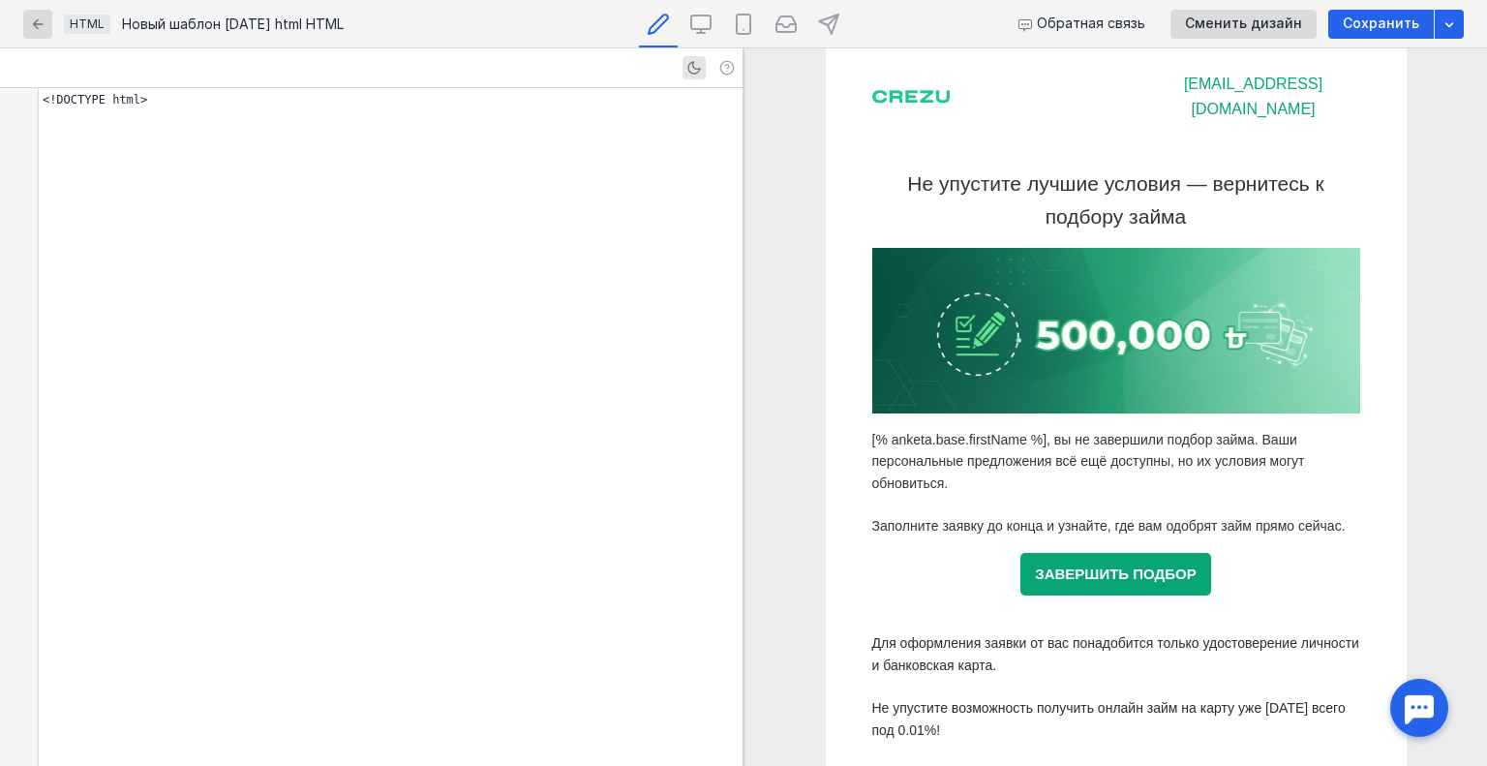
scroll to position [5427, 0]
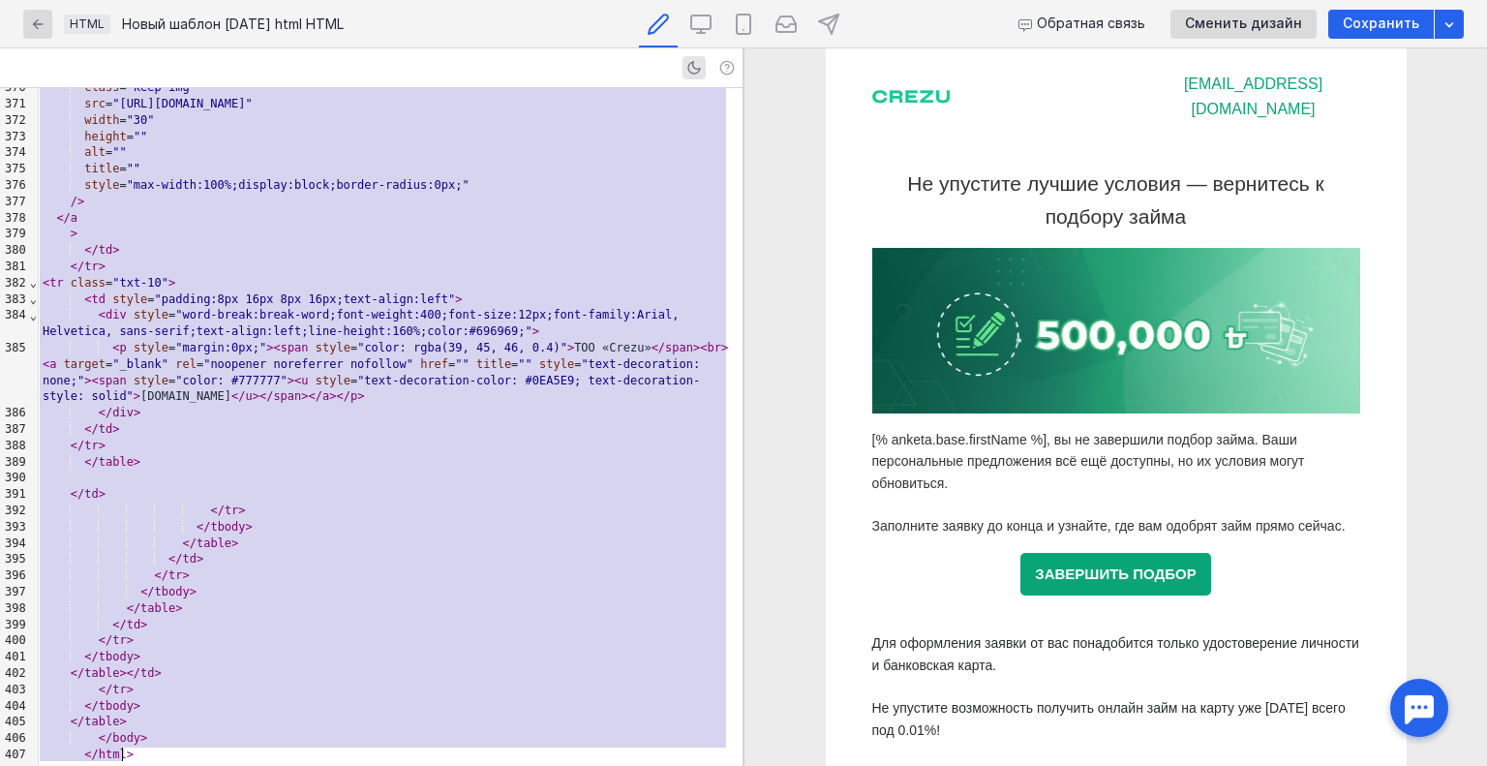
copy div "<!DOCTYPE html> < html xmlns = "[URL][DOMAIN_NAME]" > < head > < meta http-equi…"
